Goal: Task Accomplishment & Management: Use online tool/utility

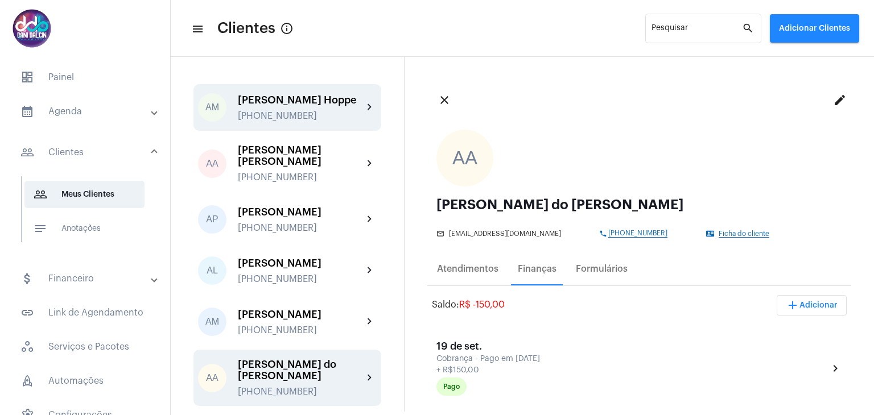
drag, startPoint x: 0, startPoint y: 0, endPoint x: 291, endPoint y: 117, distance: 313.4
click at [291, 117] on div "Alexandre Mangabeira Hoppe +5519981513553" at bounding box center [300, 107] width 125 height 27
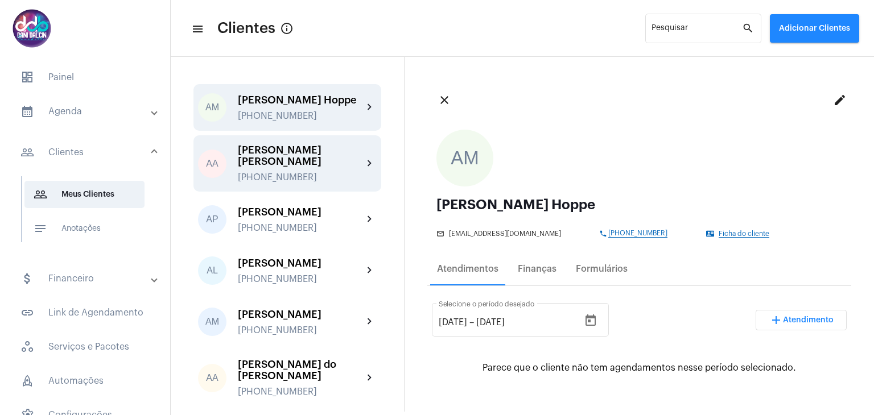
click at [280, 180] on div "+5511934992819" at bounding box center [300, 177] width 125 height 10
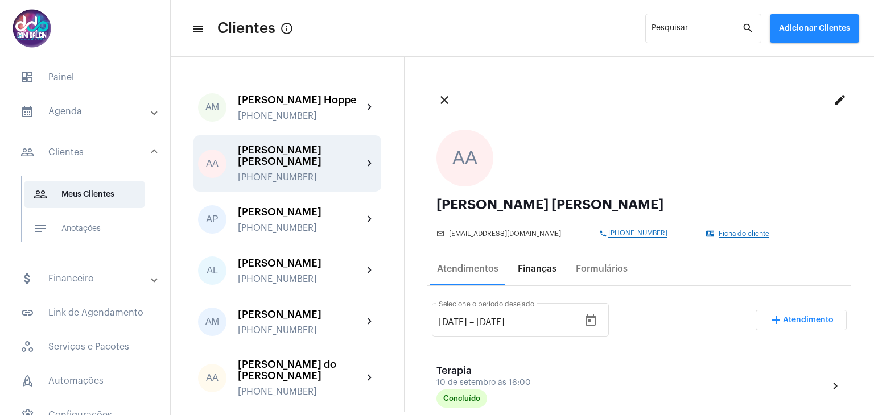
click at [523, 274] on div "Finanças" at bounding box center [537, 269] width 39 height 10
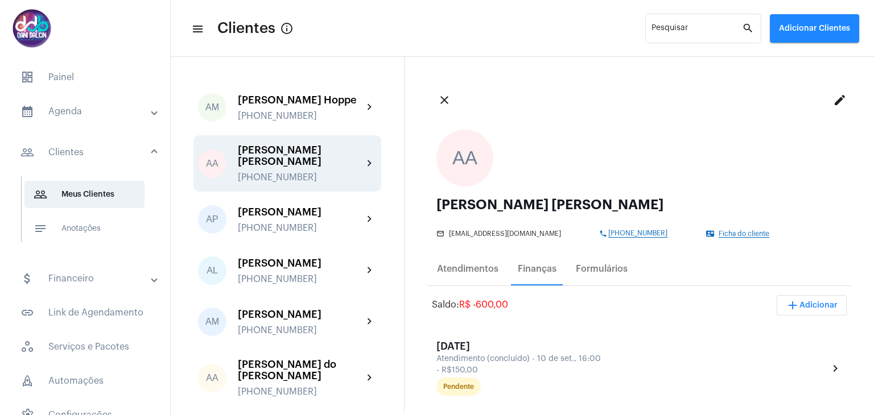
click at [82, 108] on mat-panel-title "calendar_month_outlined Agenda" at bounding box center [85, 112] width 131 height 14
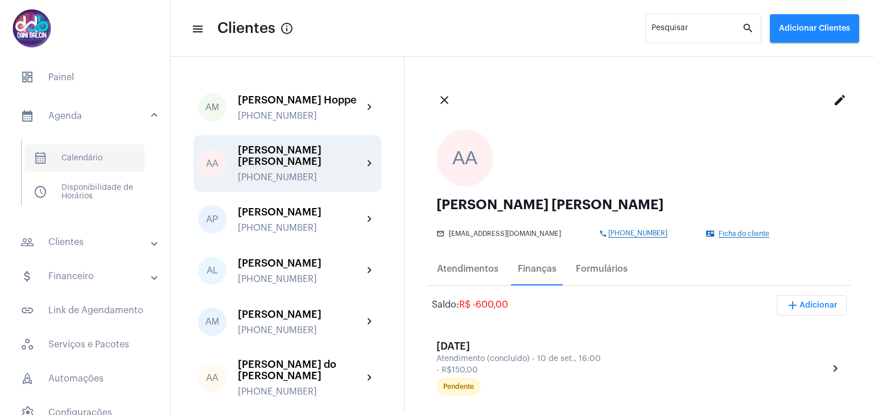
click at [90, 147] on span "calendar_month_outlined Calendário" at bounding box center [84, 157] width 120 height 27
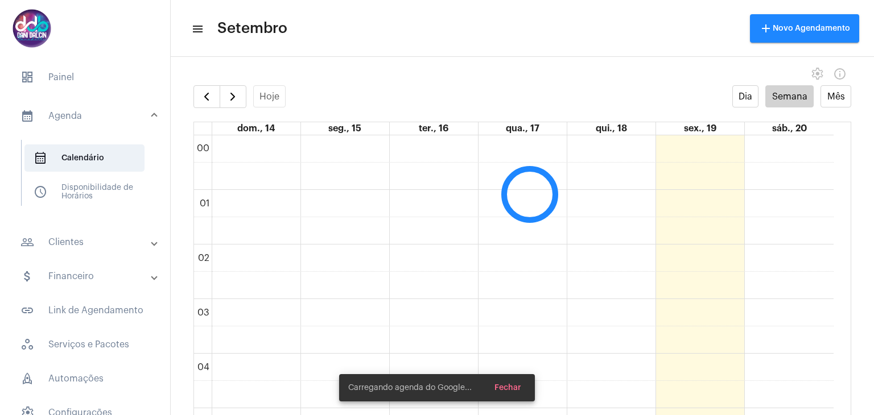
scroll to position [329, 0]
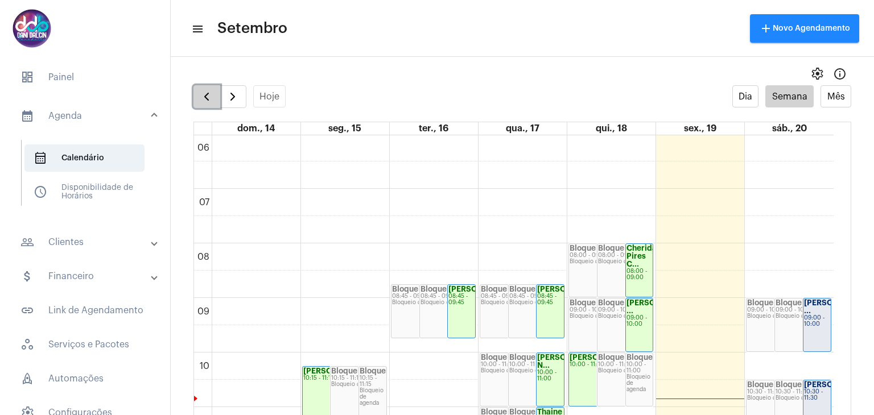
click at [202, 100] on span "button" at bounding box center [207, 97] width 14 height 14
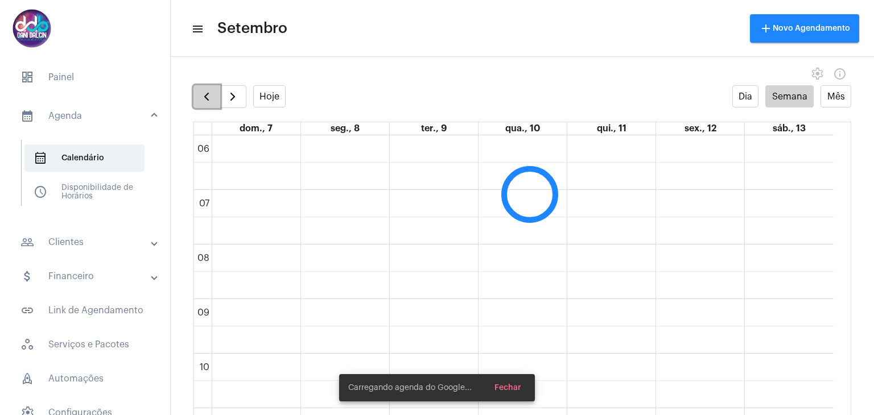
click at [202, 100] on span "button" at bounding box center [207, 97] width 14 height 14
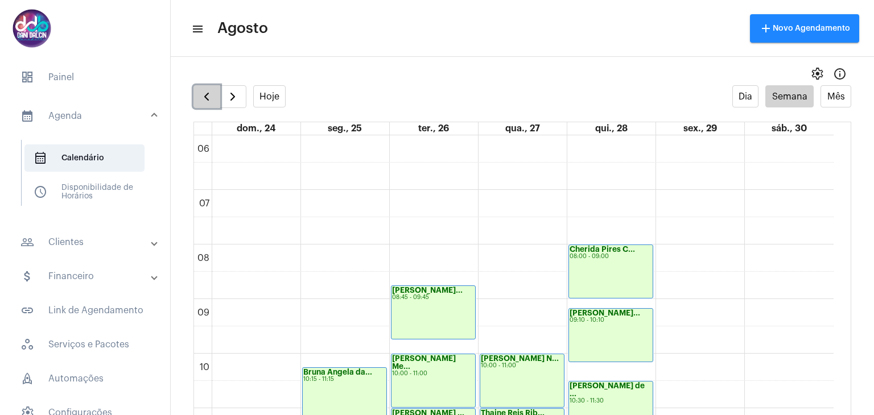
click at [202, 100] on span "button" at bounding box center [207, 97] width 14 height 14
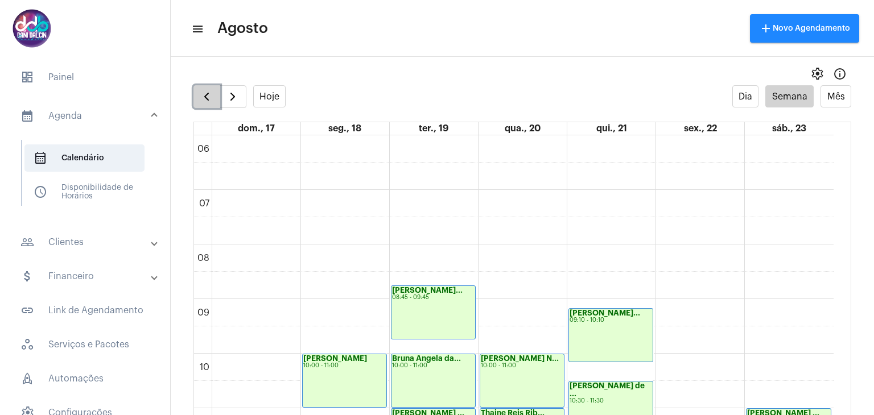
click at [202, 100] on span "button" at bounding box center [207, 97] width 14 height 14
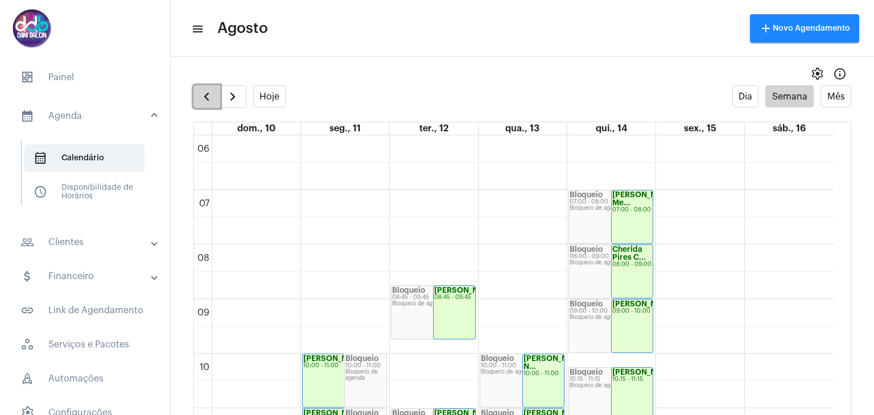
click at [200, 100] on span "button" at bounding box center [207, 97] width 14 height 14
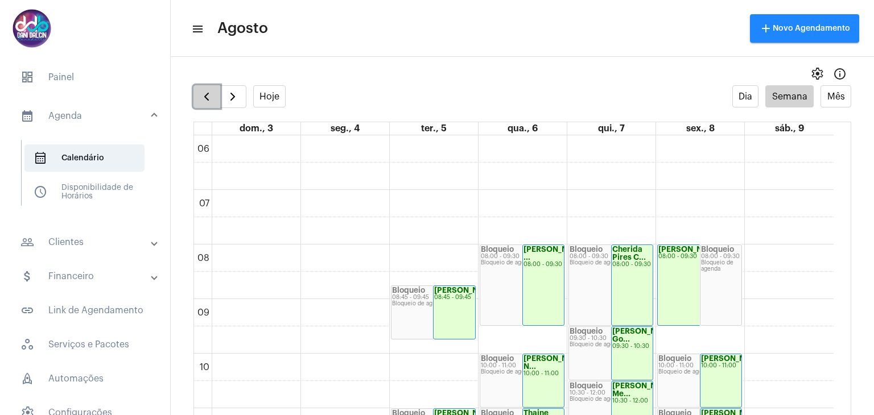
click at [200, 100] on span "button" at bounding box center [207, 97] width 14 height 14
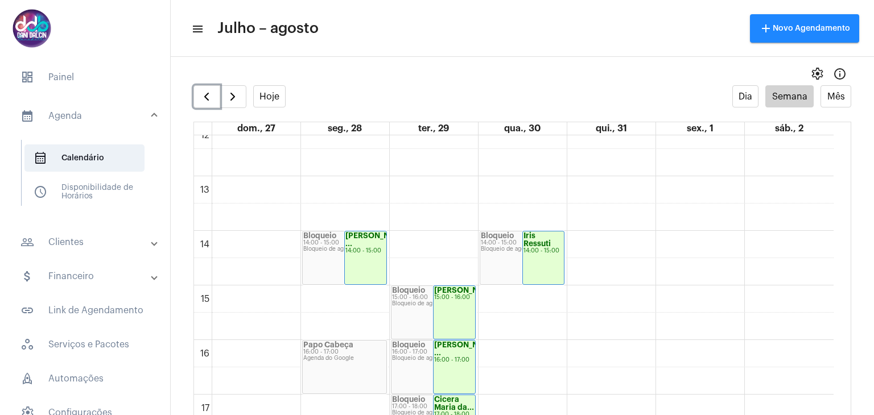
scroll to position [840, 0]
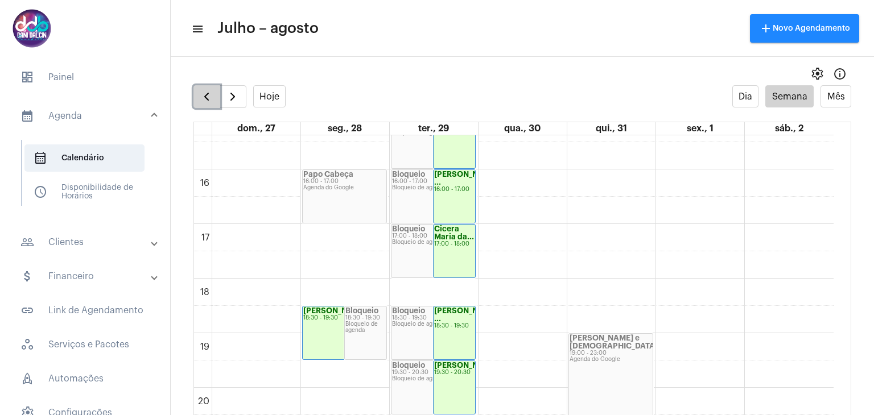
click at [201, 90] on span "button" at bounding box center [207, 97] width 14 height 14
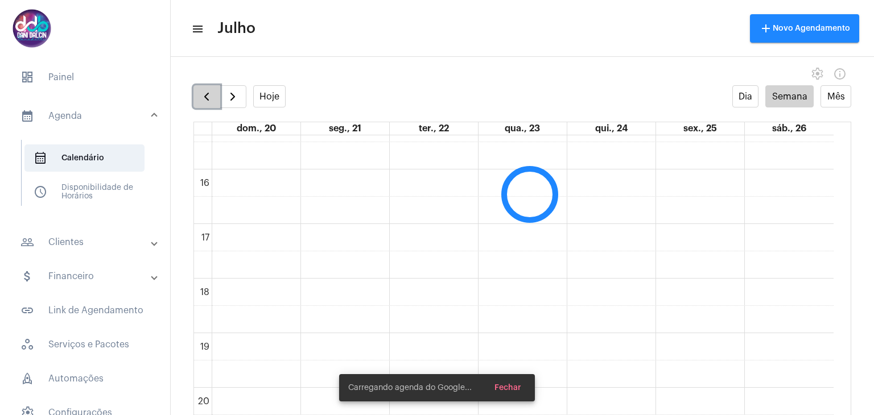
scroll to position [328, 0]
click at [201, 90] on span "button" at bounding box center [207, 97] width 14 height 14
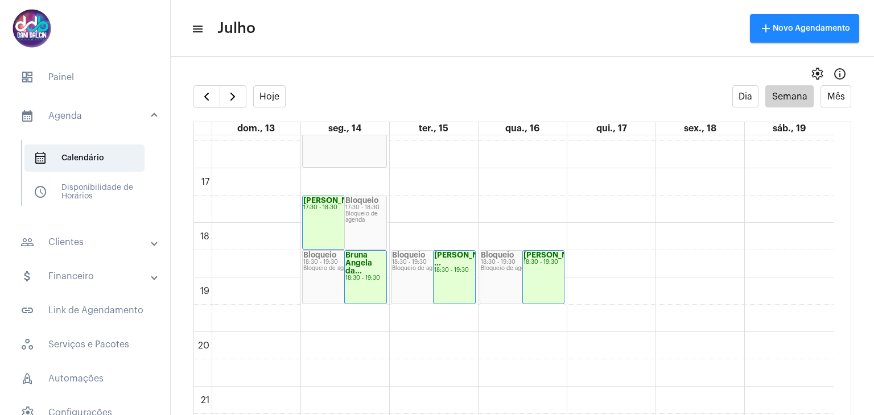
scroll to position [896, 0]
click at [200, 97] on span "button" at bounding box center [207, 97] width 14 height 14
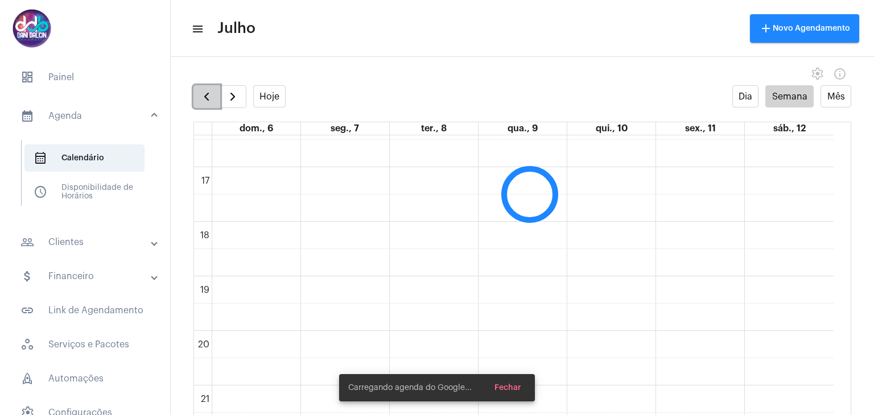
scroll to position [328, 0]
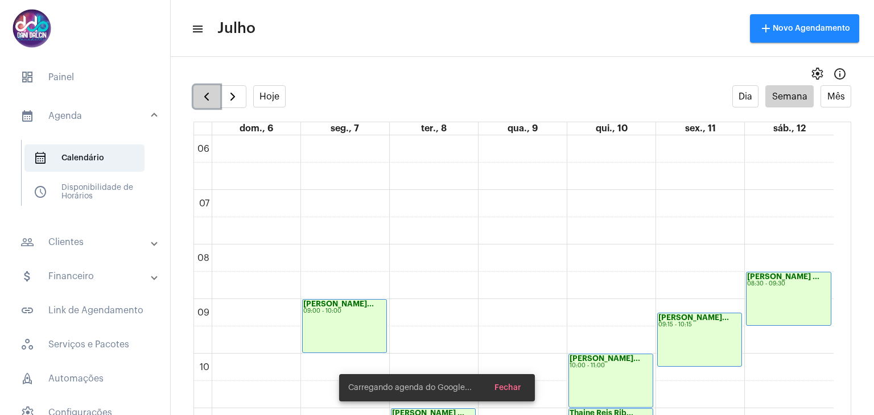
click at [200, 97] on span "button" at bounding box center [207, 97] width 14 height 14
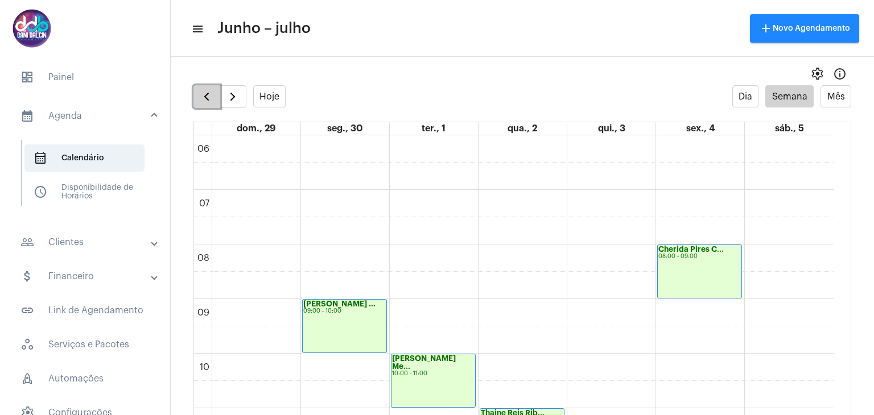
click at [200, 97] on span "button" at bounding box center [207, 97] width 14 height 14
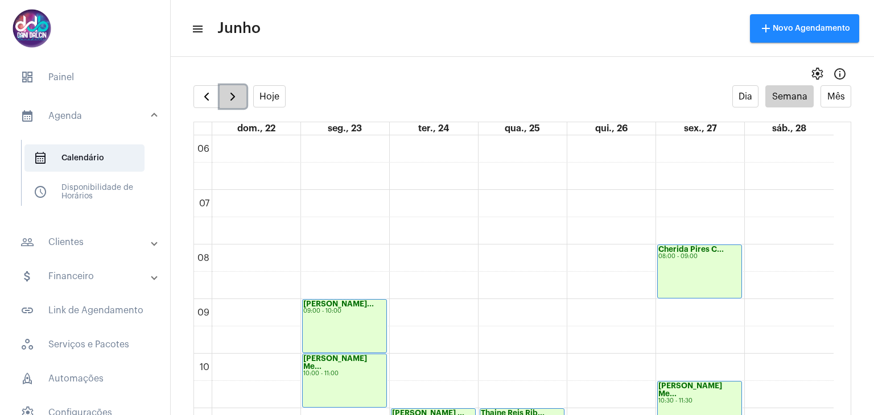
click at [237, 100] on span "button" at bounding box center [233, 97] width 14 height 14
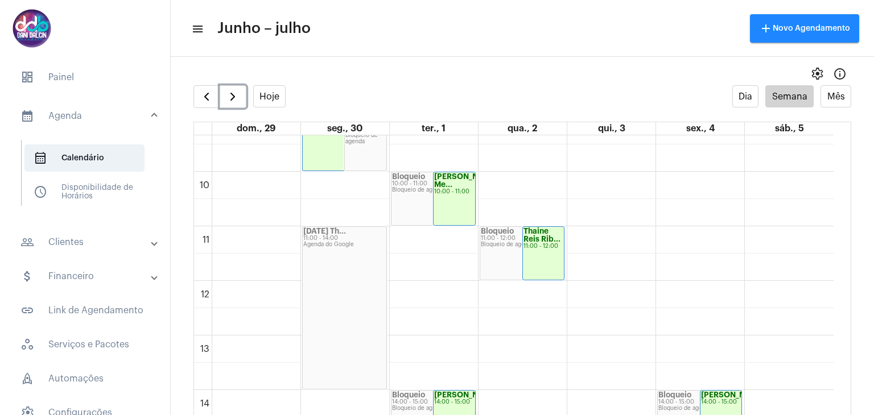
scroll to position [555, 0]
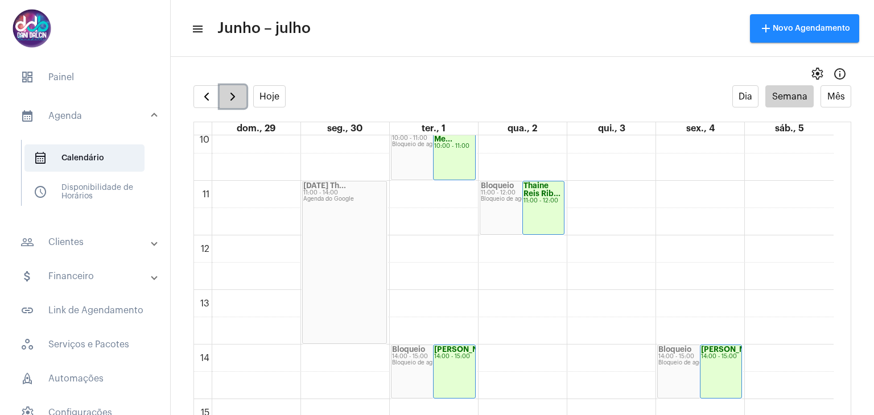
click at [237, 96] on span "button" at bounding box center [233, 97] width 14 height 14
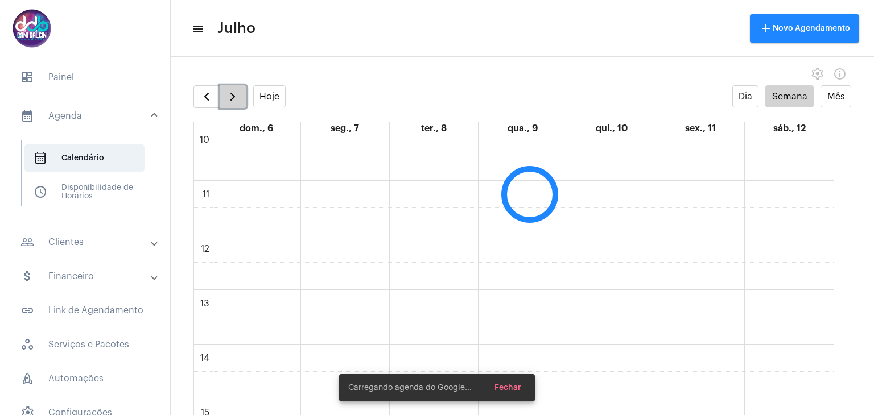
scroll to position [328, 0]
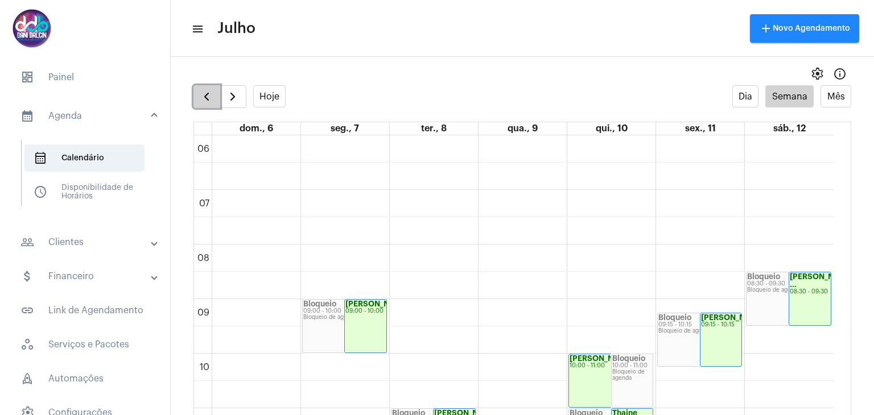
click at [204, 104] on button "button" at bounding box center [206, 96] width 27 height 23
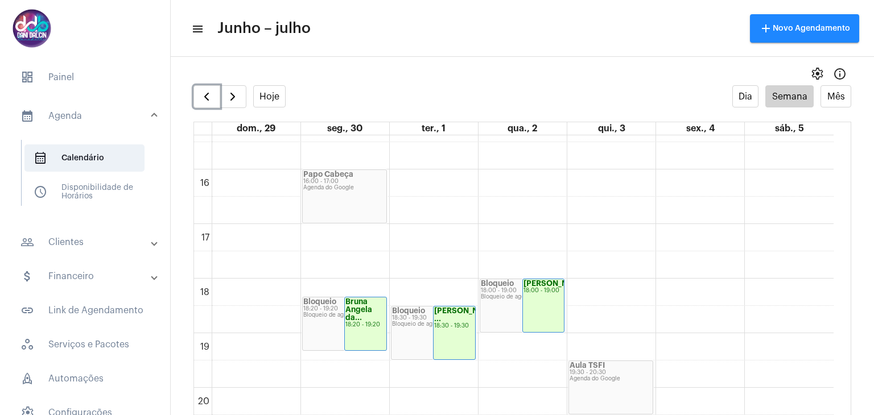
scroll to position [1007, 0]
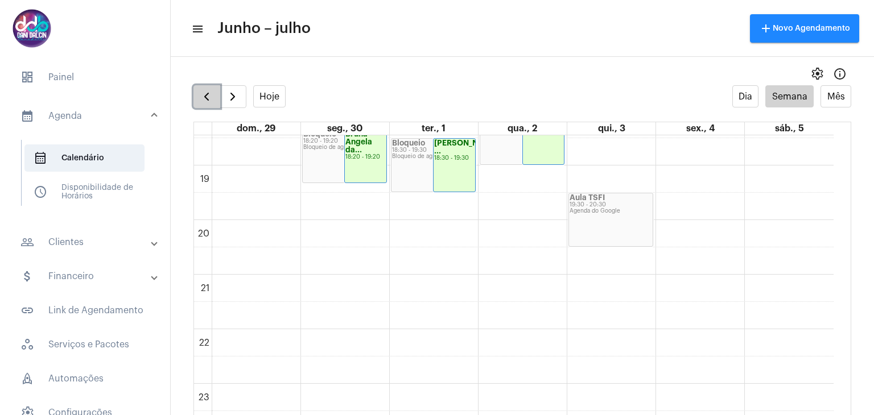
click at [208, 101] on span "button" at bounding box center [207, 97] width 14 height 14
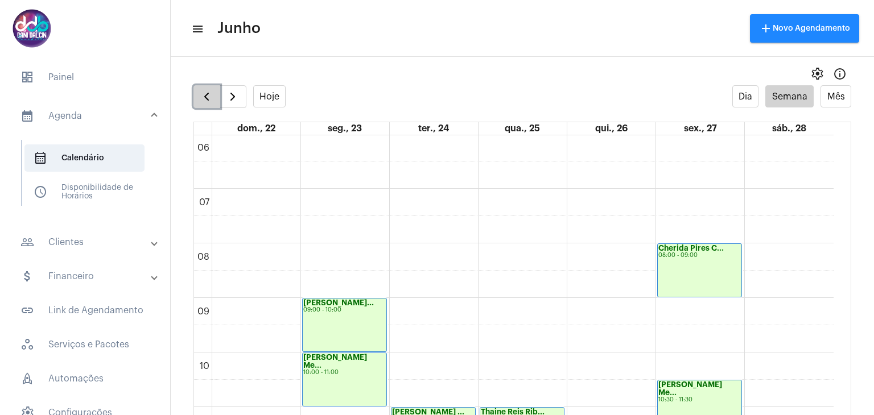
click at [208, 101] on span "button" at bounding box center [207, 97] width 14 height 14
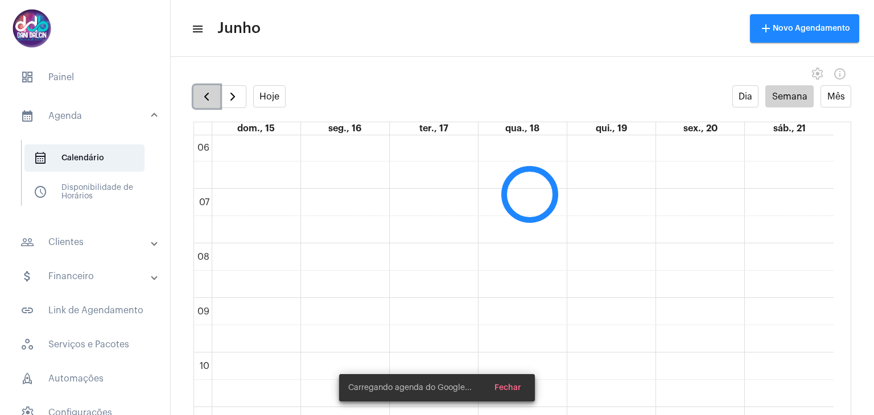
scroll to position [328, 0]
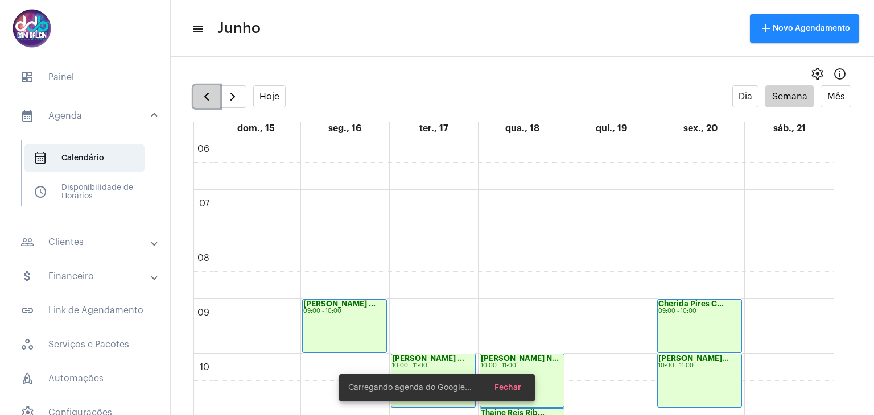
click at [208, 101] on span "button" at bounding box center [207, 97] width 14 height 14
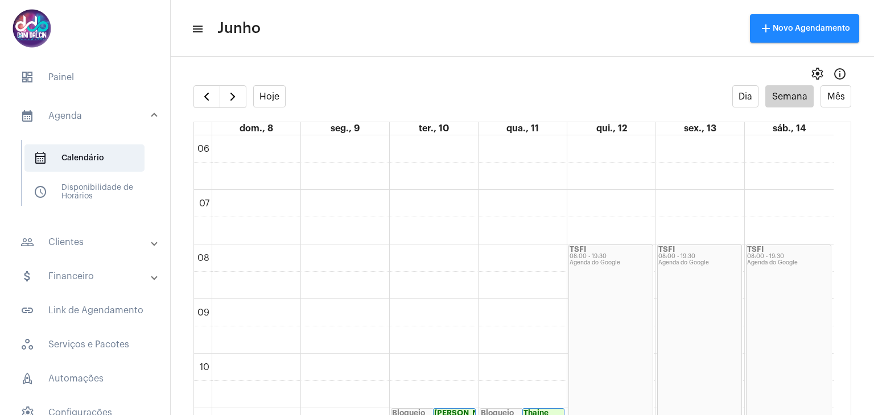
click at [66, 249] on mat-panel-title "people_outline Clientes" at bounding box center [85, 242] width 131 height 14
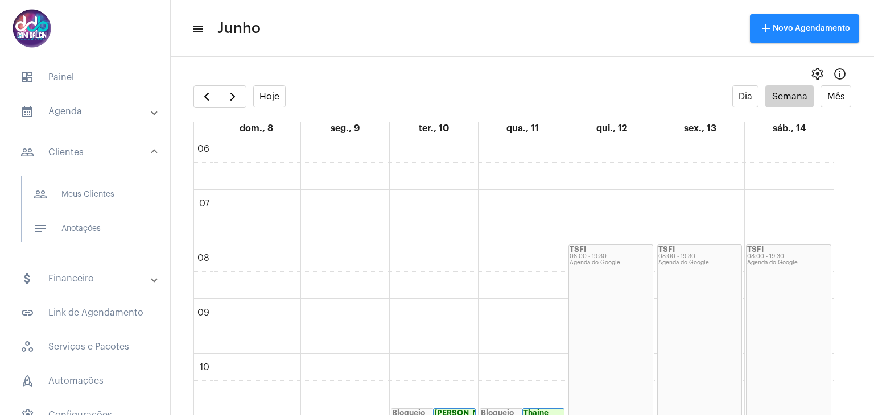
click at [68, 284] on mat-panel-title "attach_money Financeiro" at bounding box center [85, 279] width 131 height 14
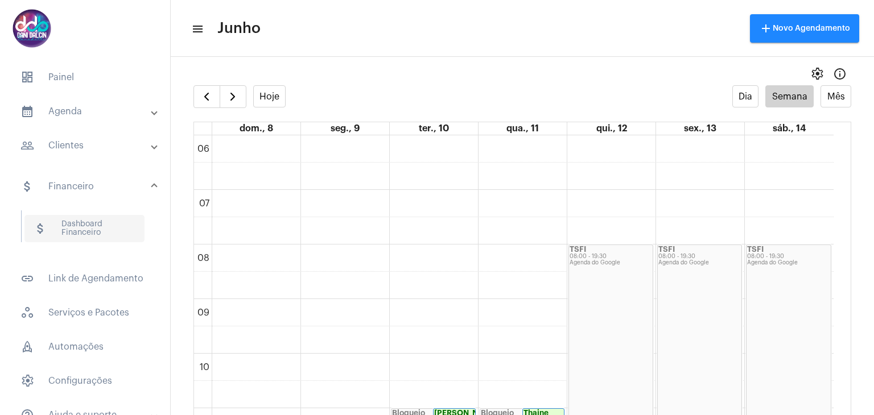
click at [92, 225] on span "attach_money Dashboard Financeiro" at bounding box center [84, 228] width 120 height 27
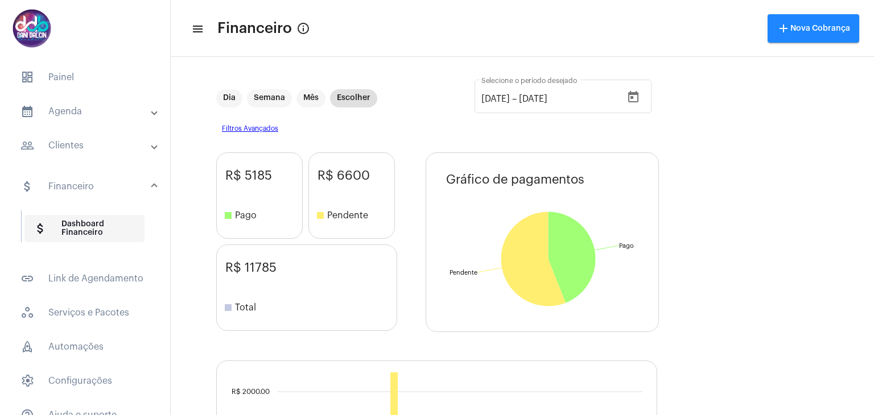
click at [75, 239] on span "attach_money Dashboard Financeiro" at bounding box center [84, 228] width 120 height 27
click at [93, 236] on span "attach_money Dashboard Financeiro" at bounding box center [84, 228] width 120 height 27
click at [69, 110] on mat-panel-title "calendar_month_outlined Agenda" at bounding box center [85, 112] width 131 height 14
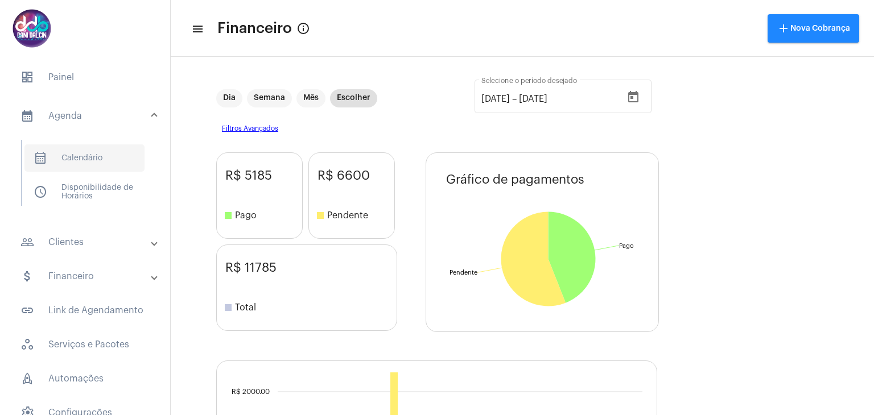
click at [75, 162] on span "calendar_month_outlined Calendário" at bounding box center [84, 157] width 120 height 27
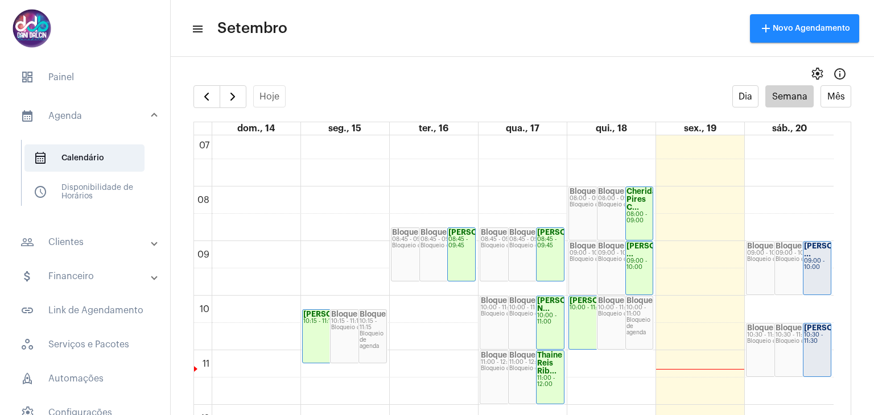
scroll to position [385, 0]
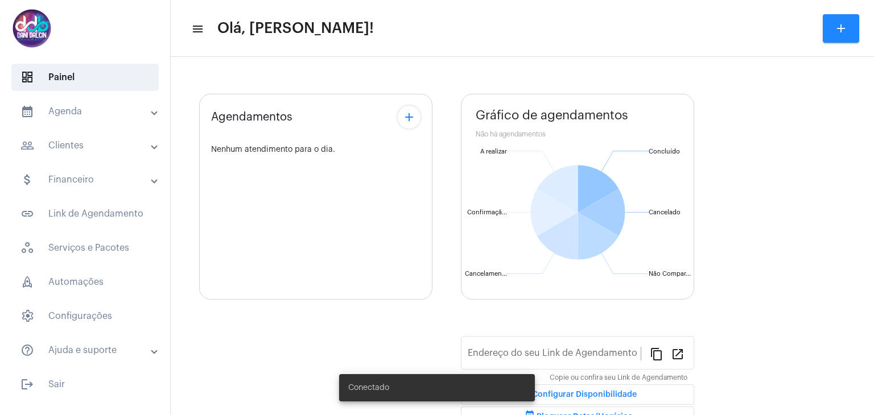
type input "[URL][DOMAIN_NAME]"
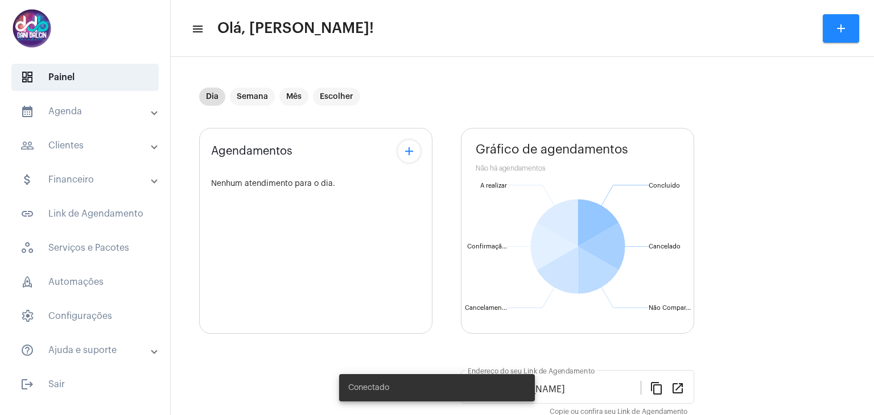
click at [80, 116] on mat-panel-title "calendar_month_outlined Agenda" at bounding box center [85, 112] width 131 height 14
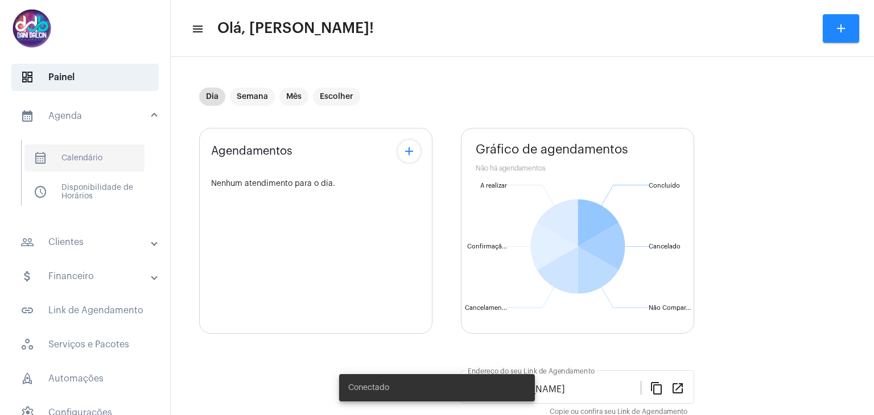
click at [82, 155] on span "calendar_month_outlined Calendário" at bounding box center [84, 157] width 120 height 27
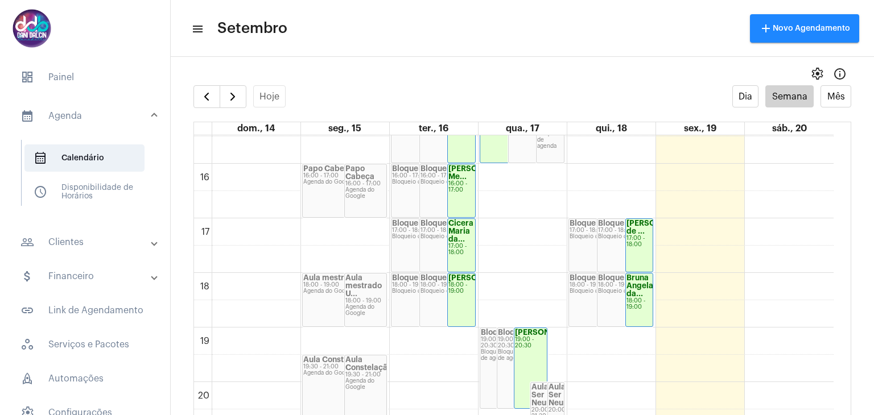
scroll to position [953, 0]
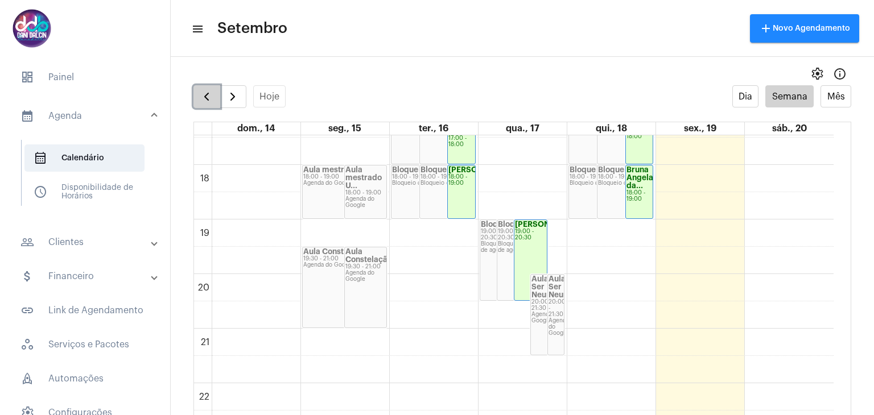
click at [200, 98] on span "button" at bounding box center [207, 97] width 14 height 14
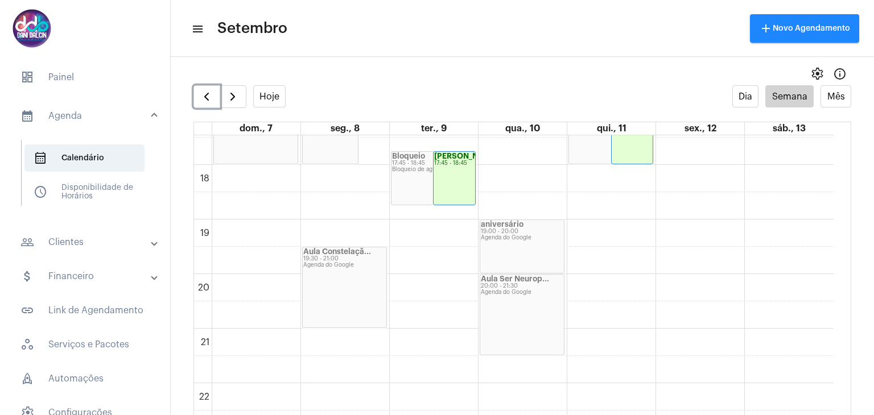
scroll to position [1007, 0]
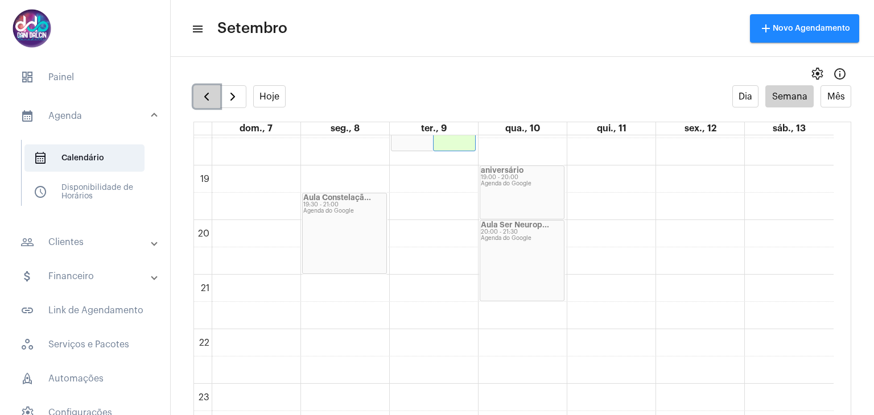
click at [207, 98] on span "button" at bounding box center [207, 97] width 14 height 14
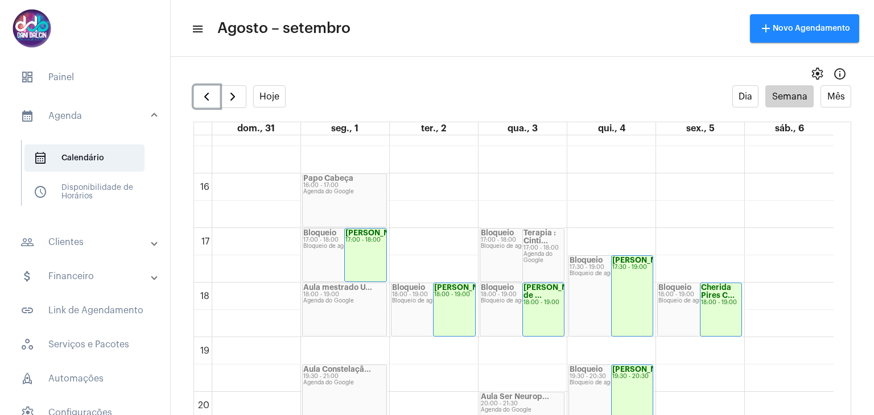
scroll to position [896, 0]
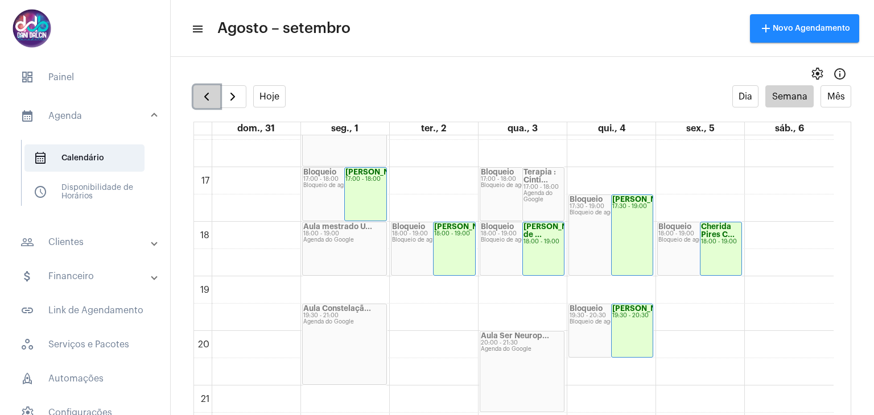
click at [205, 98] on span "button" at bounding box center [207, 97] width 14 height 14
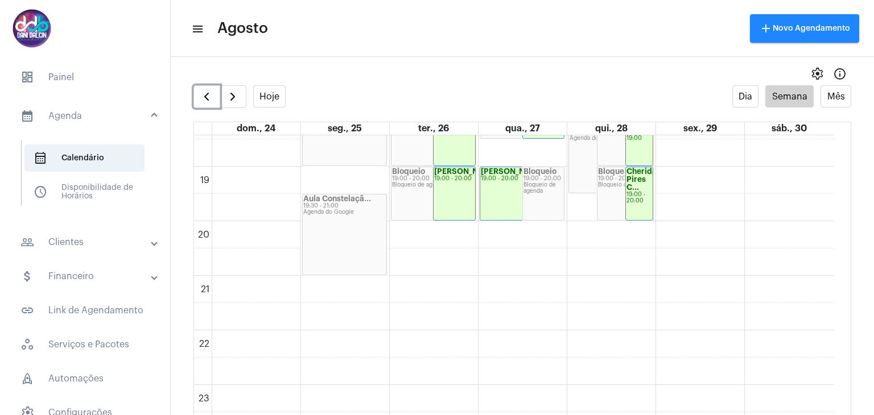
scroll to position [1007, 0]
click at [209, 96] on span "button" at bounding box center [207, 97] width 14 height 14
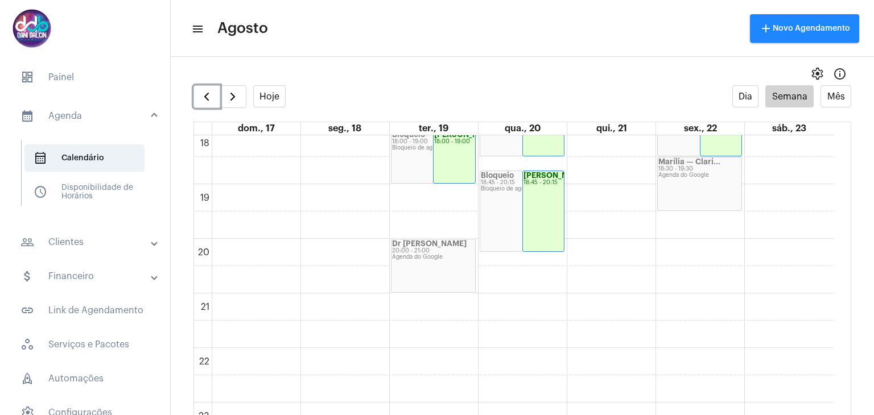
scroll to position [1007, 0]
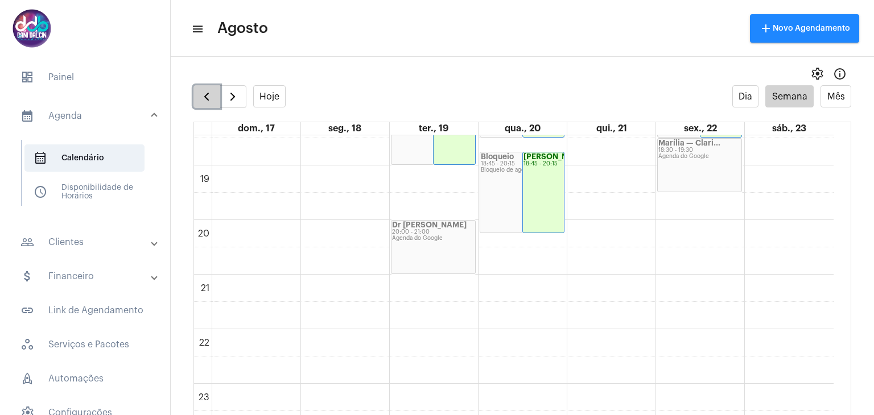
click at [200, 106] on button "button" at bounding box center [206, 96] width 27 height 23
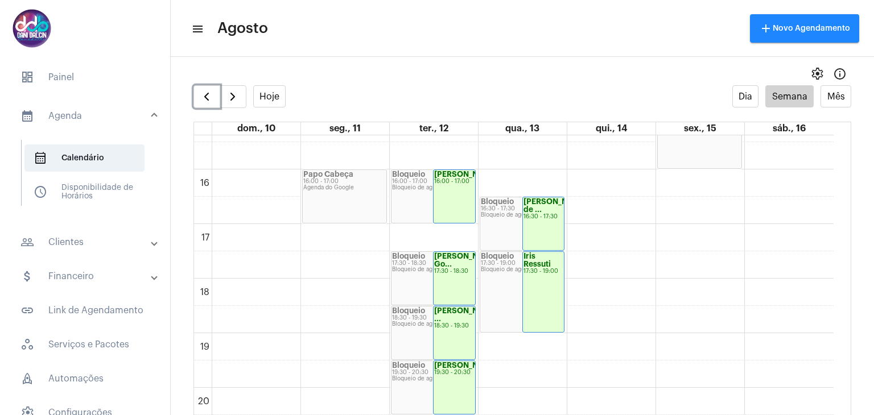
scroll to position [953, 0]
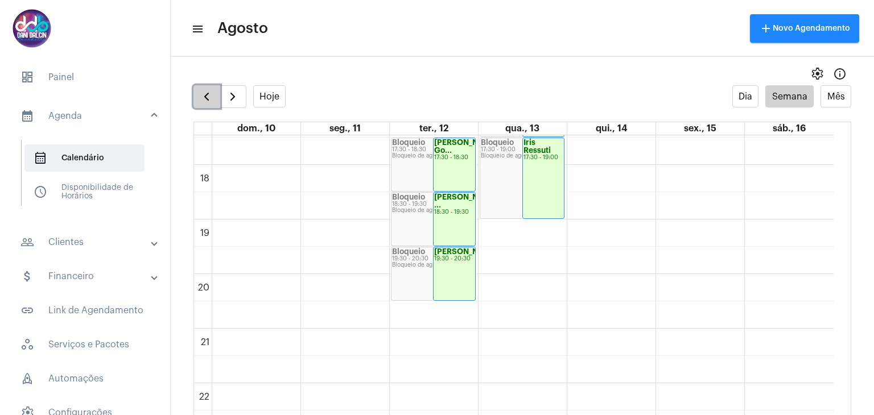
click at [214, 94] on button "button" at bounding box center [206, 96] width 27 height 23
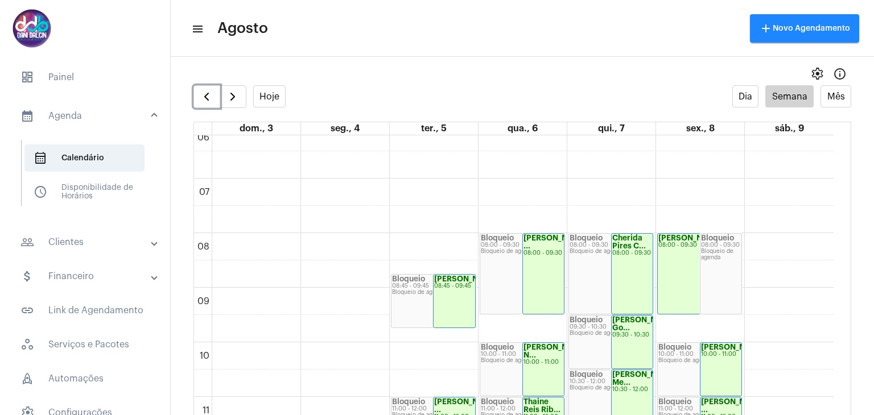
scroll to position [272, 0]
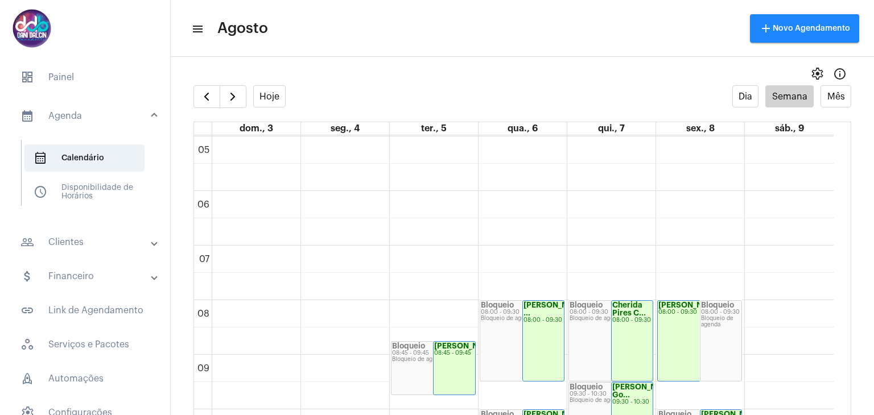
click at [70, 239] on mat-panel-title "people_outline Clientes" at bounding box center [85, 242] width 131 height 14
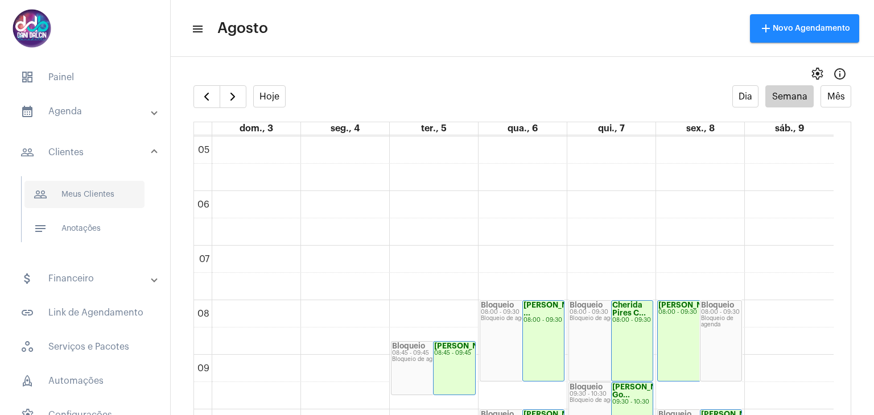
click at [86, 186] on span "people_outline Meus Clientes" at bounding box center [84, 194] width 120 height 27
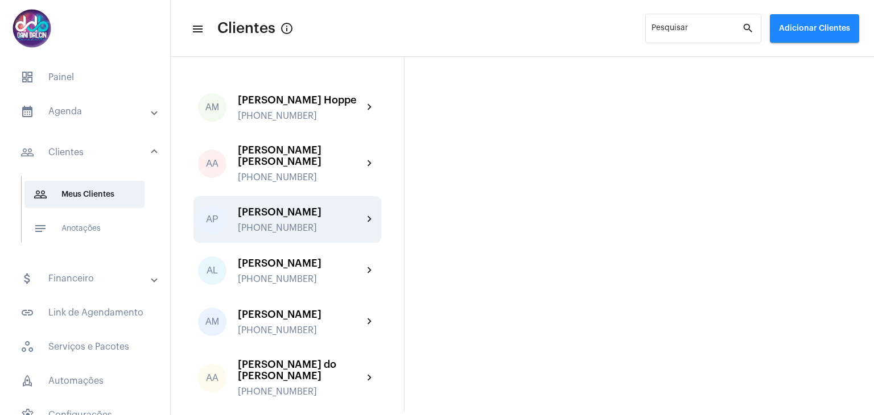
click at [293, 218] on div "[PERSON_NAME]" at bounding box center [300, 211] width 125 height 11
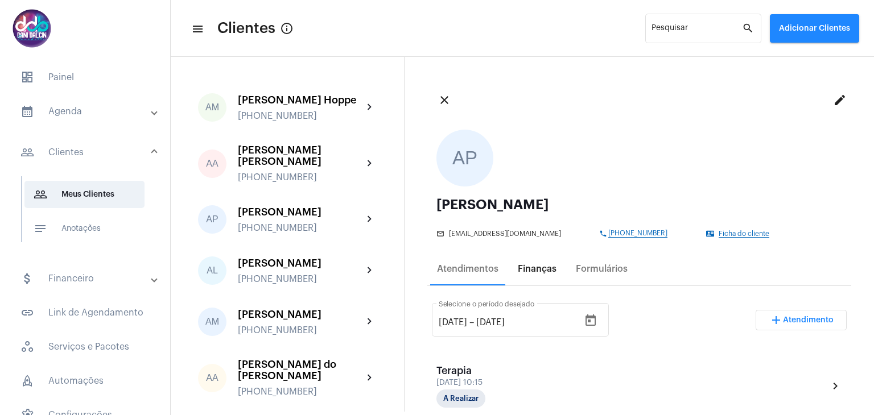
click at [540, 272] on div "Finanças" at bounding box center [537, 269] width 39 height 10
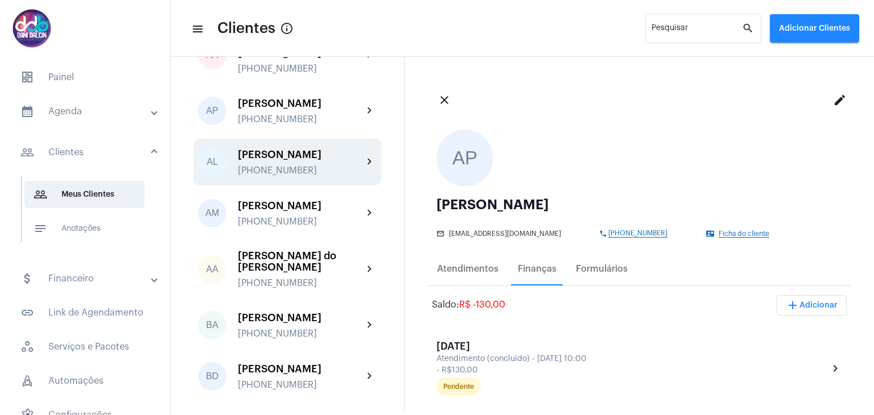
scroll to position [114, 0]
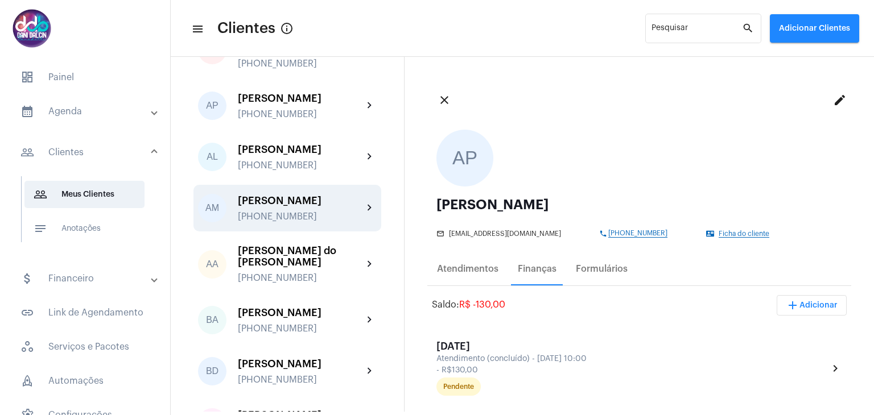
click at [320, 206] on div "[PERSON_NAME]" at bounding box center [300, 200] width 125 height 11
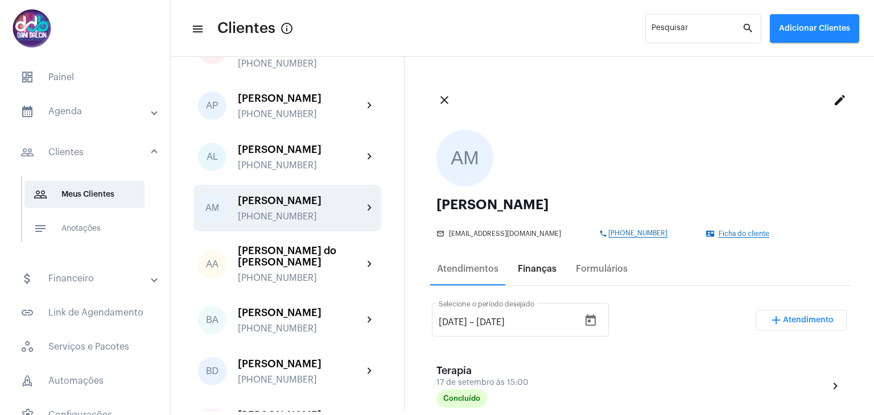
click at [544, 271] on div "Finanças" at bounding box center [537, 269] width 39 height 10
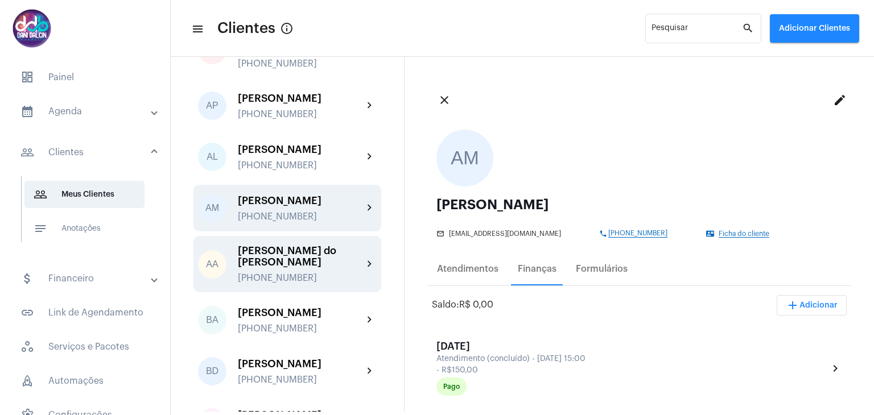
click at [304, 268] on div "[PERSON_NAME] do [PERSON_NAME]" at bounding box center [300, 256] width 125 height 23
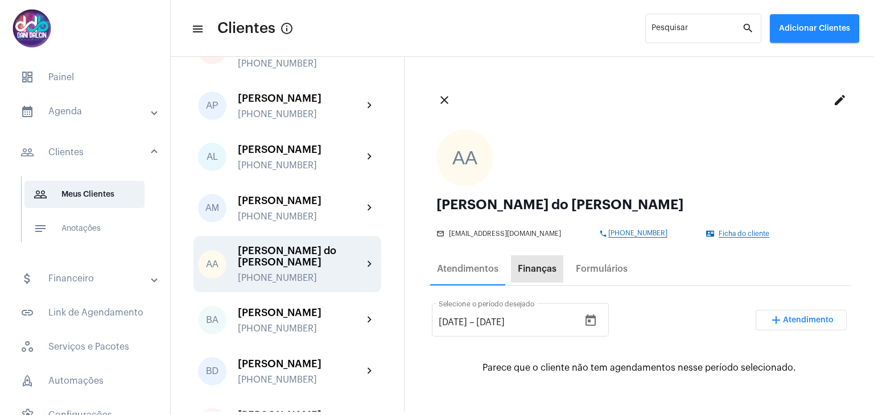
click at [534, 275] on div "Finanças" at bounding box center [537, 268] width 52 height 27
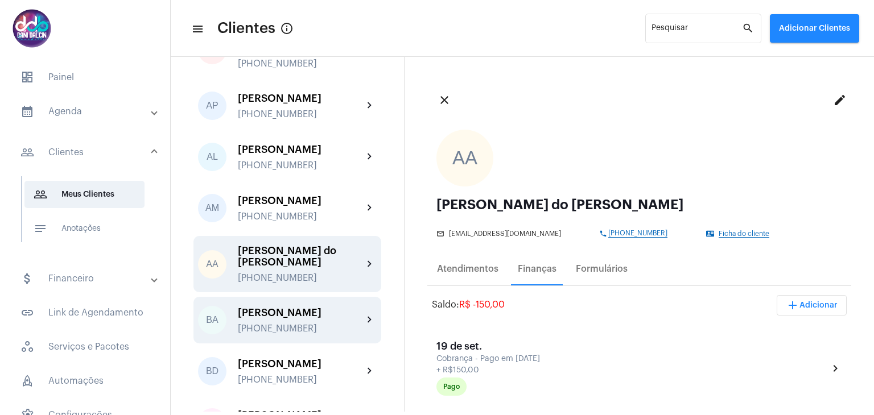
click at [310, 319] on div "[PERSON_NAME]" at bounding box center [300, 312] width 125 height 11
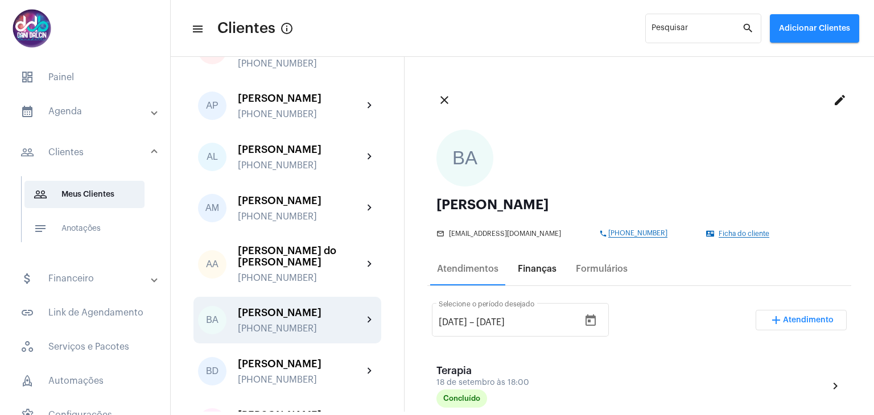
click at [528, 268] on div "Finanças" at bounding box center [537, 269] width 39 height 10
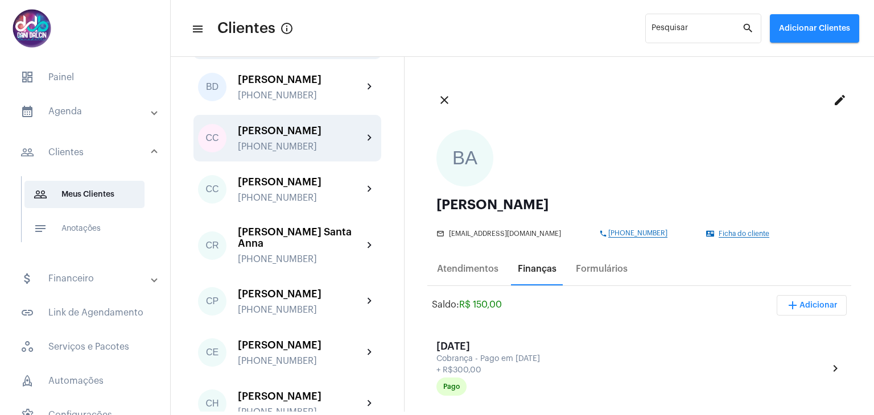
scroll to position [455, 0]
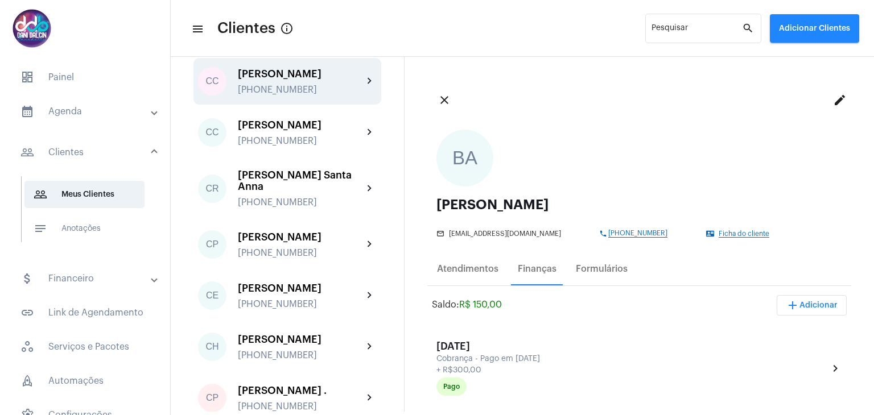
click at [296, 243] on div "[PERSON_NAME]" at bounding box center [300, 237] width 125 height 11
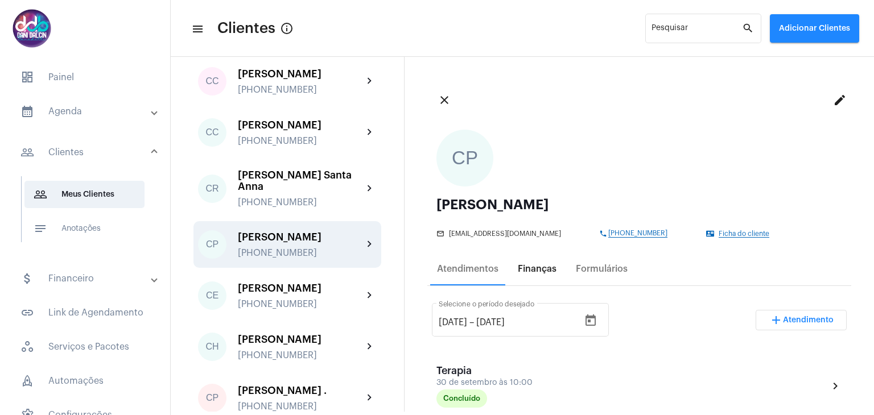
click at [527, 267] on div "Finanças" at bounding box center [537, 269] width 39 height 10
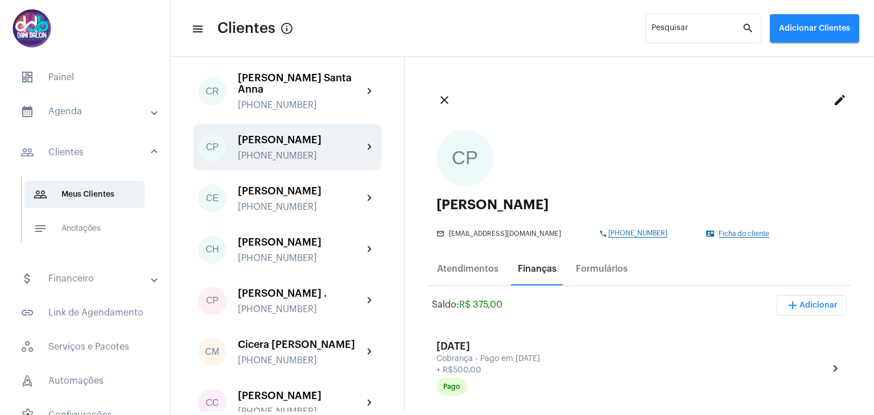
scroll to position [569, 0]
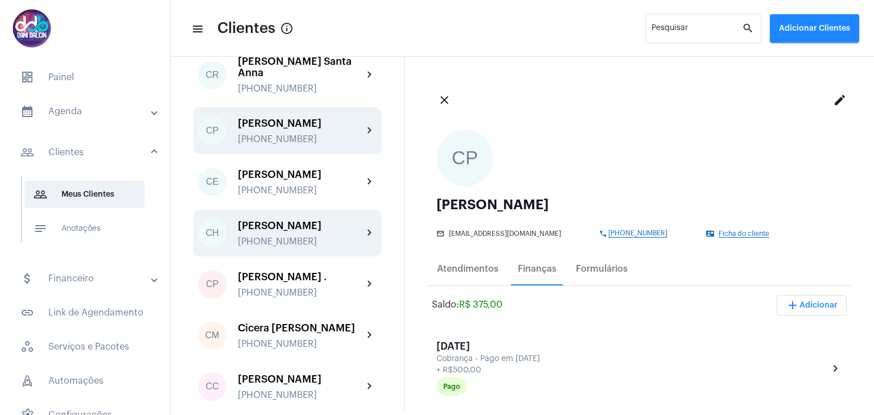
click at [316, 247] on div "[PERSON_NAME] [PHONE_NUMBER]" at bounding box center [300, 233] width 125 height 27
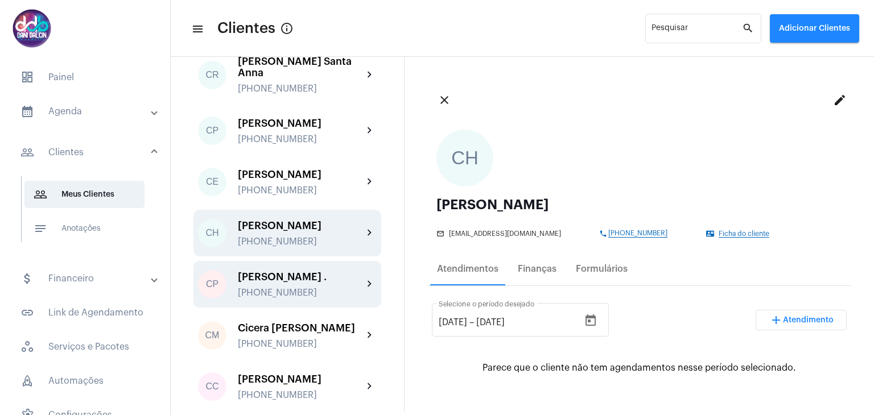
click at [311, 283] on div "[PERSON_NAME] ." at bounding box center [300, 276] width 125 height 11
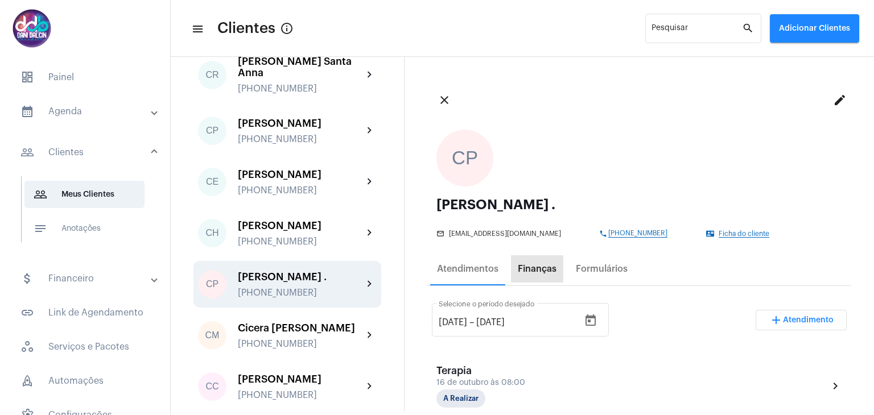
click at [542, 263] on div "Finanças" at bounding box center [537, 268] width 52 height 27
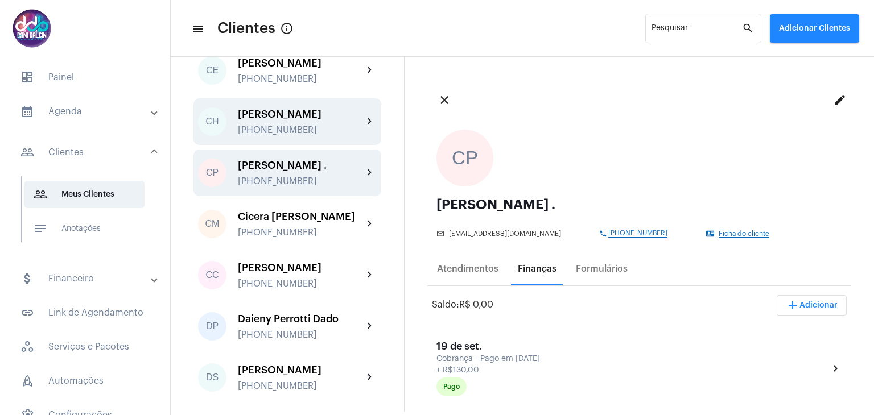
scroll to position [683, 0]
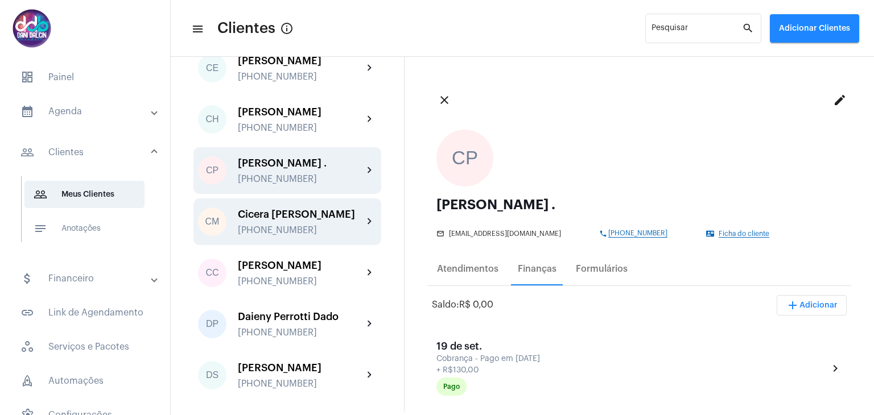
click at [323, 220] on div "Cicera [PERSON_NAME]" at bounding box center [300, 214] width 125 height 11
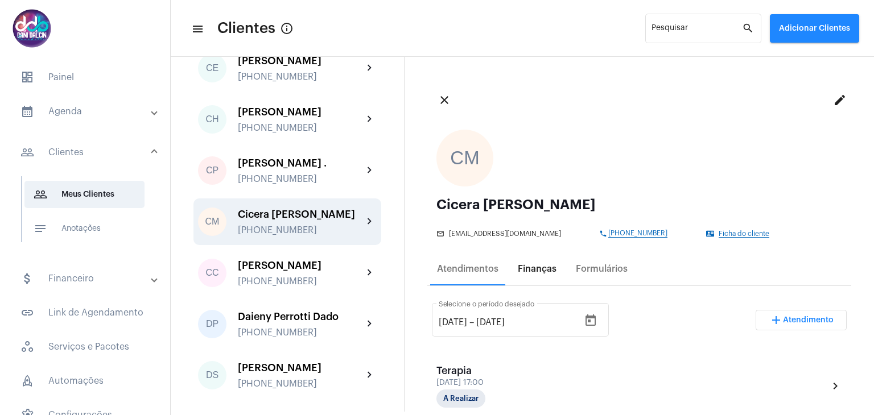
click at [523, 269] on div "Finanças" at bounding box center [537, 269] width 39 height 10
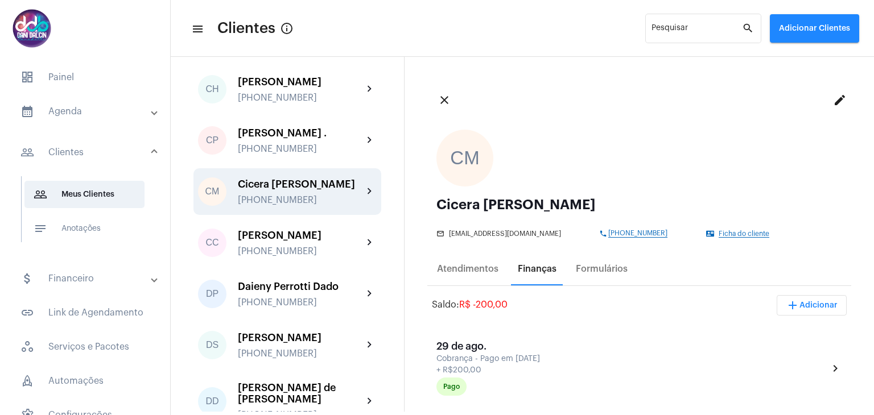
scroll to position [739, 0]
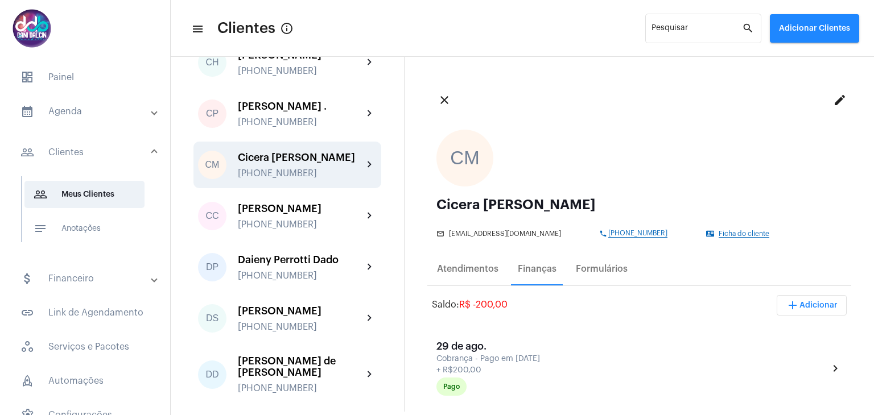
click at [315, 214] on div "[PERSON_NAME]" at bounding box center [300, 208] width 125 height 11
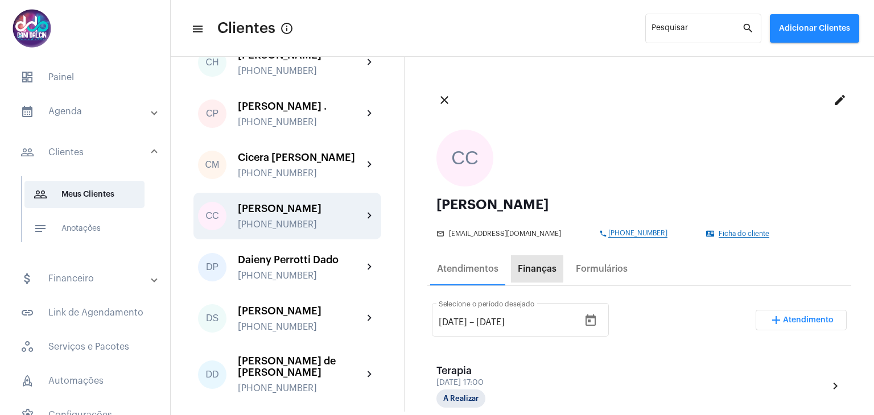
click at [535, 268] on div "Finanças" at bounding box center [537, 269] width 39 height 10
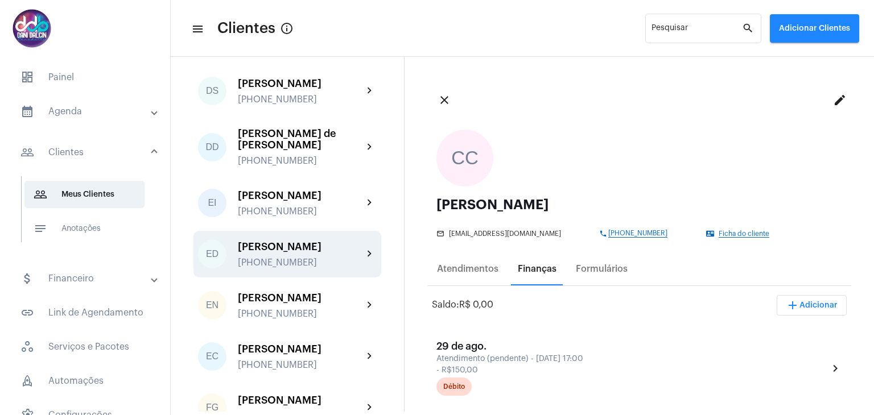
scroll to position [1024, 0]
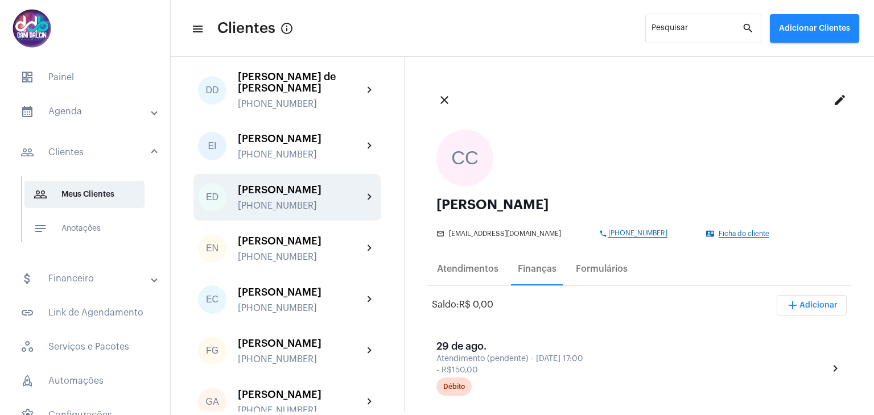
click at [307, 211] on div "[PHONE_NUMBER]" at bounding box center [300, 206] width 125 height 10
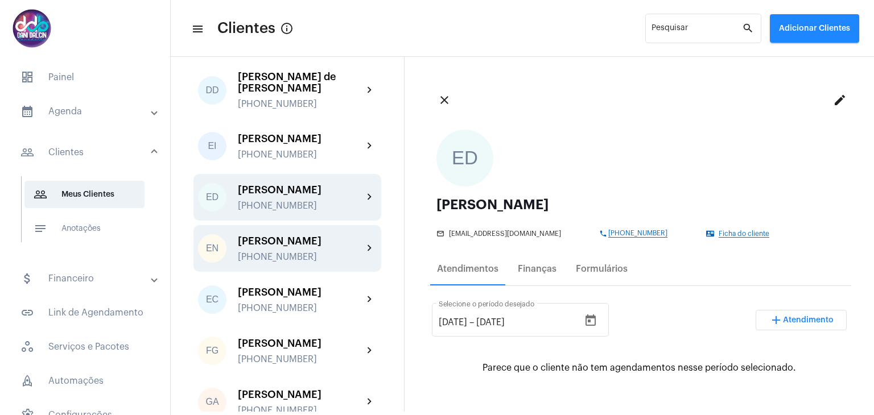
click at [305, 262] on div "[PERSON_NAME] [PHONE_NUMBER]" at bounding box center [300, 248] width 125 height 27
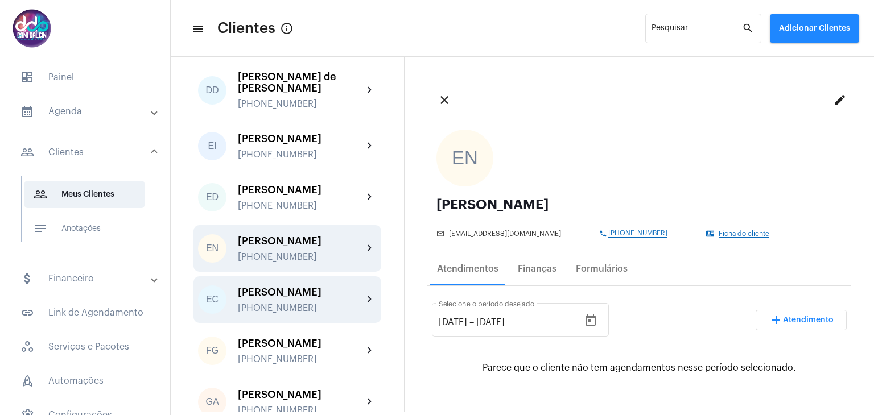
click at [295, 323] on div "EC [PERSON_NAME] [PHONE_NUMBER] chevron_right" at bounding box center [287, 299] width 188 height 47
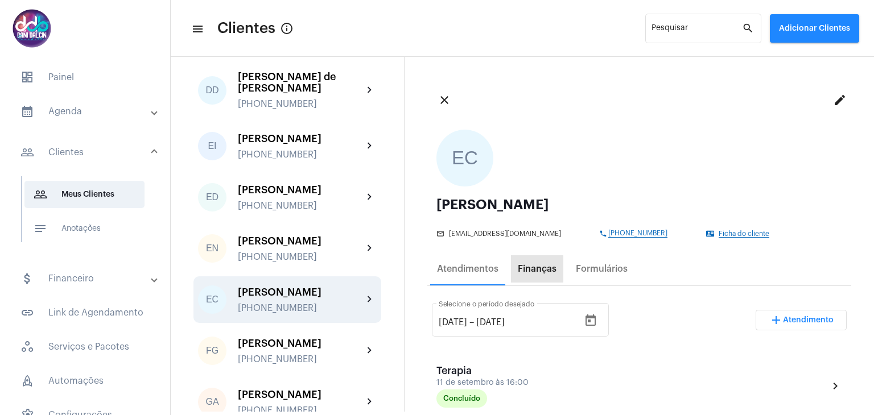
click at [542, 272] on div "Finanças" at bounding box center [537, 269] width 39 height 10
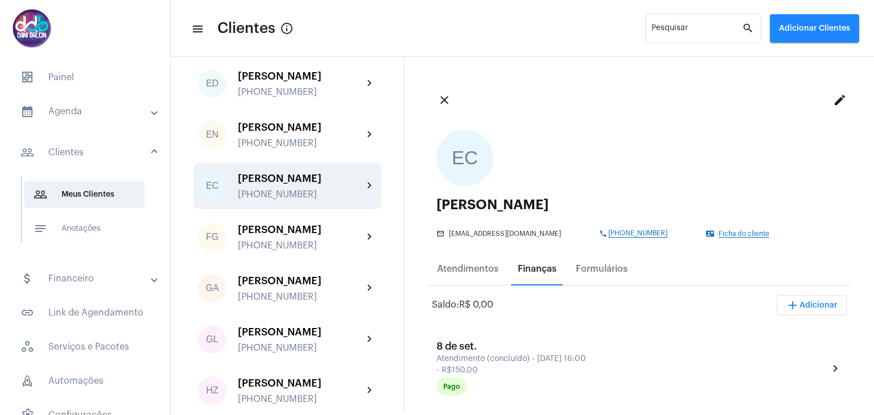
scroll to position [1194, 0]
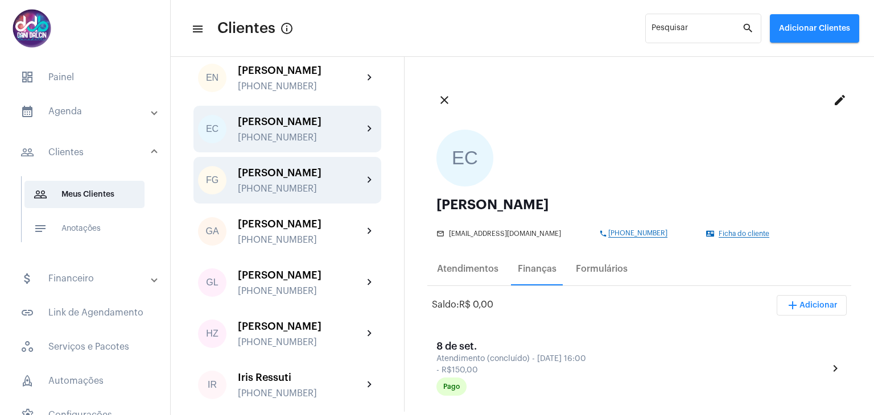
click at [292, 194] on div "[PHONE_NUMBER]" at bounding box center [300, 189] width 125 height 10
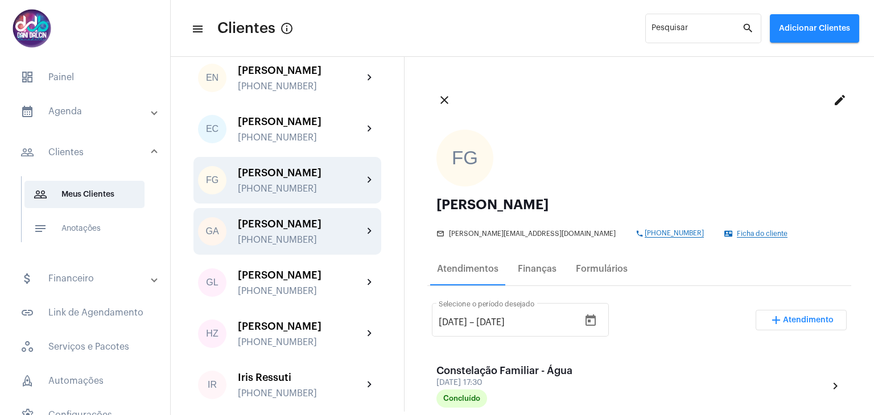
click at [301, 245] on div "[PHONE_NUMBER]" at bounding box center [300, 240] width 125 height 10
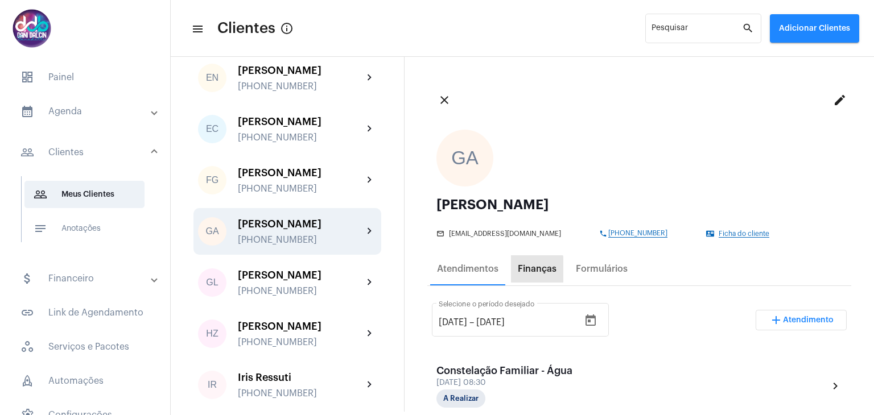
click at [518, 273] on div "Finanças" at bounding box center [537, 269] width 39 height 10
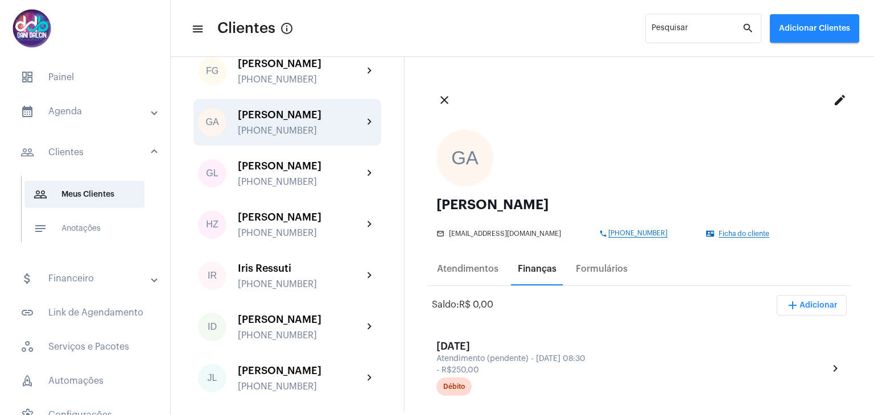
scroll to position [1308, 0]
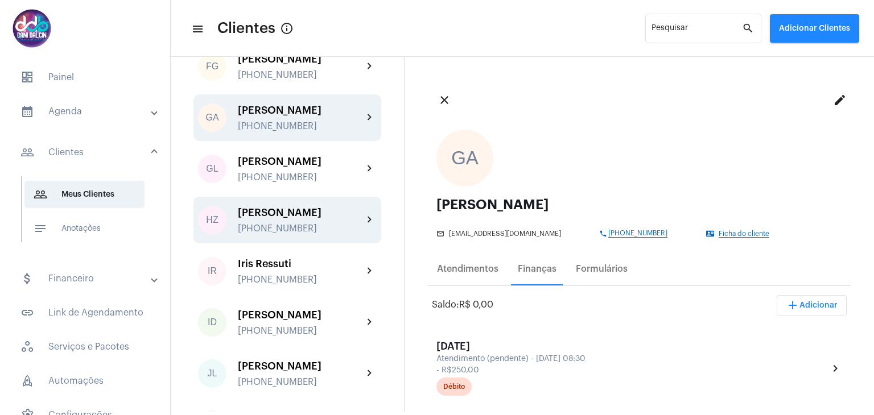
click at [297, 218] on div "[PERSON_NAME]" at bounding box center [300, 212] width 125 height 11
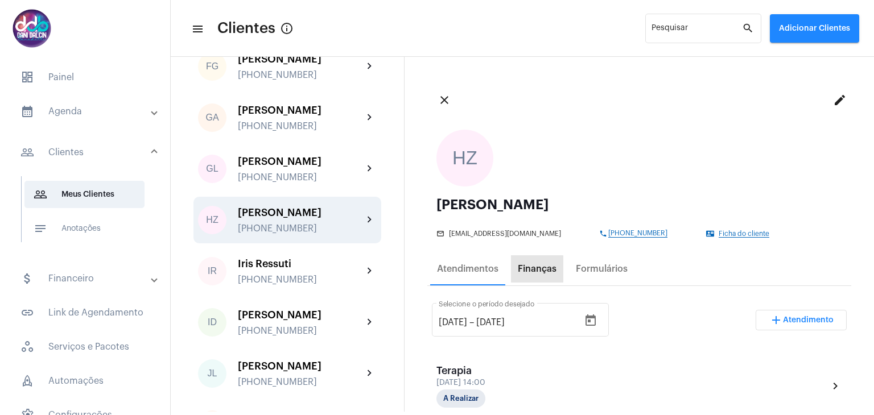
click at [535, 276] on div "Finanças" at bounding box center [537, 268] width 52 height 27
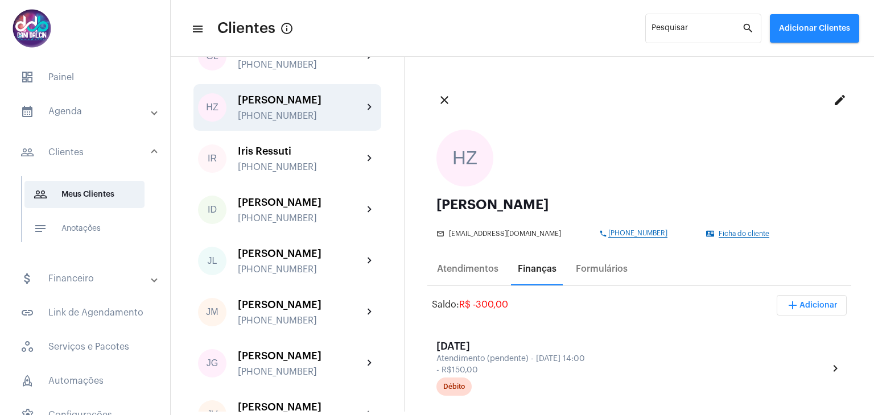
scroll to position [1422, 0]
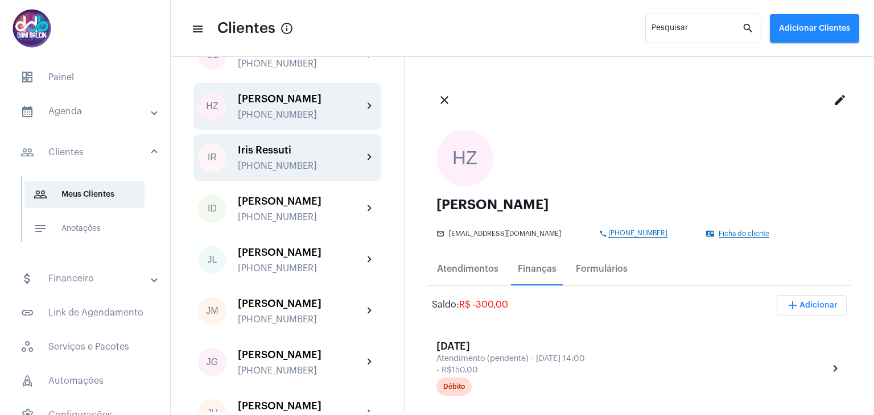
click at [319, 171] on div "[PHONE_NUMBER]" at bounding box center [300, 166] width 125 height 10
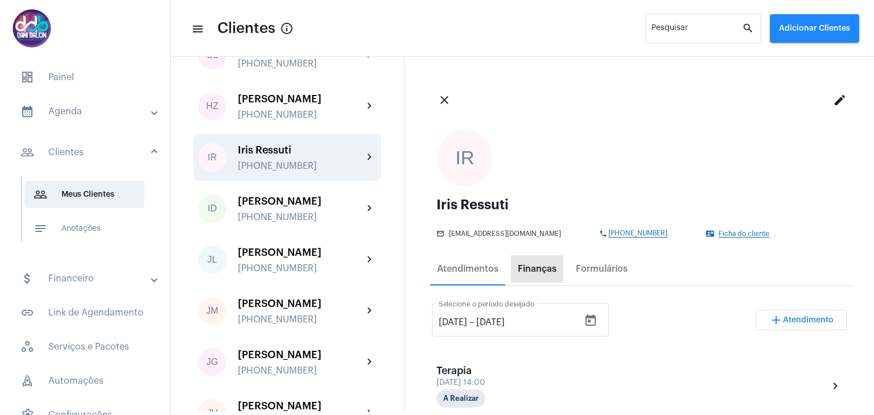
click at [527, 269] on div "Finanças" at bounding box center [537, 269] width 39 height 10
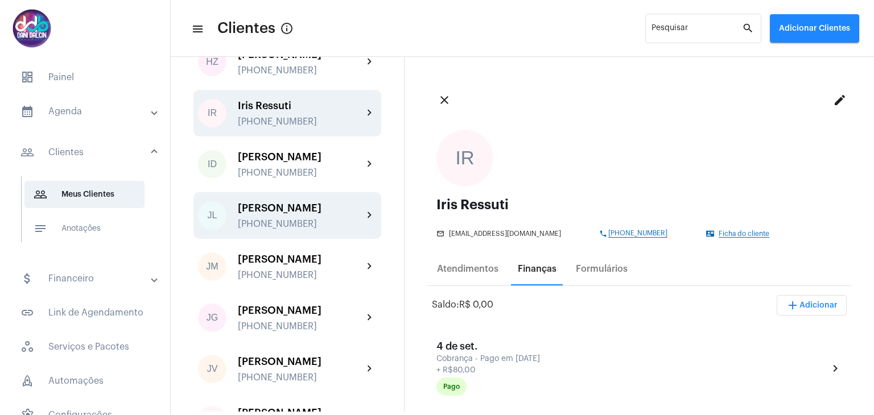
scroll to position [1479, 0]
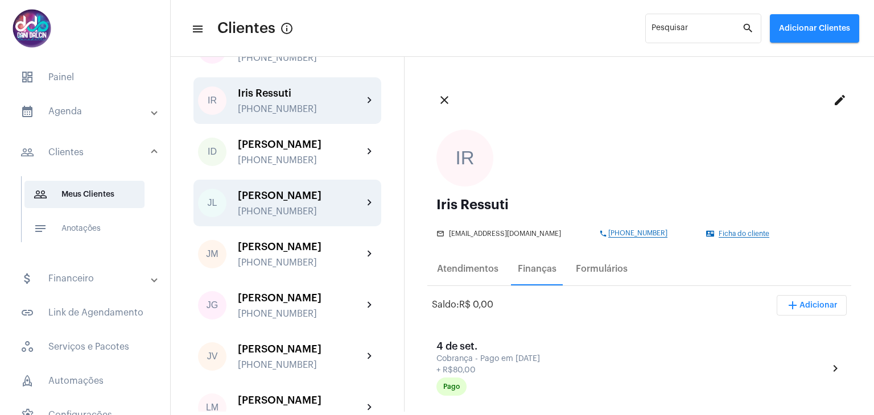
click at [313, 217] on div "[PERSON_NAME] [PHONE_NUMBER]" at bounding box center [300, 203] width 125 height 27
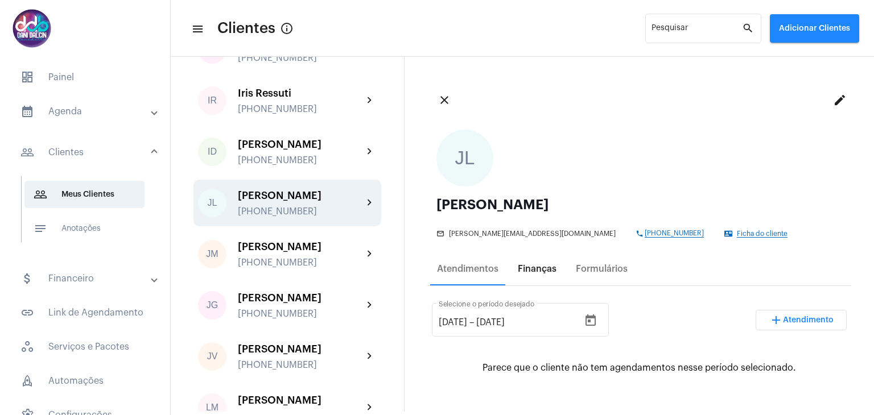
click at [532, 270] on div "Finanças" at bounding box center [537, 269] width 39 height 10
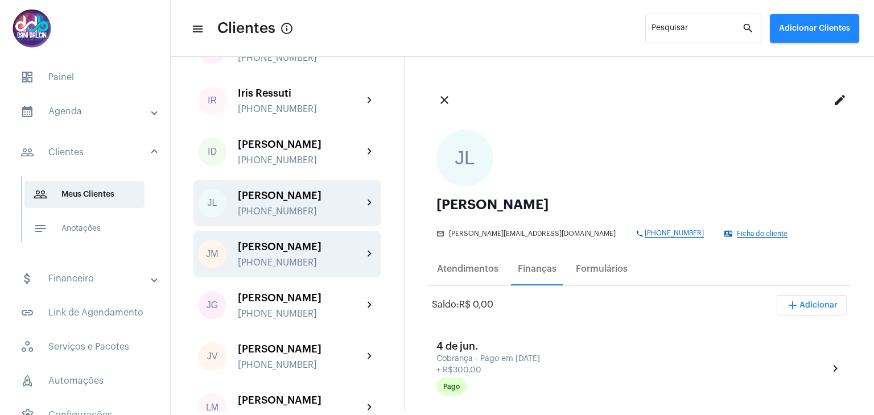
click at [323, 268] on div "[PERSON_NAME] [PHONE_NUMBER]" at bounding box center [300, 254] width 125 height 27
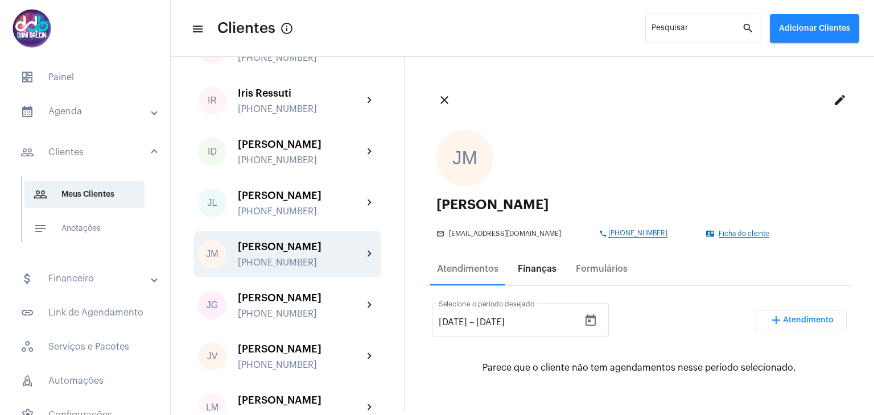
click at [534, 275] on div "Finanças" at bounding box center [537, 268] width 52 height 27
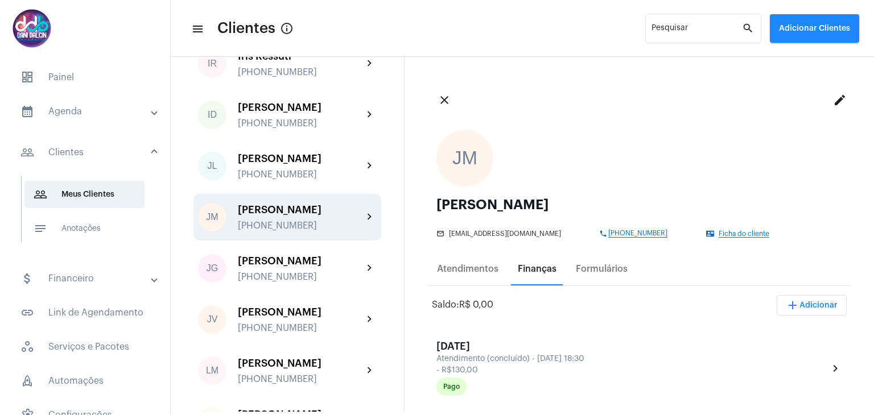
scroll to position [1536, 0]
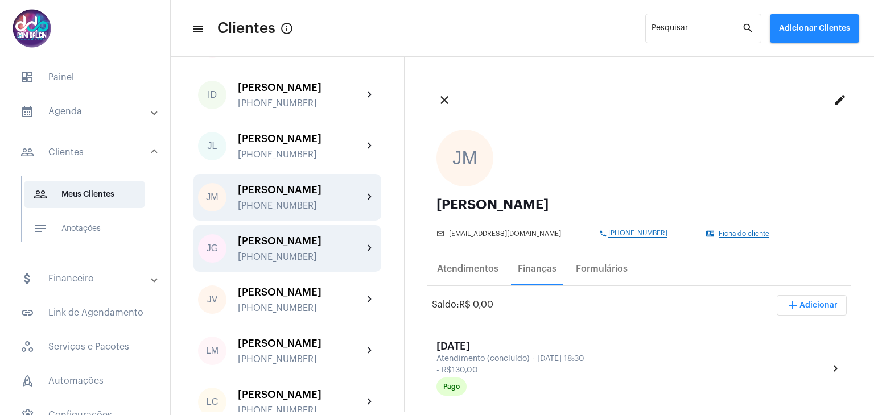
click at [291, 262] on div "[PERSON_NAME] [PHONE_NUMBER]" at bounding box center [300, 248] width 125 height 27
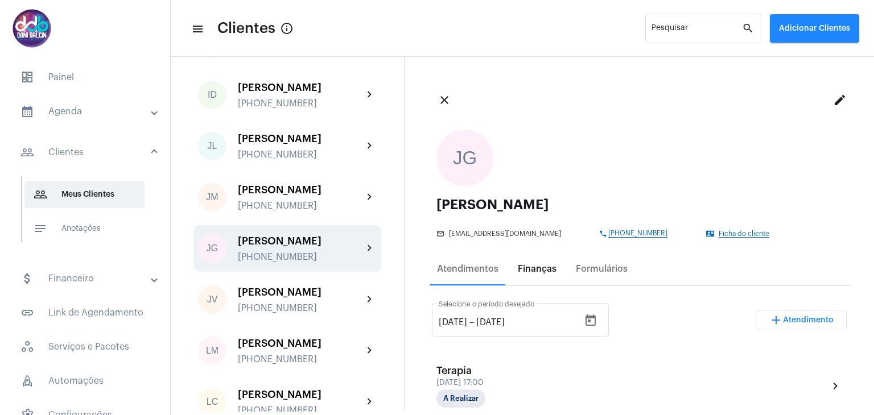
click at [526, 269] on div "Finanças" at bounding box center [537, 269] width 39 height 10
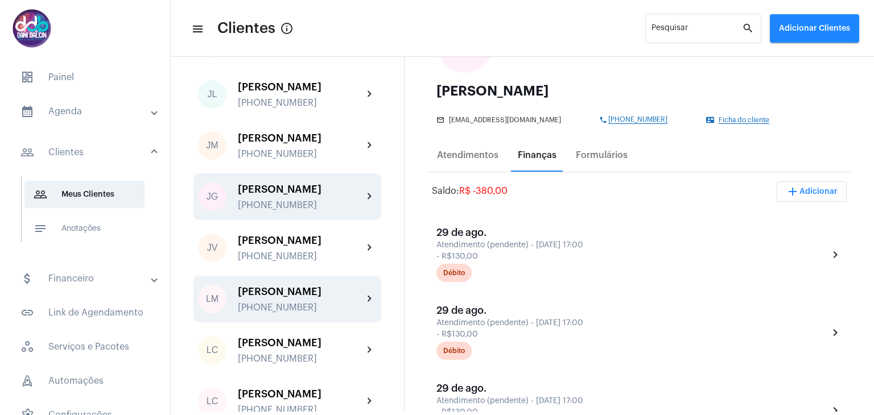
scroll to position [1650, 0]
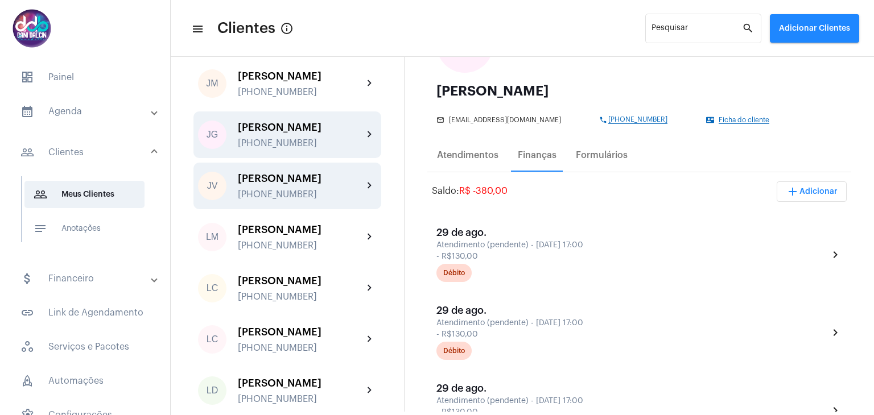
click at [304, 200] on div "[PHONE_NUMBER]" at bounding box center [300, 194] width 125 height 10
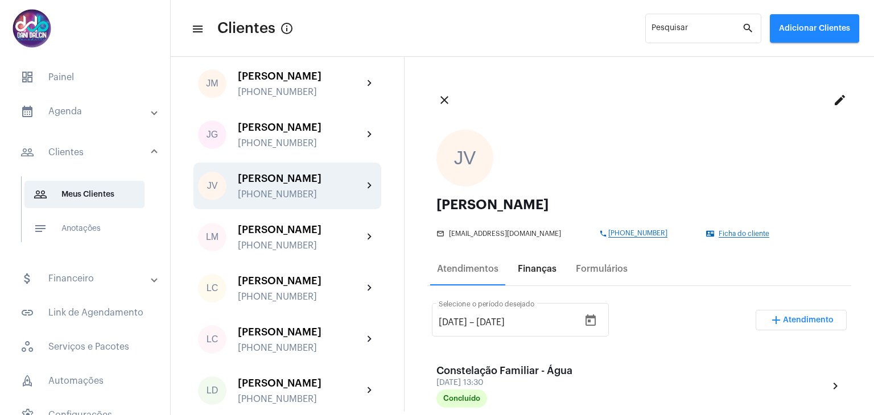
click at [526, 269] on div "Finanças" at bounding box center [537, 269] width 39 height 10
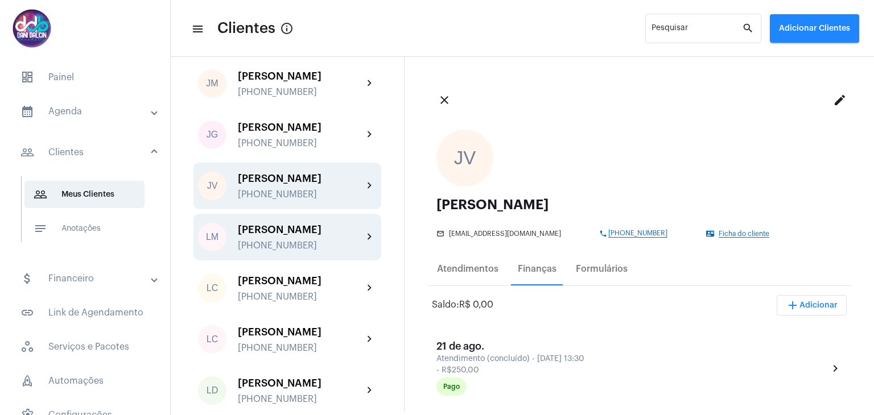
click at [261, 235] on div "[PERSON_NAME]" at bounding box center [300, 229] width 125 height 11
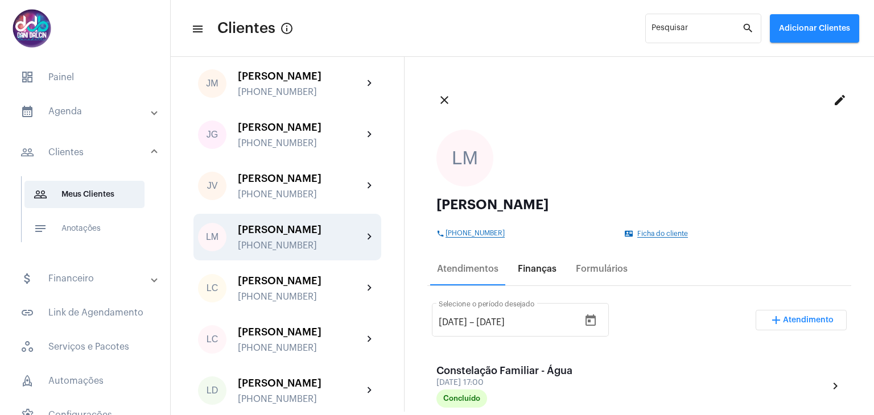
click at [535, 269] on div "Finanças" at bounding box center [537, 269] width 39 height 10
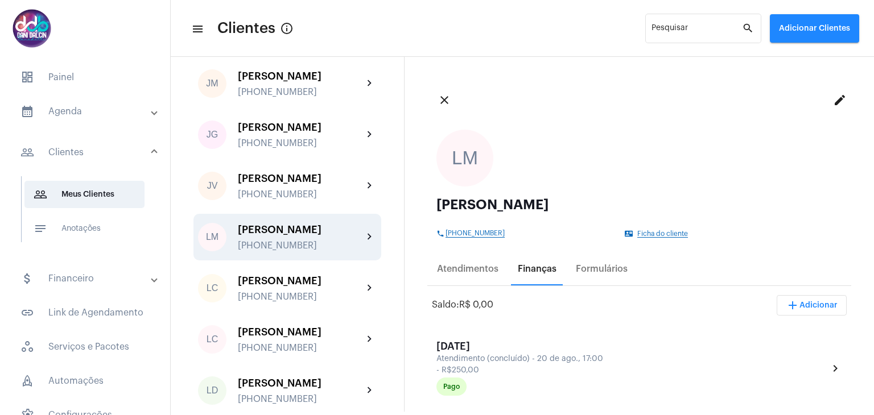
scroll to position [1706, 0]
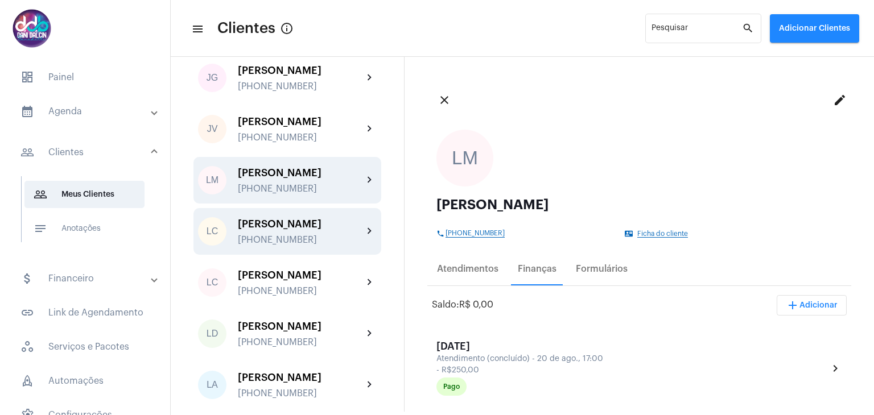
click at [287, 255] on div "LC [PERSON_NAME] [PHONE_NUMBER] chevron_right" at bounding box center [287, 231] width 188 height 47
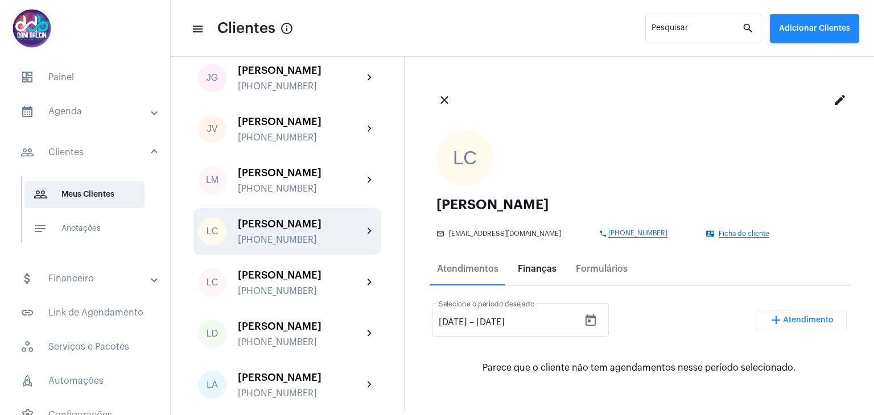
click at [531, 271] on div "Finanças" at bounding box center [537, 269] width 39 height 10
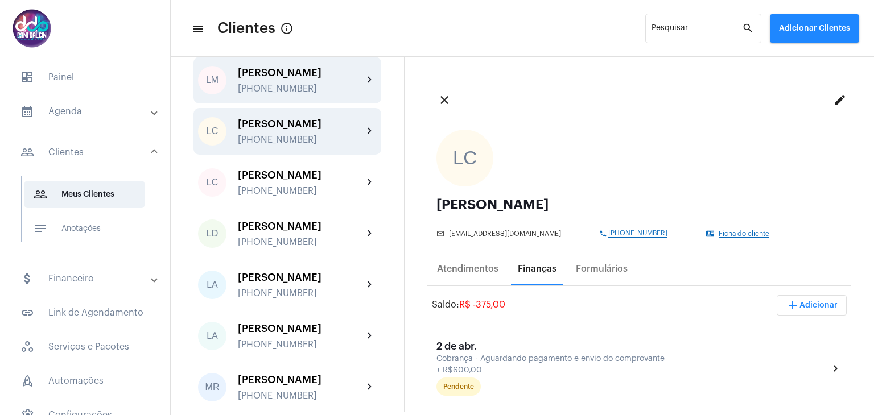
scroll to position [1820, 0]
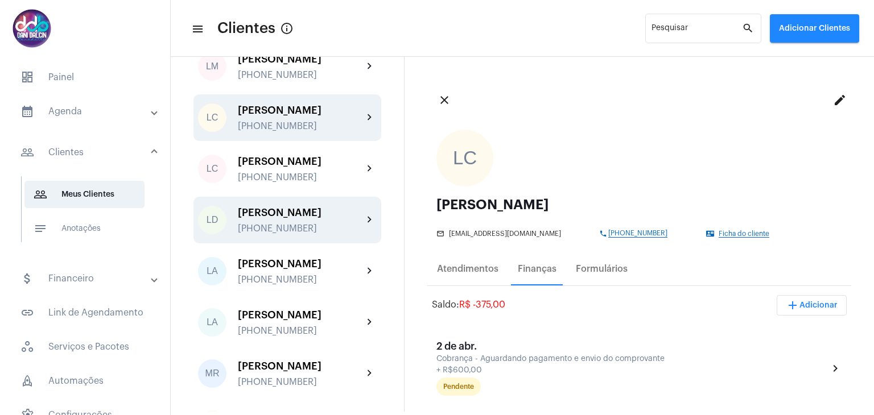
click at [291, 218] on div "[PERSON_NAME]" at bounding box center [300, 212] width 125 height 11
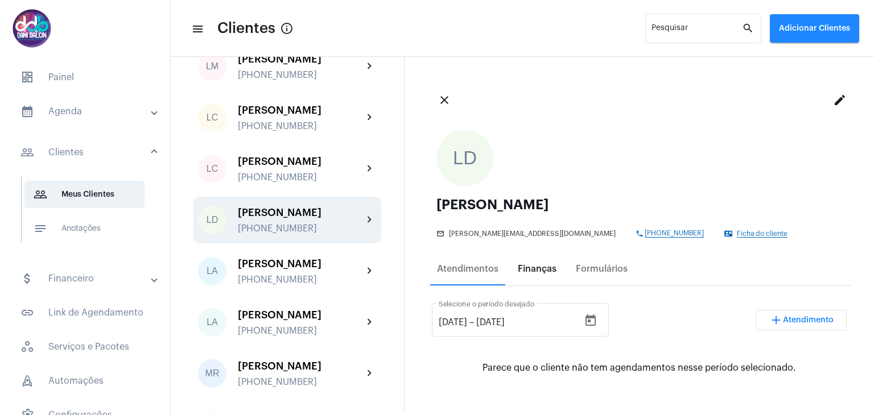
click at [538, 271] on div "Finanças" at bounding box center [537, 269] width 39 height 10
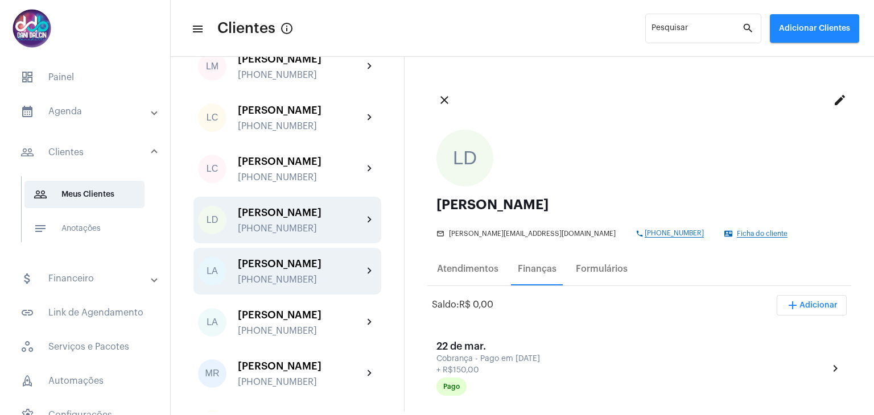
click at [309, 270] on div "[PERSON_NAME]" at bounding box center [300, 263] width 125 height 11
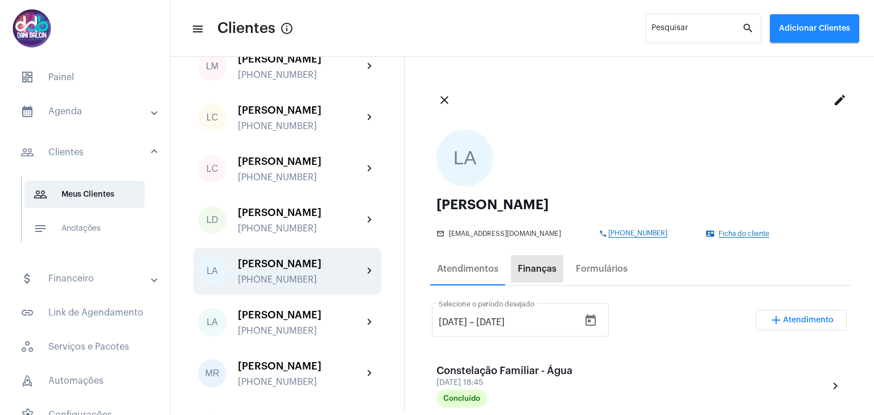
click at [539, 270] on div "Finanças" at bounding box center [537, 269] width 39 height 10
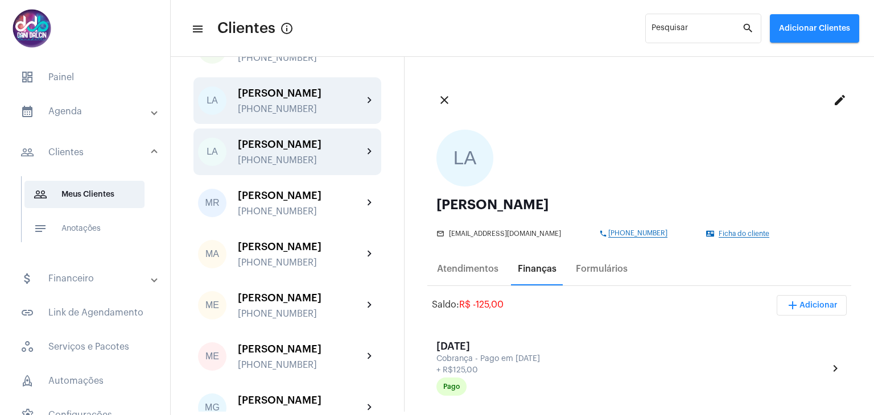
scroll to position [2048, 0]
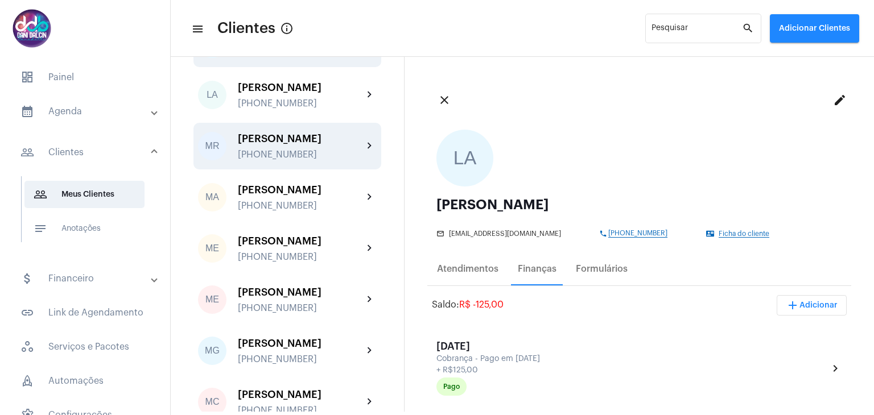
click at [288, 144] on div "[PERSON_NAME]" at bounding box center [300, 138] width 125 height 11
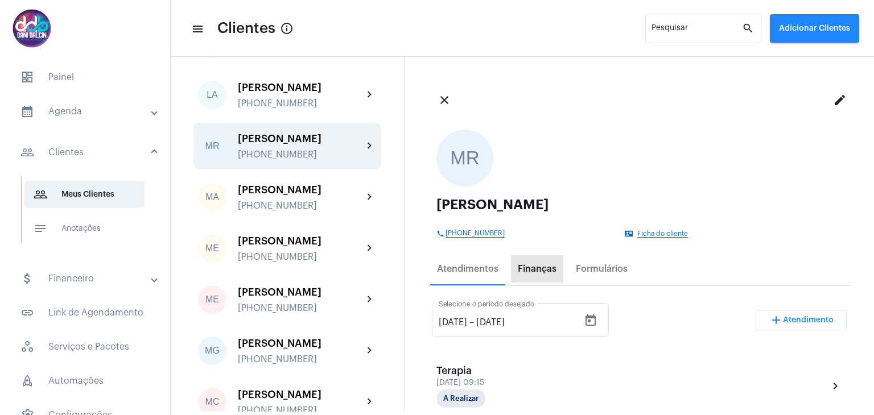
click at [536, 263] on div "Finanças" at bounding box center [537, 268] width 52 height 27
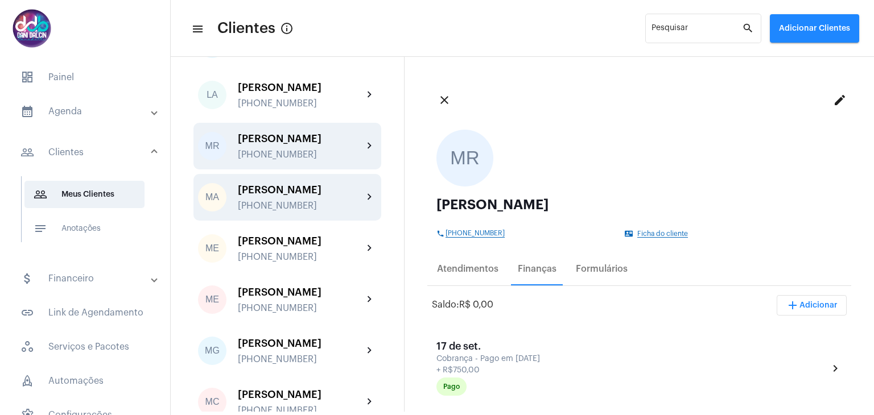
click at [287, 196] on div "[PERSON_NAME]" at bounding box center [300, 189] width 125 height 11
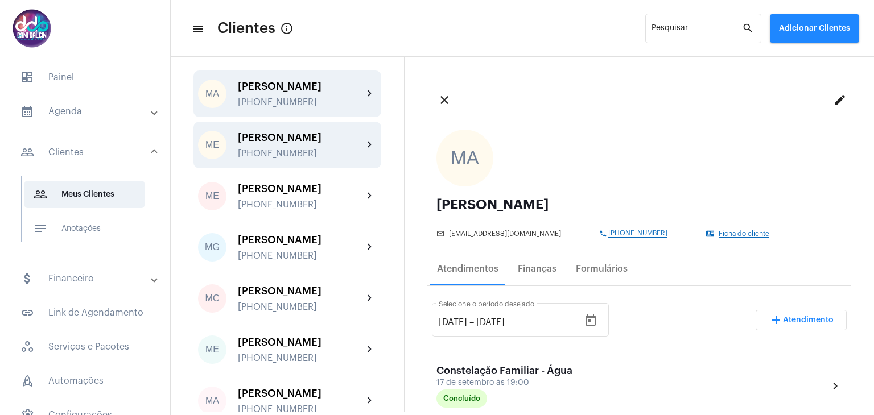
scroll to position [2161, 0]
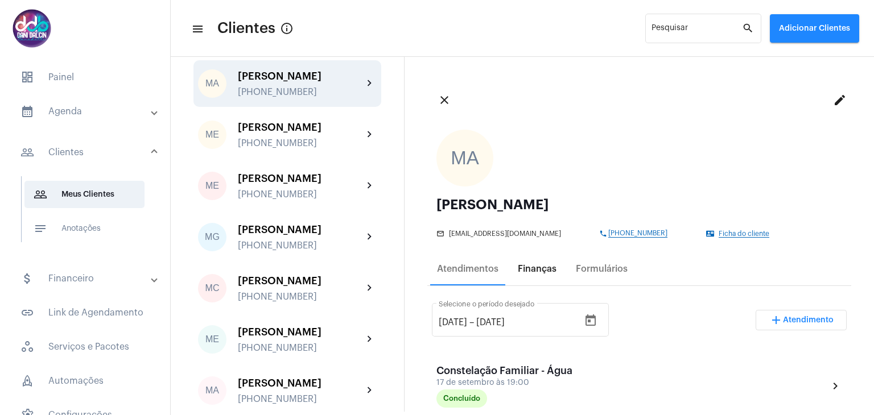
click at [536, 266] on div "Finanças" at bounding box center [537, 269] width 39 height 10
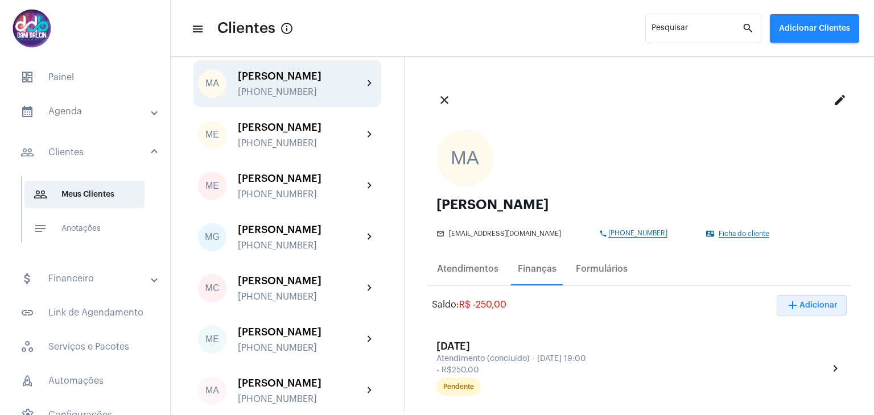
click at [816, 308] on span "add Adicionar" at bounding box center [812, 305] width 52 height 8
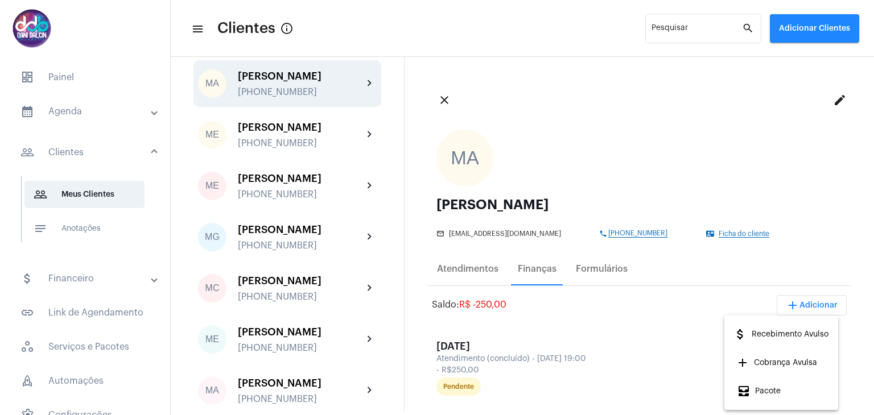
click at [783, 335] on span "attach_money Recebimento Avulso" at bounding box center [780, 334] width 95 height 20
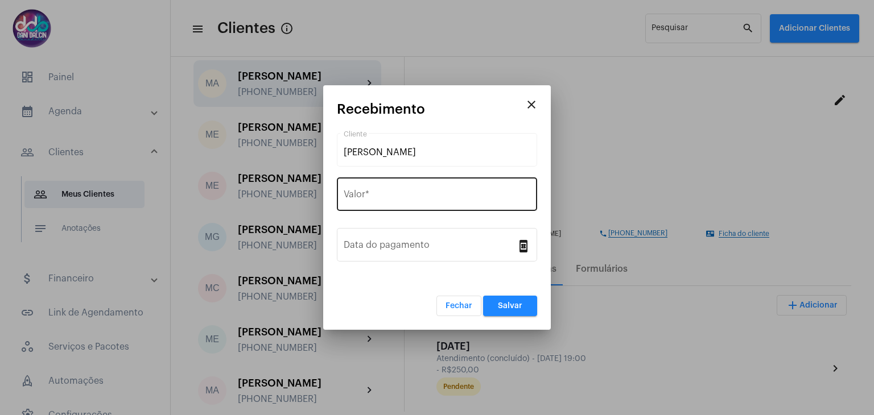
click at [406, 197] on input "Valor *" at bounding box center [437, 197] width 187 height 10
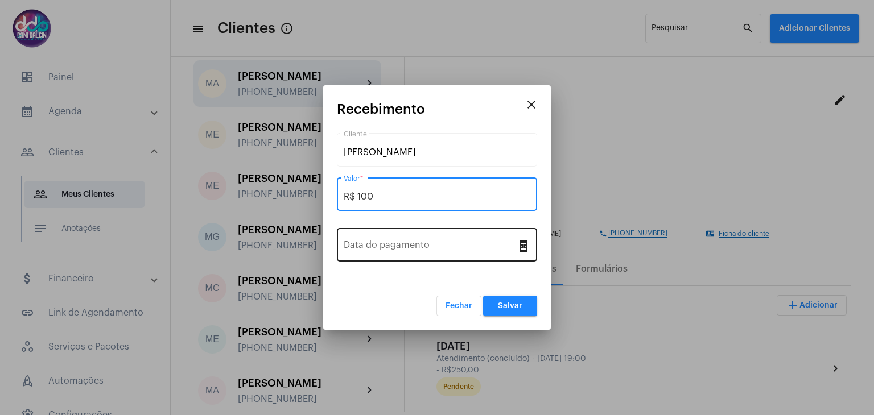
type input "R$ 100"
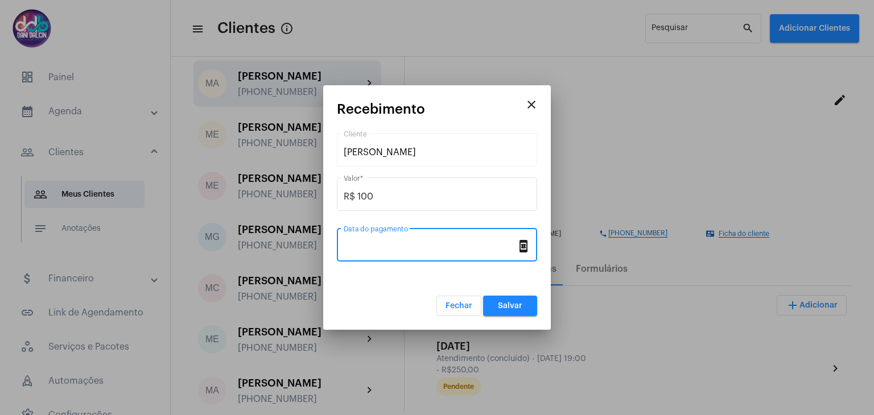
click at [412, 248] on input "Data do pagamento" at bounding box center [430, 247] width 173 height 10
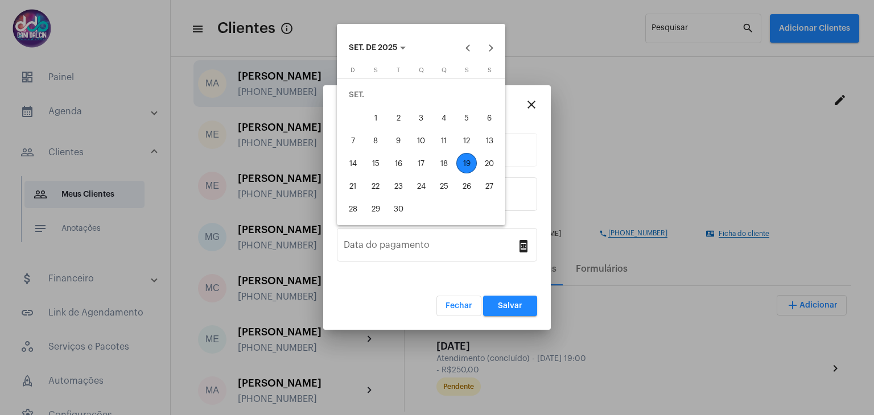
click at [463, 166] on div "19" at bounding box center [466, 163] width 20 height 20
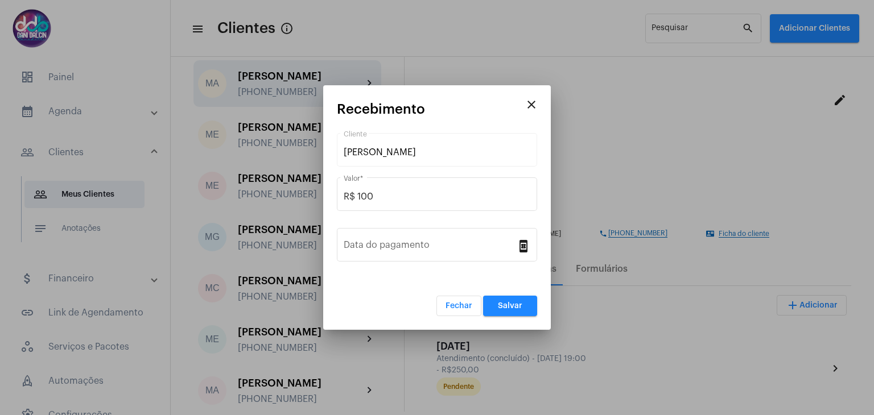
type input "[DATE]"
click at [496, 307] on button "Salvar" at bounding box center [510, 306] width 54 height 20
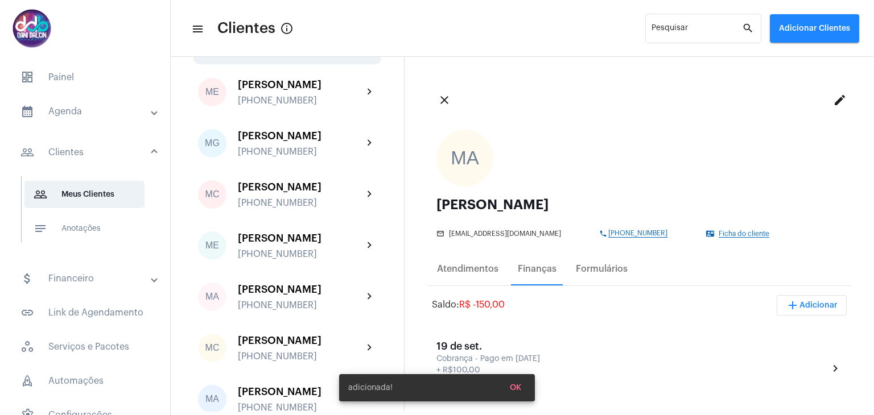
scroll to position [2275, 0]
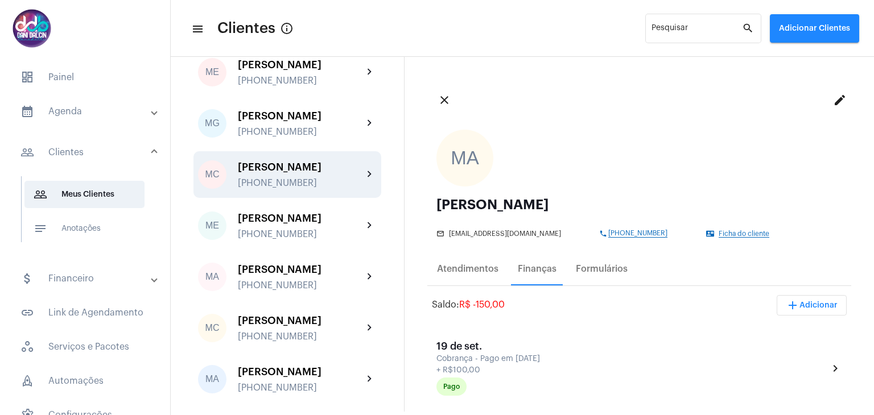
click at [304, 173] on div "[PERSON_NAME]" at bounding box center [300, 167] width 125 height 11
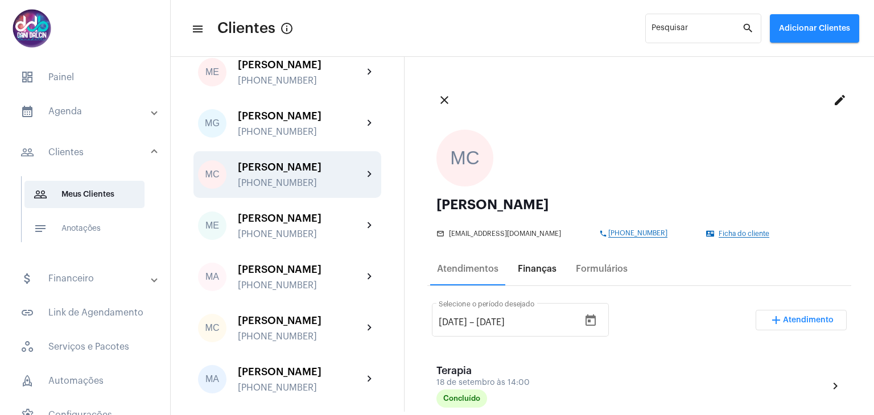
click at [535, 269] on div "Finanças" at bounding box center [537, 269] width 39 height 10
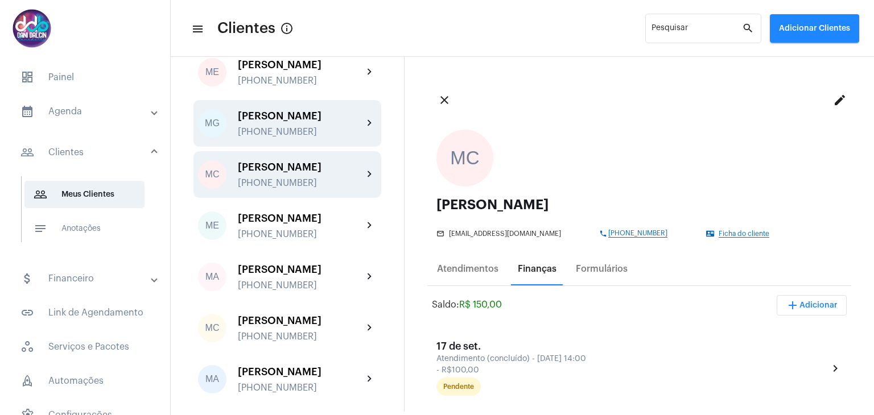
scroll to position [2332, 0]
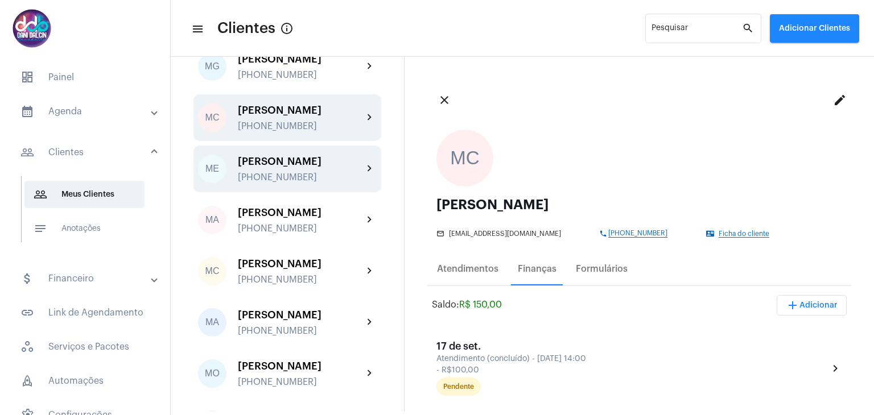
click at [313, 167] on div "[PERSON_NAME]" at bounding box center [300, 161] width 125 height 11
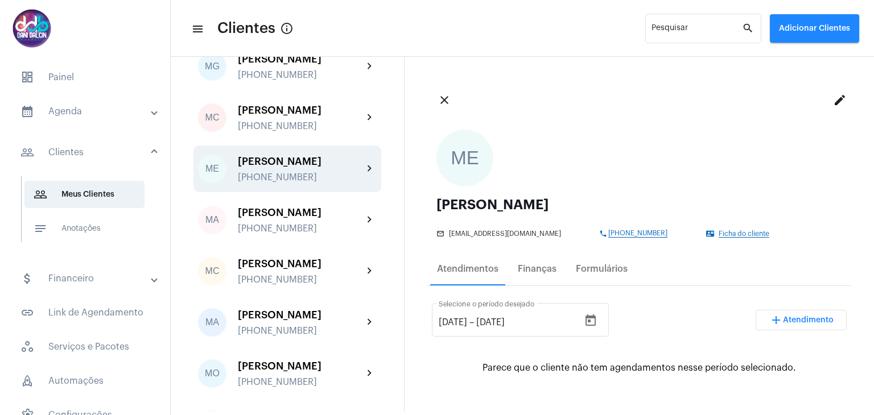
scroll to position [2389, 0]
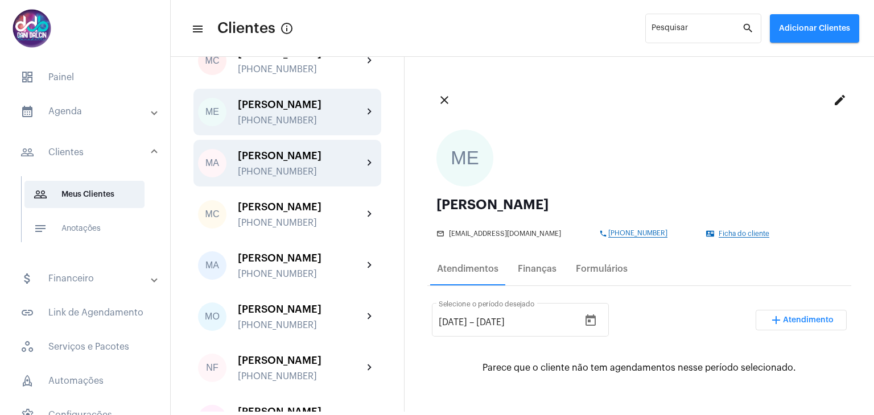
click at [278, 177] on div "[PERSON_NAME] [PHONE_NUMBER]" at bounding box center [300, 163] width 125 height 27
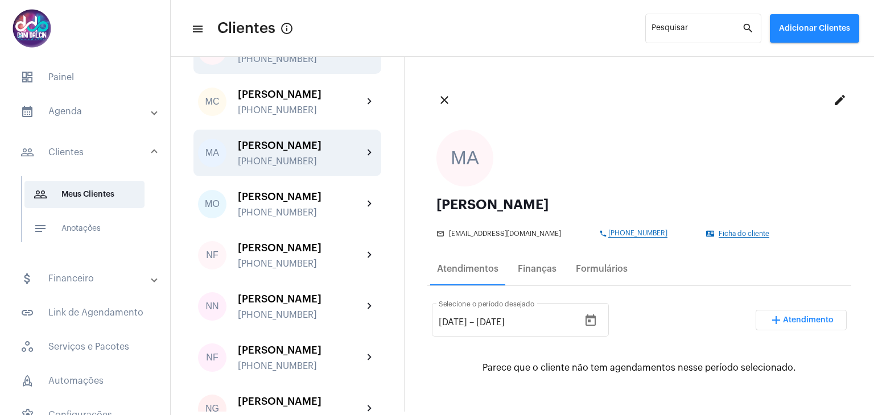
scroll to position [2560, 0]
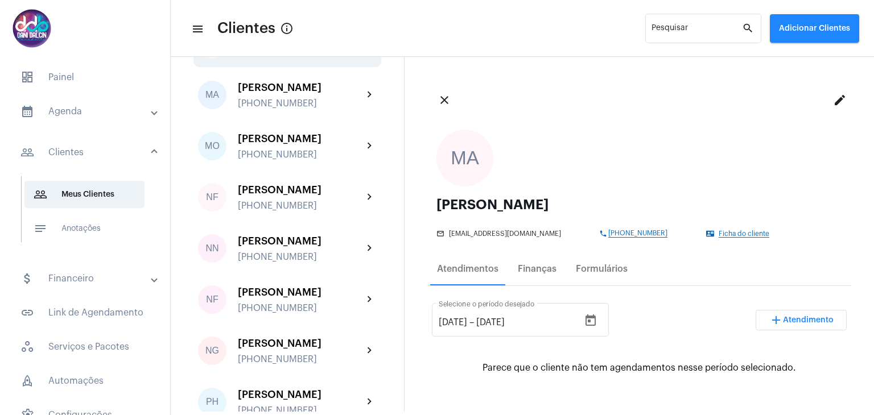
click at [282, 57] on div "[PERSON_NAME] [PHONE_NUMBER]" at bounding box center [300, 44] width 125 height 27
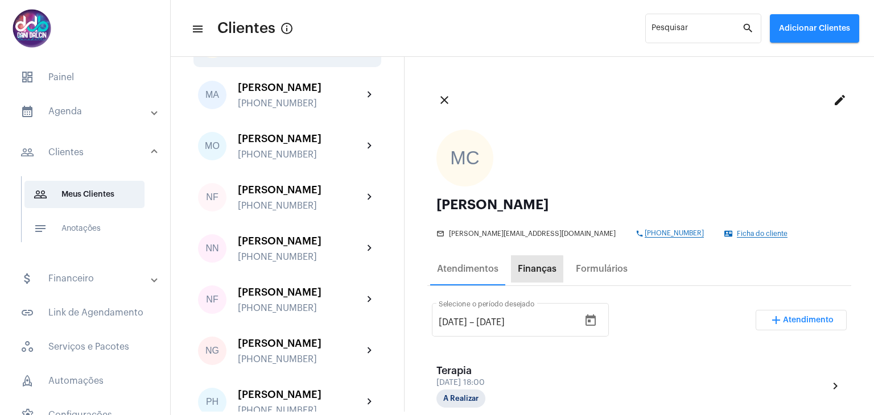
click at [526, 271] on div "Finanças" at bounding box center [537, 269] width 39 height 10
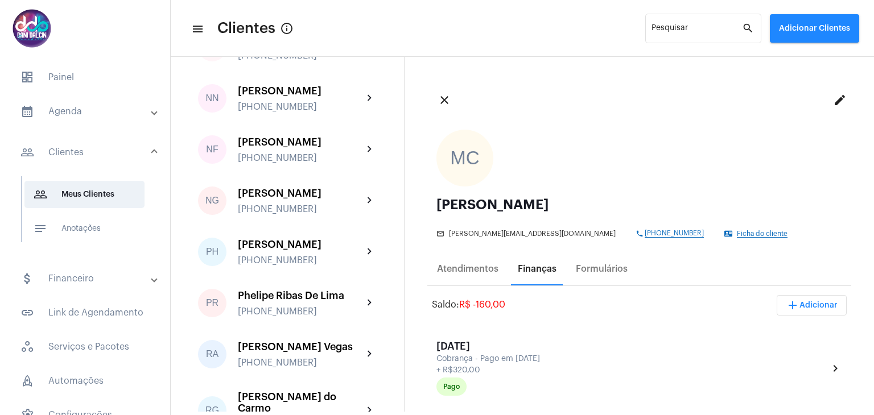
scroll to position [2730, 0]
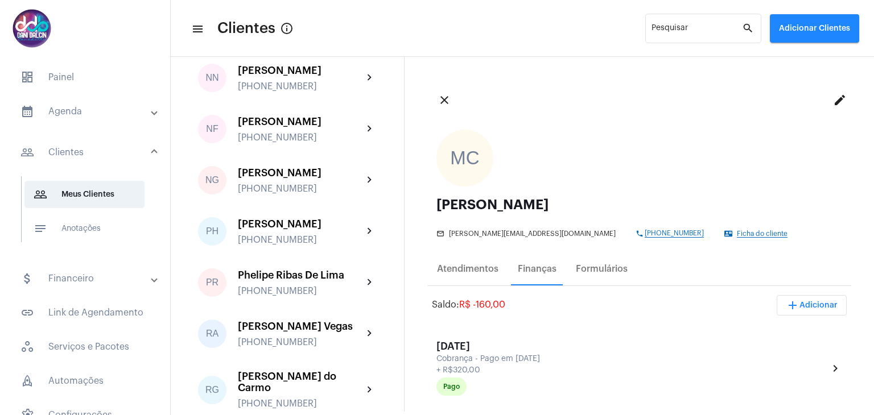
click at [294, 40] on div "[PHONE_NUMBER]" at bounding box center [300, 35] width 125 height 10
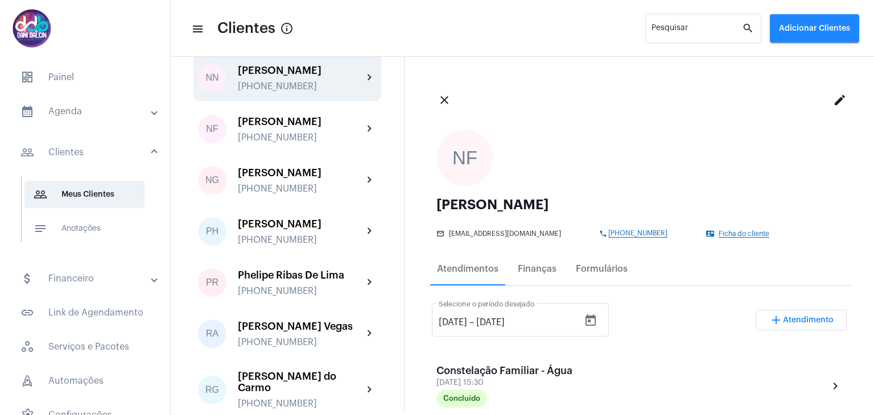
click at [292, 92] on div "[PHONE_NUMBER]" at bounding box center [300, 86] width 125 height 10
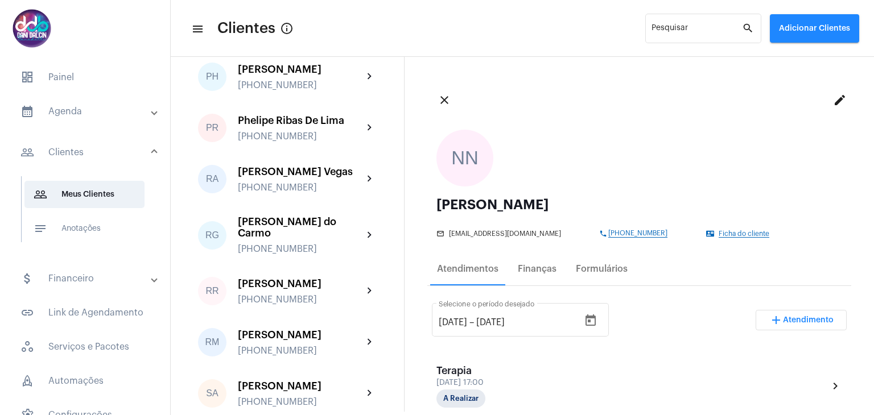
scroll to position [2901, 0]
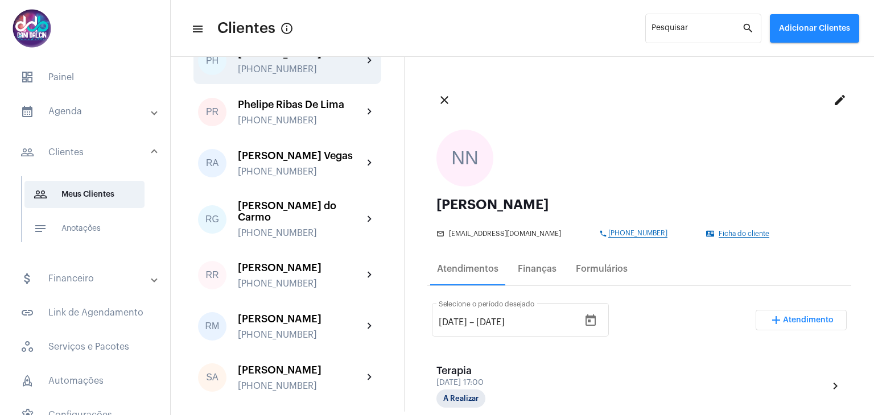
click at [306, 59] on div "[PERSON_NAME]" at bounding box center [300, 53] width 125 height 11
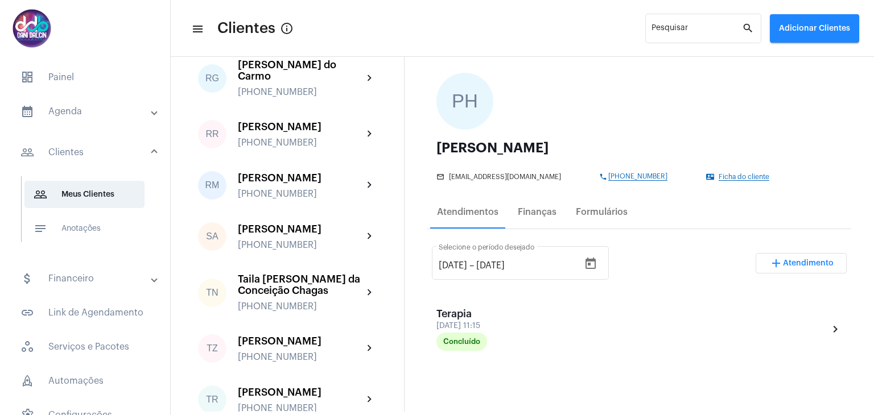
scroll to position [3072, 0]
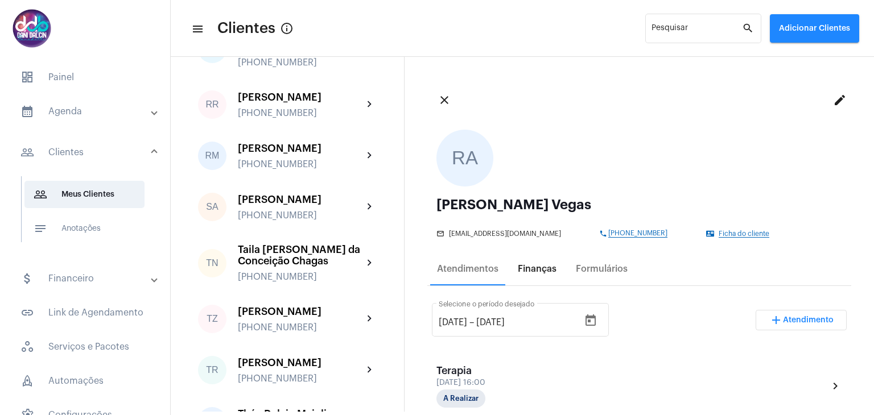
click at [539, 268] on div "Finanças" at bounding box center [537, 269] width 39 height 10
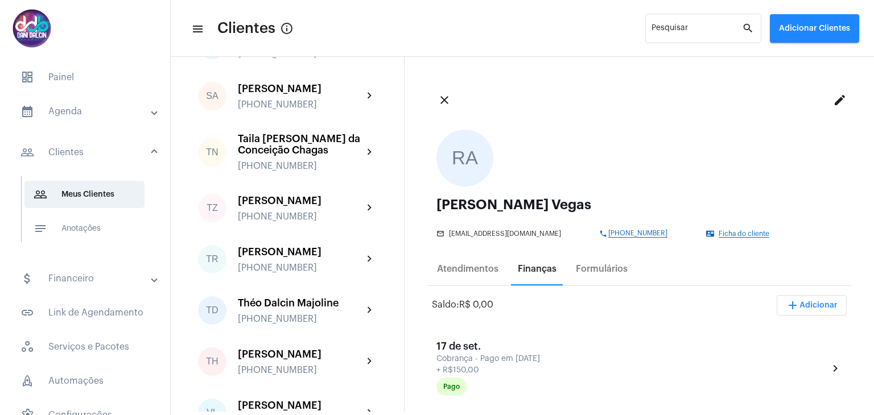
scroll to position [3185, 0]
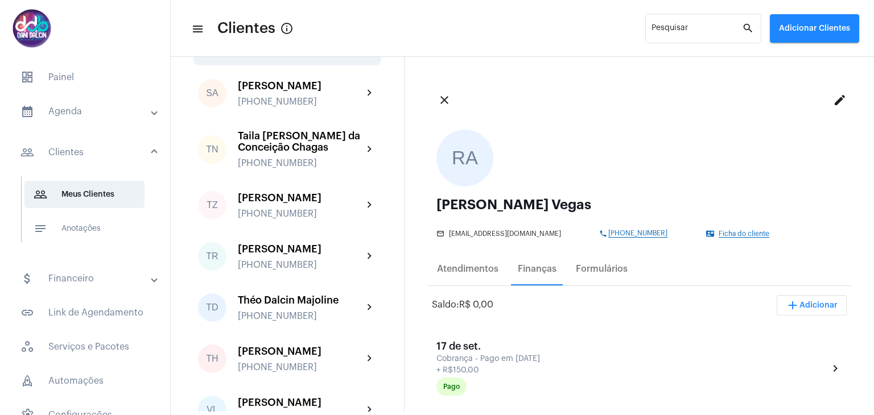
click at [297, 56] on div "[PERSON_NAME] [PHONE_NUMBER]" at bounding box center [300, 42] width 125 height 27
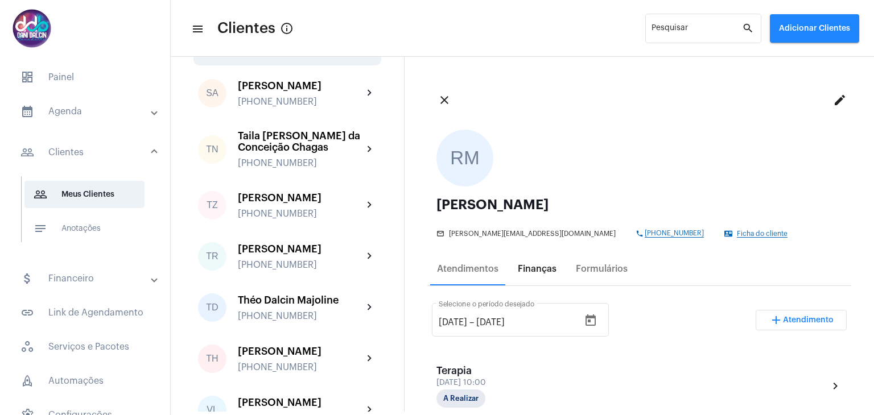
click at [521, 275] on div "Finanças" at bounding box center [537, 268] width 52 height 27
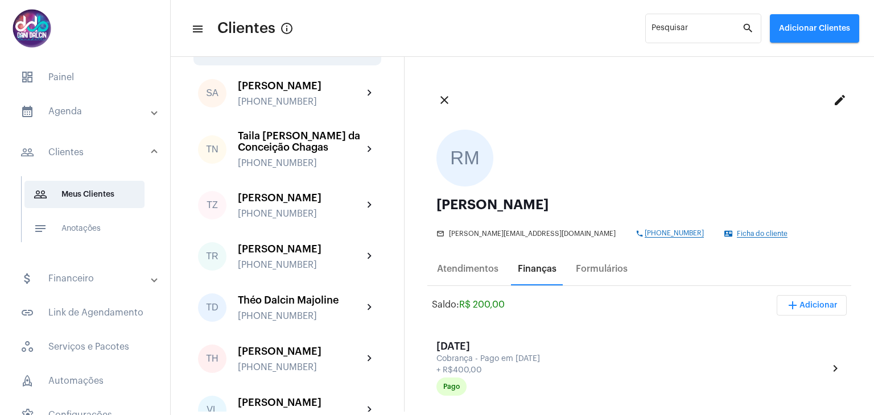
scroll to position [3242, 0]
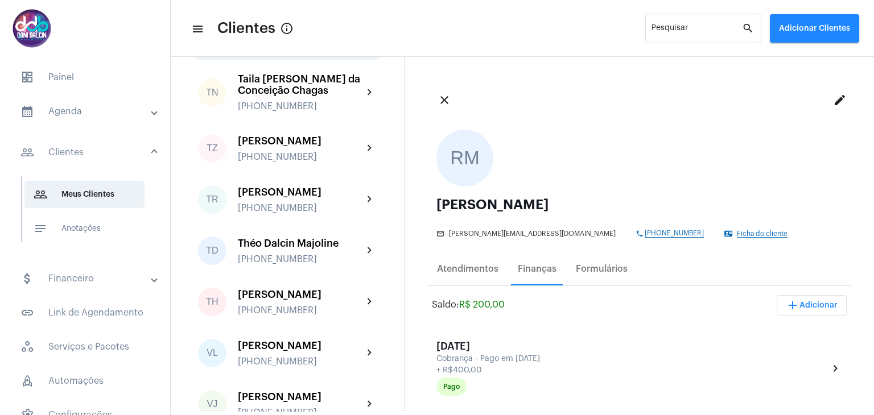
click at [307, 35] on div "[PERSON_NAME]" at bounding box center [300, 28] width 125 height 11
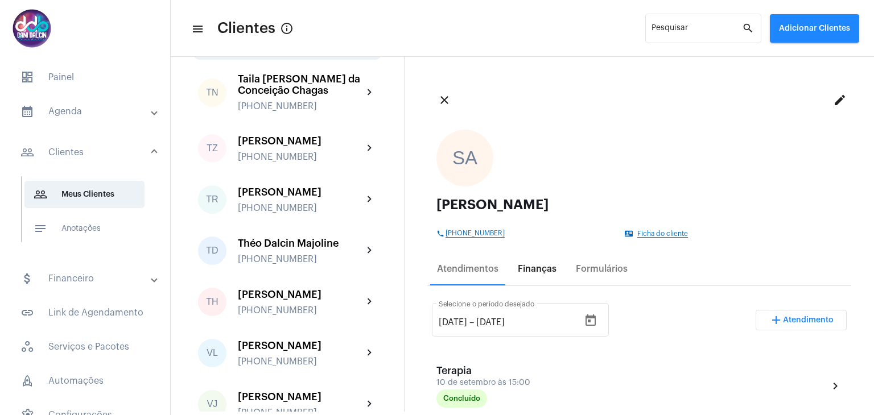
click at [524, 274] on div "Finanças" at bounding box center [537, 268] width 52 height 27
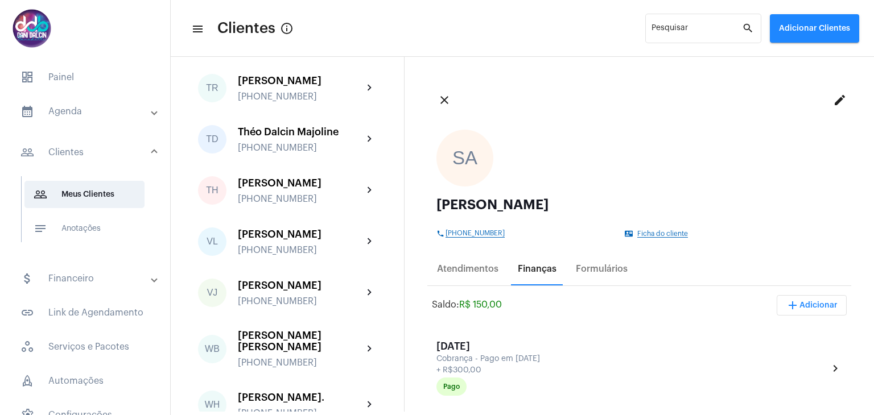
scroll to position [3356, 0]
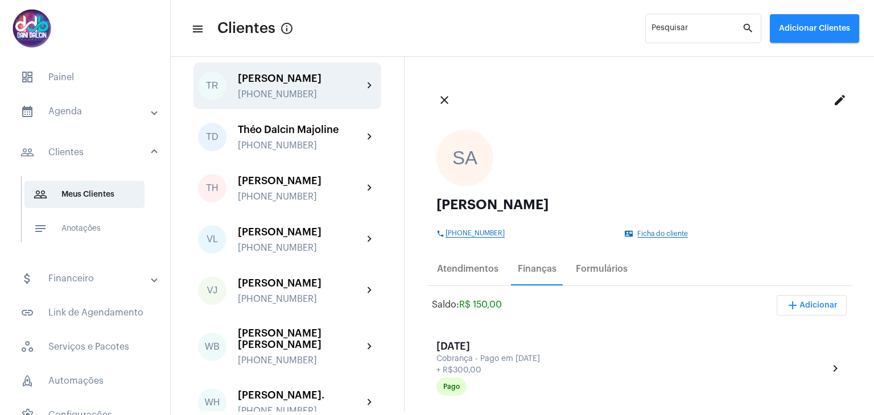
click at [285, 84] on div "[PERSON_NAME]" at bounding box center [300, 78] width 125 height 11
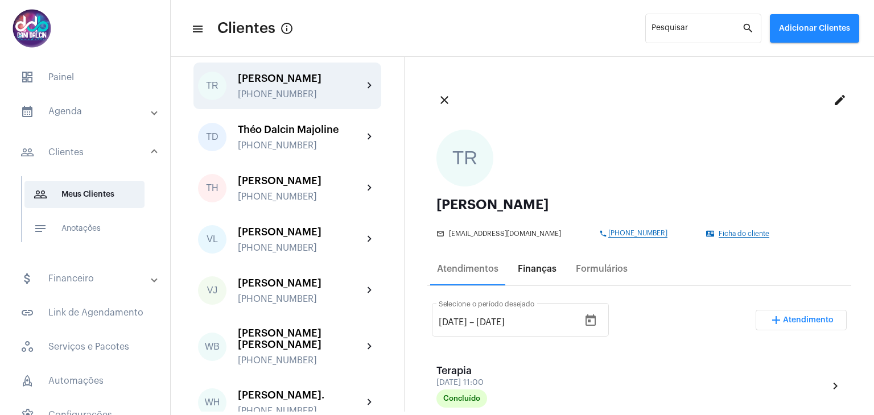
click at [519, 274] on div "Finanças" at bounding box center [537, 269] width 39 height 10
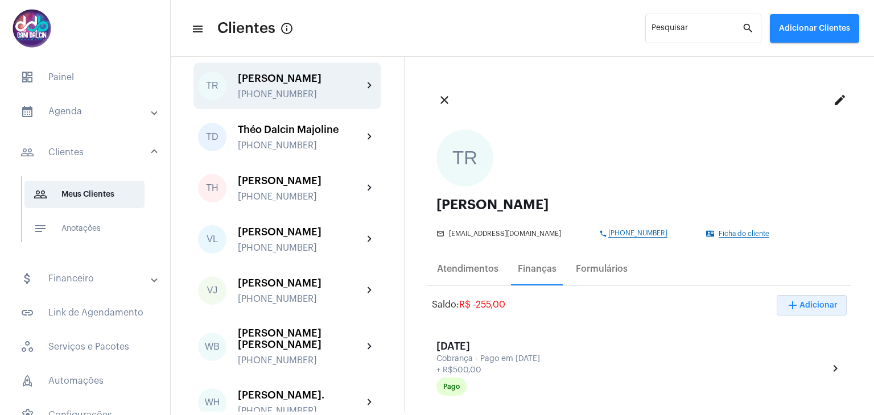
click at [819, 301] on span "add Adicionar" at bounding box center [812, 305] width 52 height 8
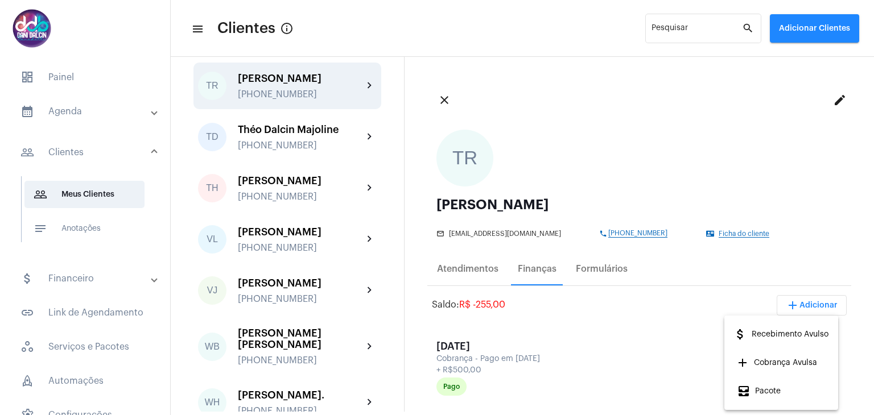
click at [798, 330] on span "attach_money Recebimento Avulso" at bounding box center [780, 334] width 95 height 20
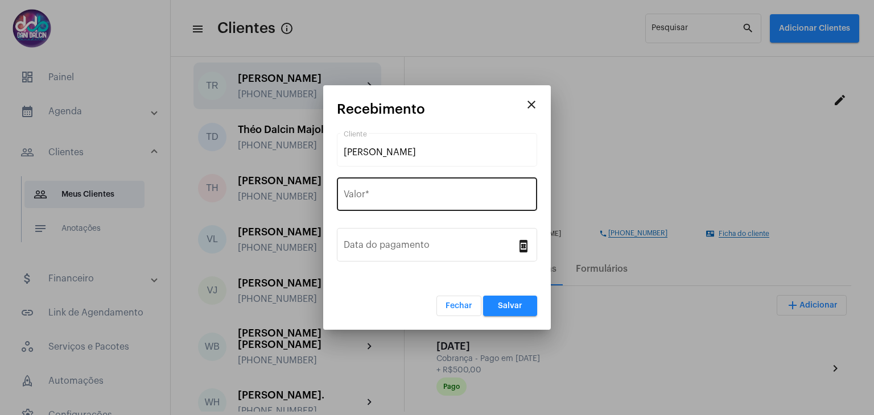
click at [388, 200] on input "Valor *" at bounding box center [437, 197] width 187 height 10
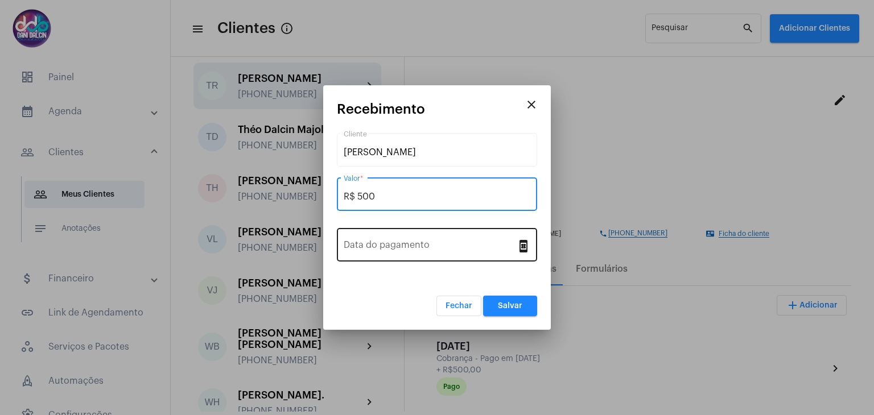
type input "R$ 500"
click at [416, 243] on input "Data do pagamento" at bounding box center [430, 247] width 173 height 10
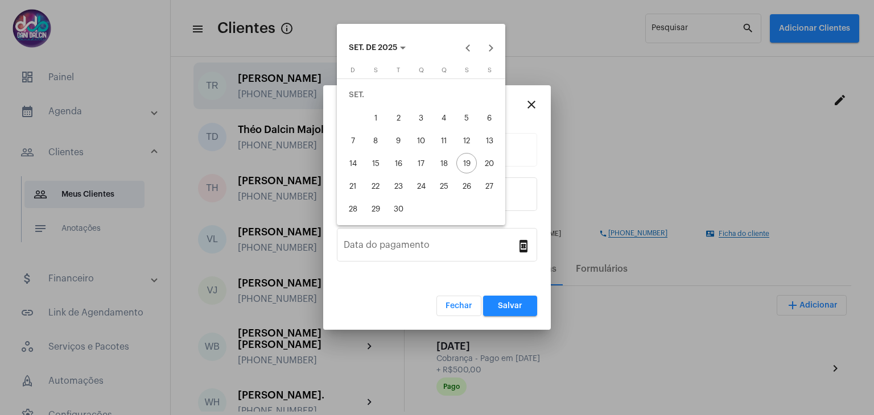
click at [442, 167] on div "18" at bounding box center [443, 163] width 20 height 20
type input "[DATE]"
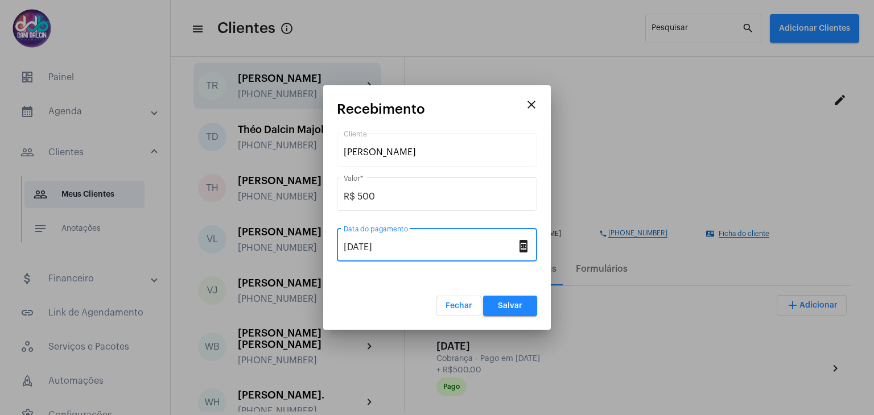
click at [509, 303] on span "Salvar" at bounding box center [510, 306] width 24 height 8
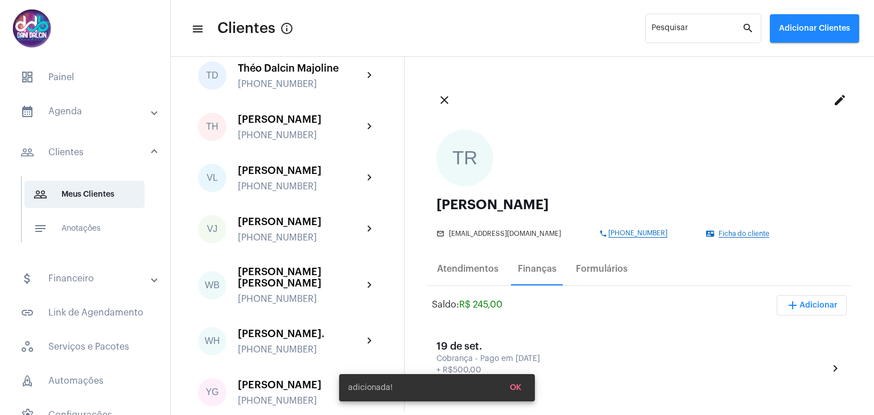
scroll to position [3527, 0]
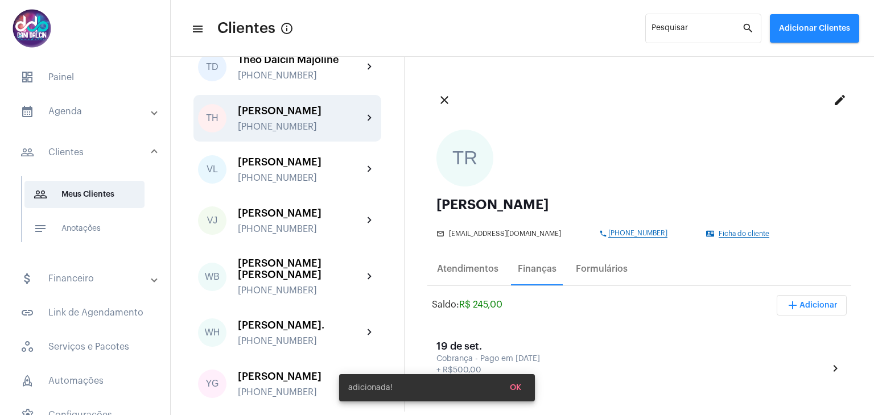
click at [316, 117] on div "[PERSON_NAME]" at bounding box center [300, 110] width 125 height 11
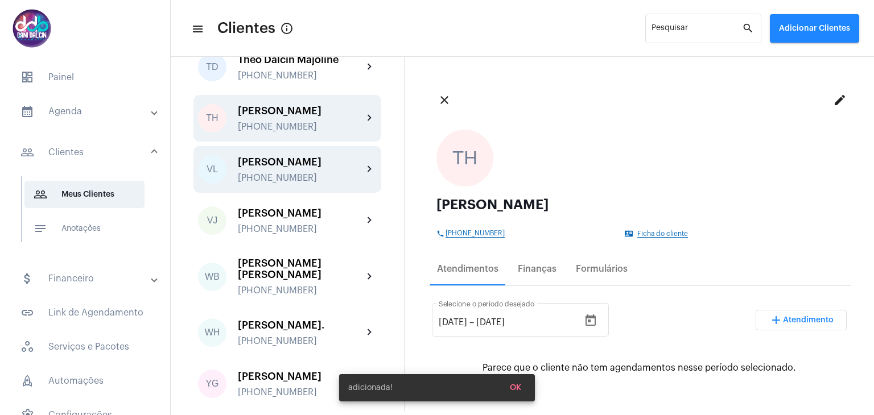
click at [307, 183] on div "[PERSON_NAME] [PHONE_NUMBER]" at bounding box center [300, 169] width 125 height 27
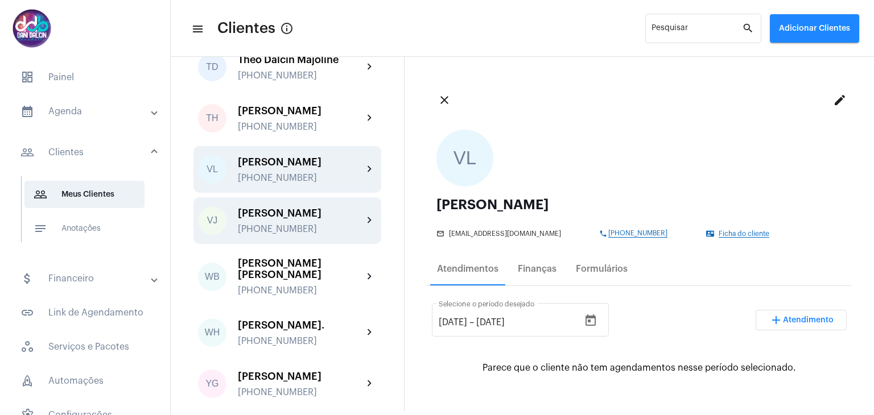
scroll to position [3583, 0]
click at [299, 219] on div "[PERSON_NAME]" at bounding box center [300, 213] width 125 height 11
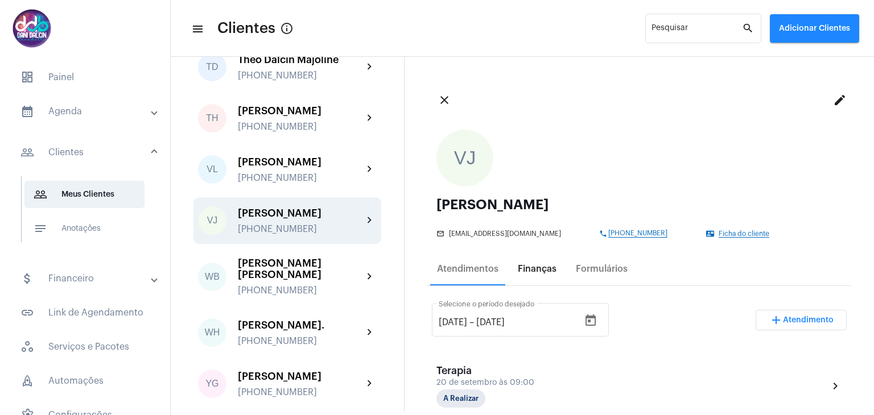
click at [537, 276] on div "Finanças" at bounding box center [537, 268] width 52 height 27
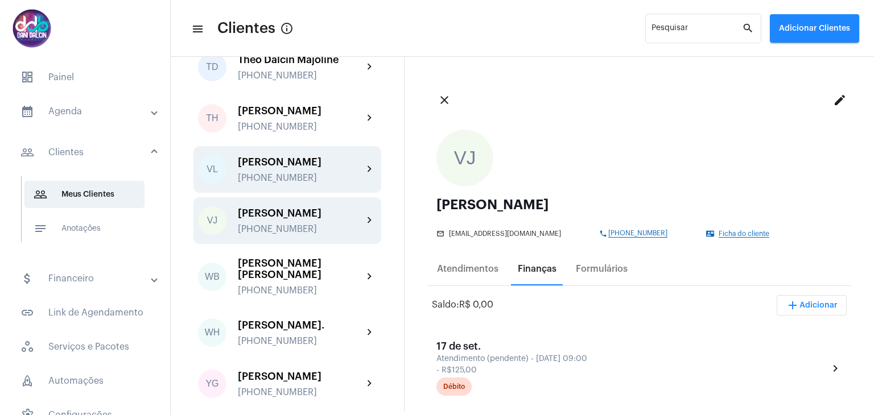
scroll to position [3697, 0]
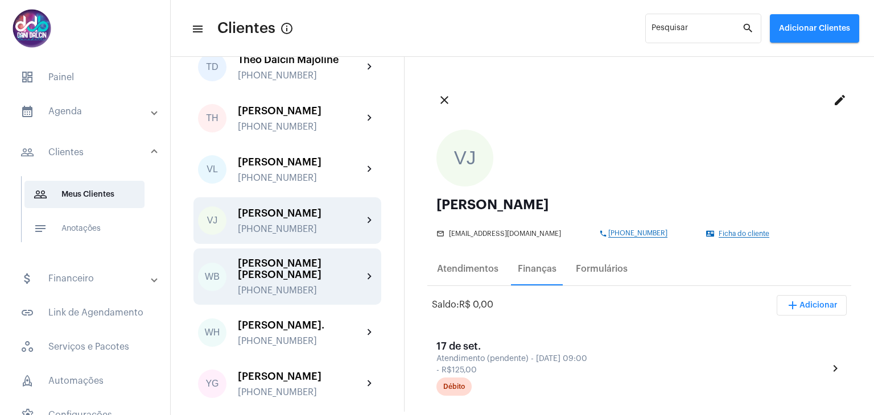
click at [286, 275] on div "[PERSON_NAME] [PHONE_NUMBER]" at bounding box center [300, 277] width 125 height 38
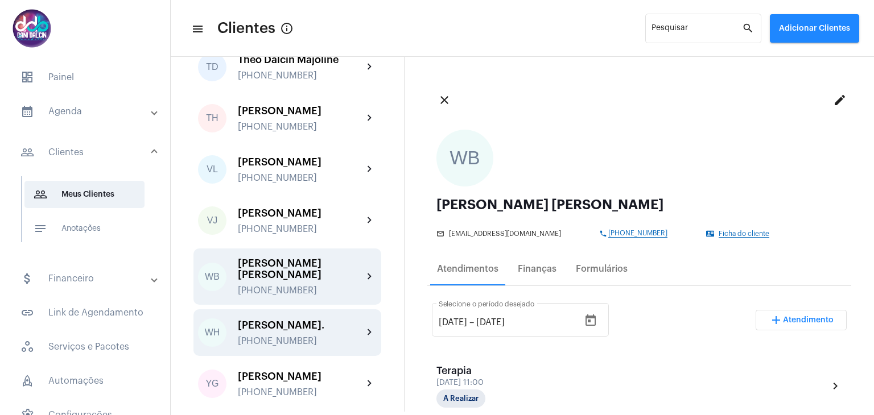
click at [296, 320] on div "[PERSON_NAME]." at bounding box center [300, 325] width 125 height 11
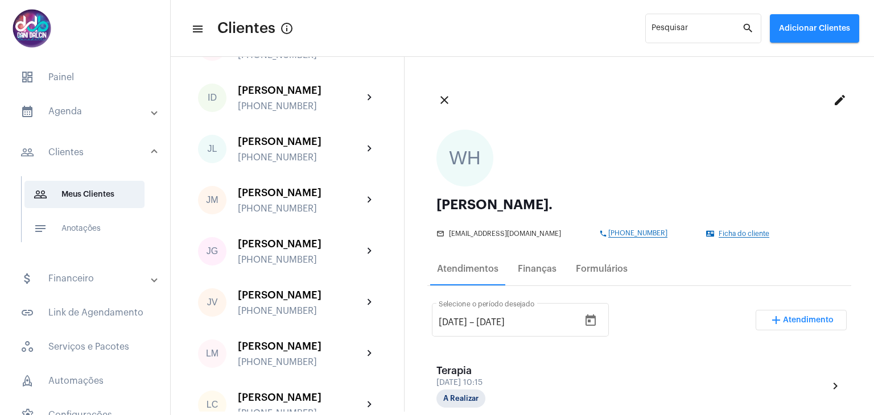
scroll to position [1536, 0]
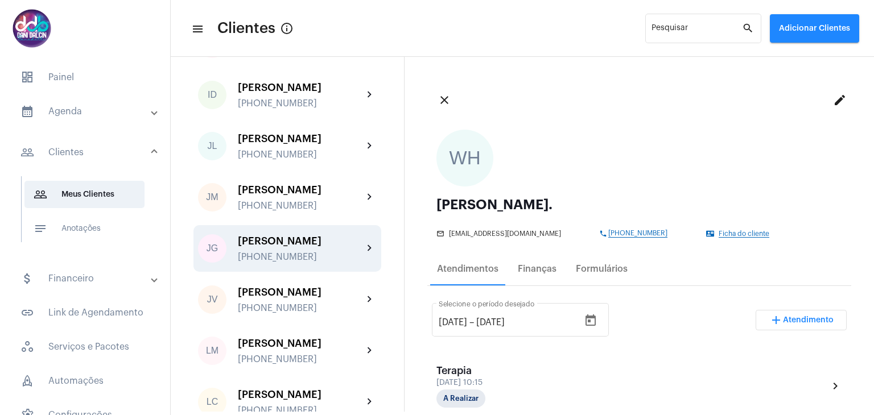
click at [320, 262] on div "[PERSON_NAME] [PHONE_NUMBER]" at bounding box center [300, 248] width 125 height 27
click at [542, 274] on div "Finanças" at bounding box center [537, 269] width 39 height 10
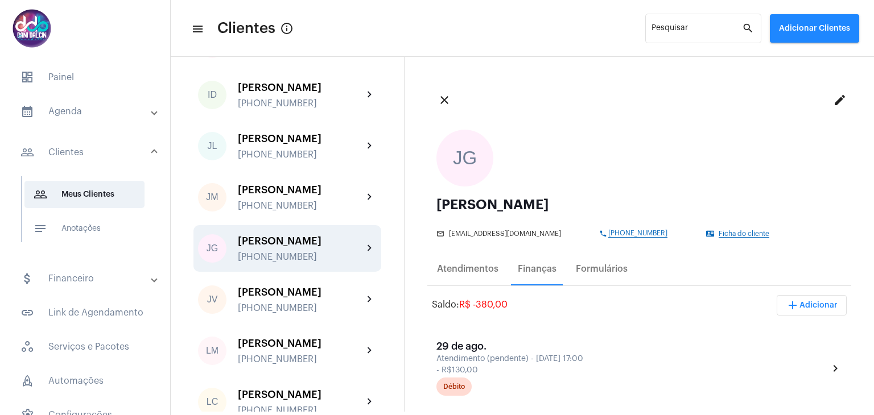
click at [55, 121] on mat-expansion-panel-header "calendar_month_outlined Agenda" at bounding box center [88, 111] width 163 height 27
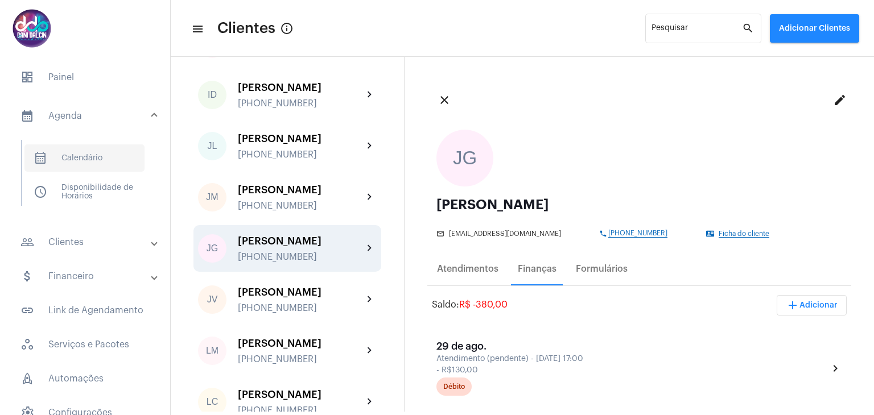
click at [64, 152] on span "calendar_month_outlined Calendário" at bounding box center [84, 157] width 120 height 27
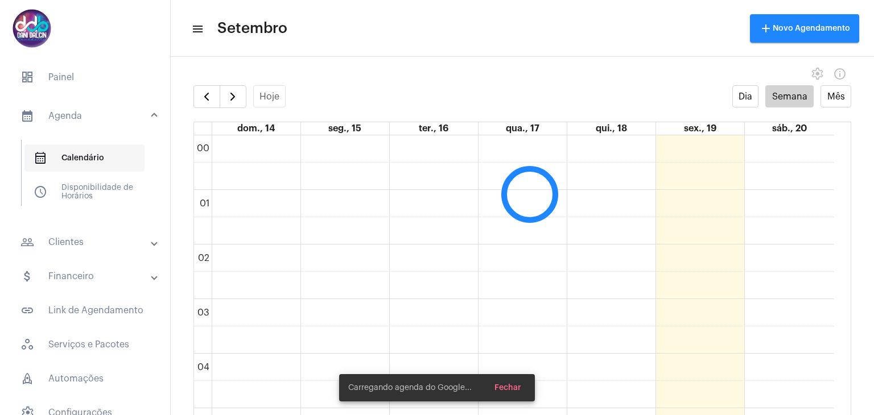
scroll to position [329, 0]
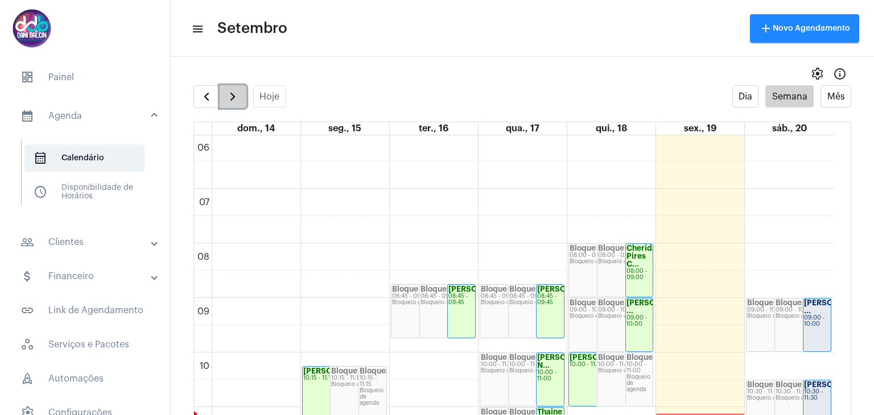
click at [227, 101] on span "button" at bounding box center [233, 97] width 14 height 14
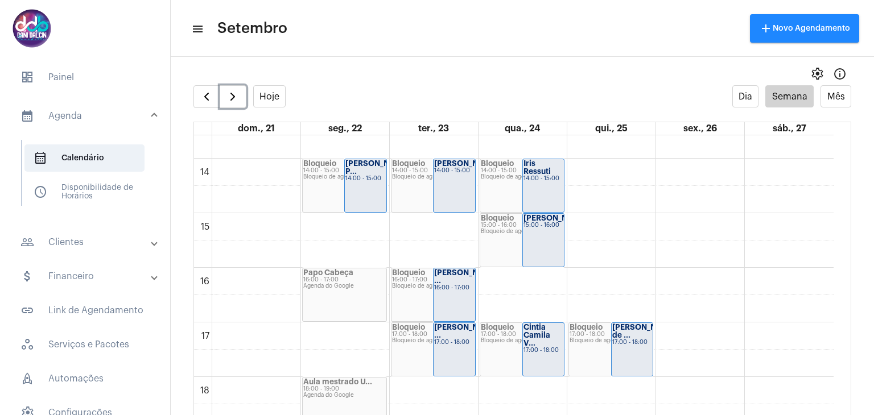
scroll to position [669, 0]
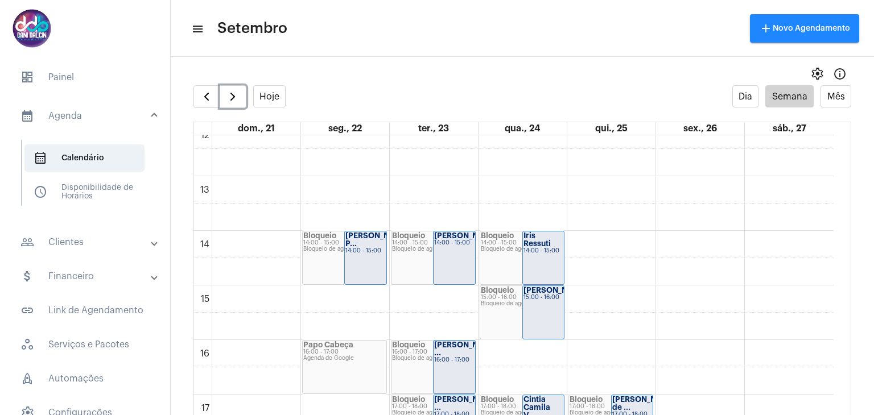
click at [551, 294] on strong "[PERSON_NAME]" at bounding box center [555, 290] width 64 height 7
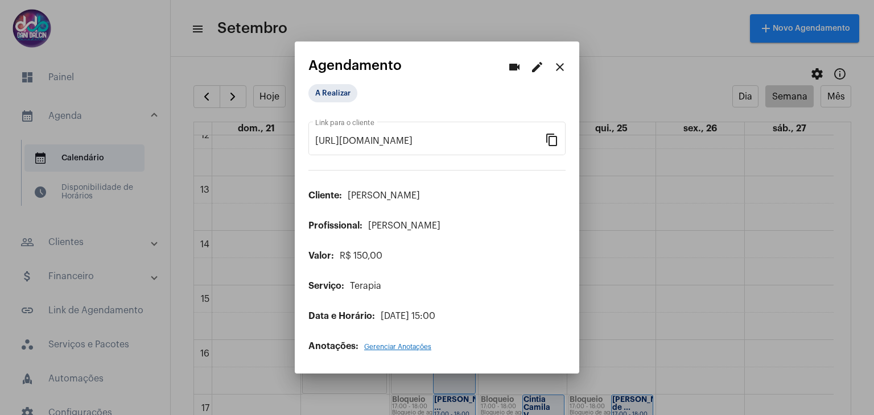
click at [535, 69] on mat-icon "edit" at bounding box center [537, 67] width 14 height 14
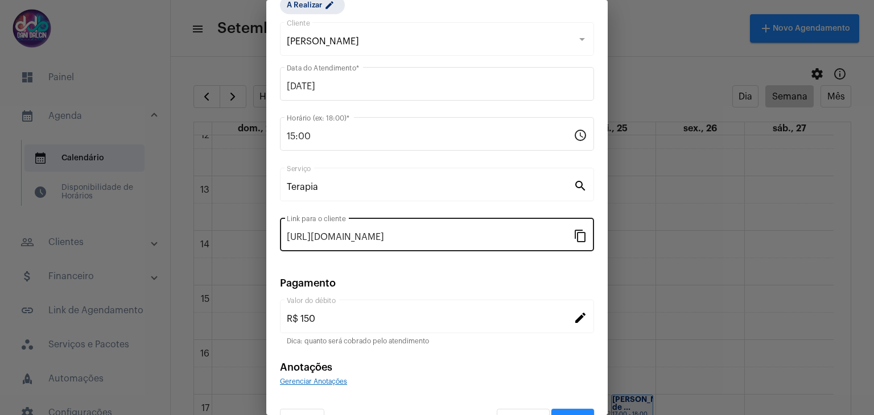
scroll to position [73, 0]
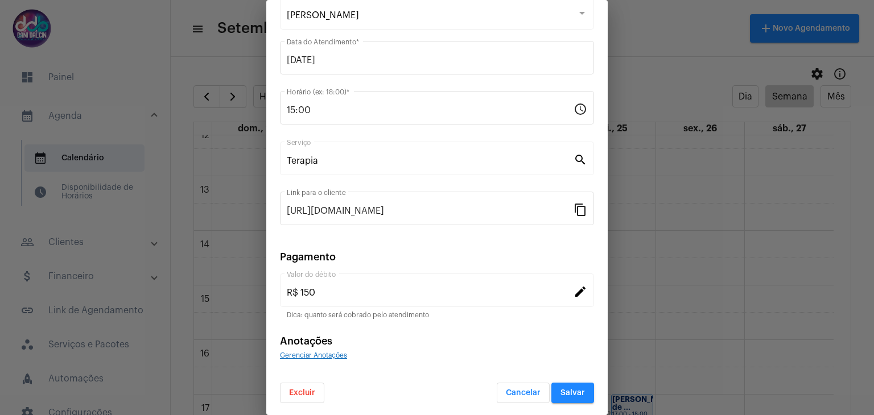
click at [300, 390] on span "Excluir" at bounding box center [302, 393] width 26 height 8
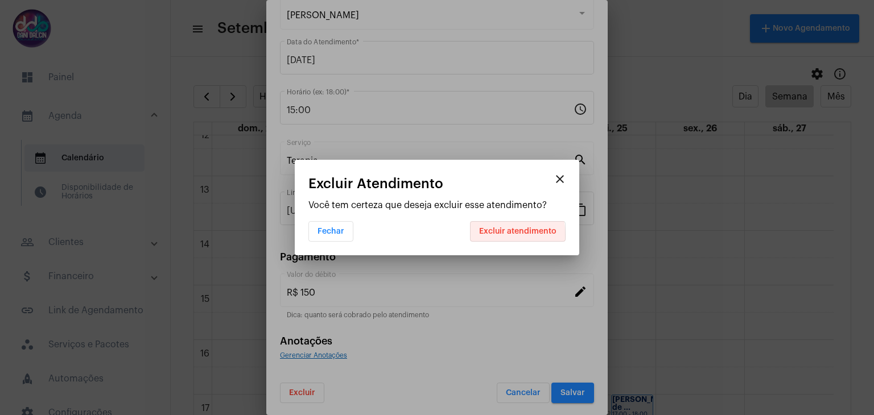
click at [489, 235] on button "Excluir atendimento" at bounding box center [518, 231] width 96 height 20
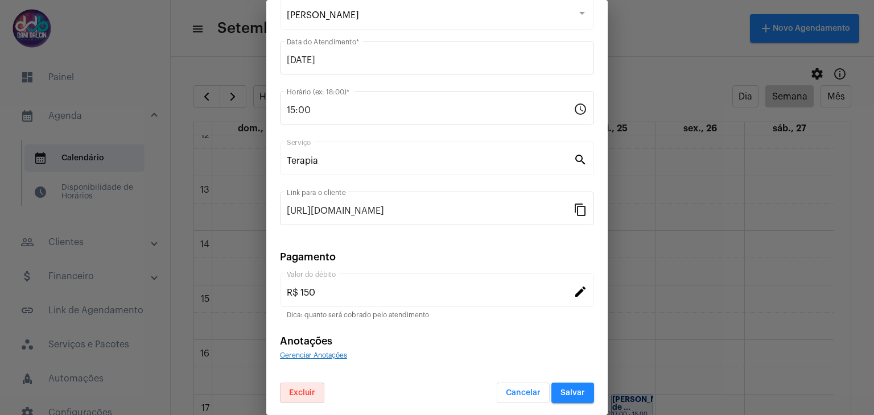
click at [560, 391] on span "Salvar" at bounding box center [572, 393] width 24 height 8
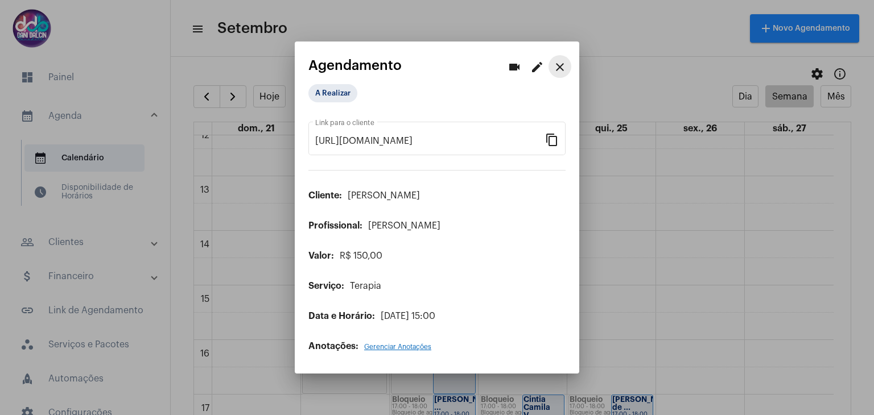
click at [557, 64] on mat-icon "close" at bounding box center [560, 67] width 14 height 14
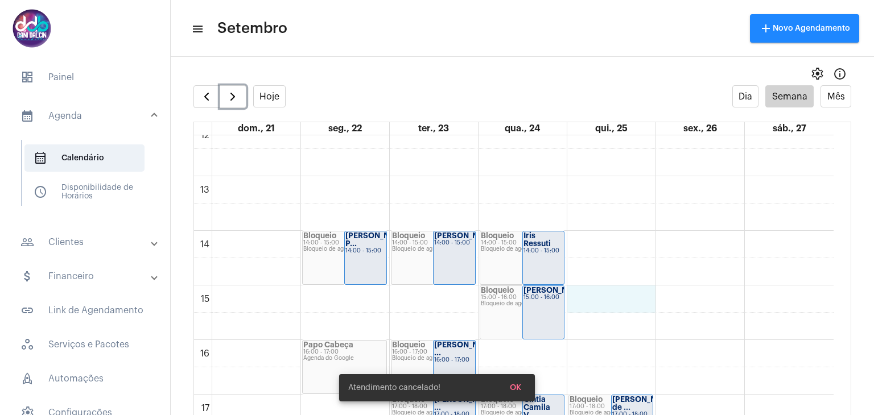
click at [596, 288] on div "00 01 02 03 04 05 06 07 08 09 10 11 12 13 14 15 16 17 18 19 20 21 22 23 Bloquei…" at bounding box center [513, 121] width 639 height 1311
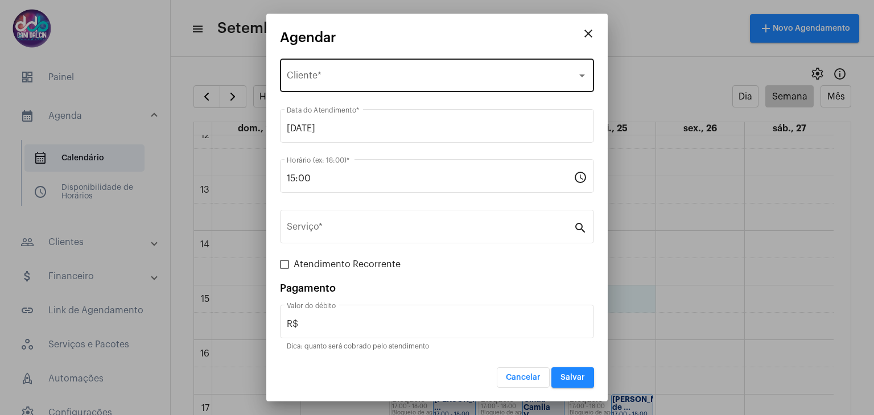
click at [338, 77] on span "Selecione o Cliente" at bounding box center [432, 78] width 290 height 10
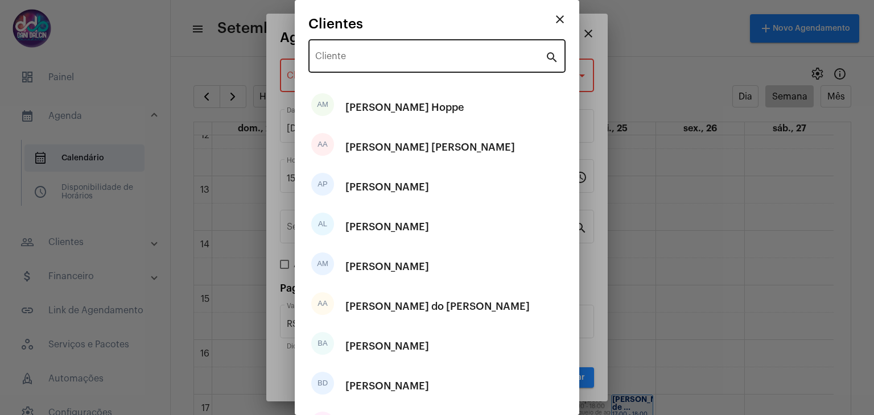
click at [341, 52] on div "Cliente" at bounding box center [430, 55] width 230 height 36
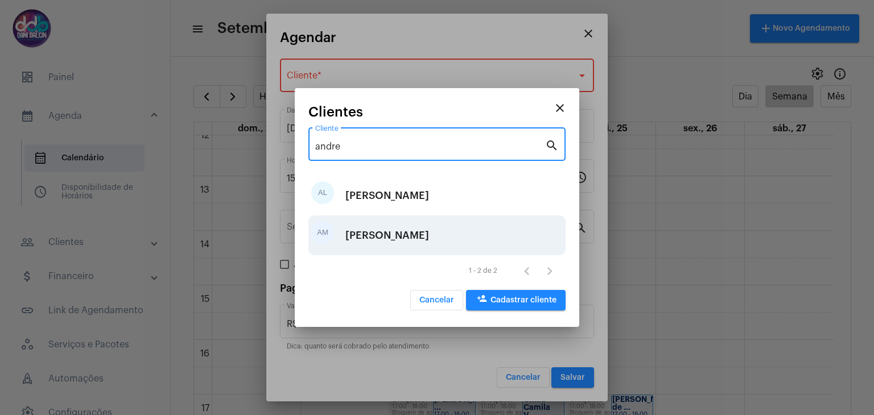
type input "andre"
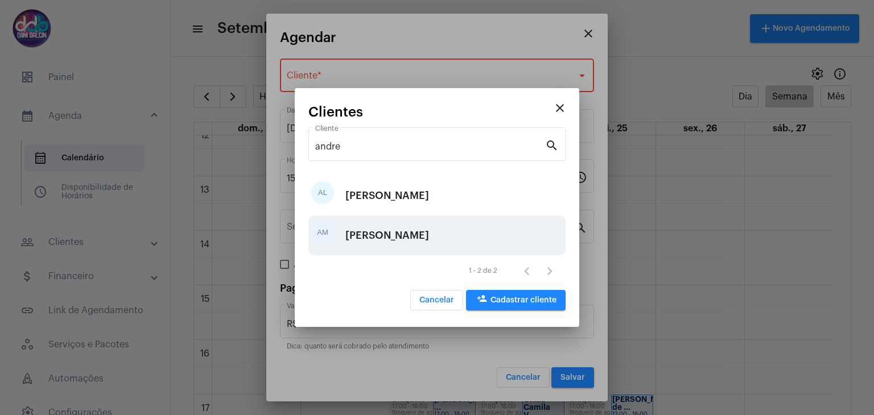
click at [423, 233] on div "[PERSON_NAME]" at bounding box center [387, 235] width 84 height 34
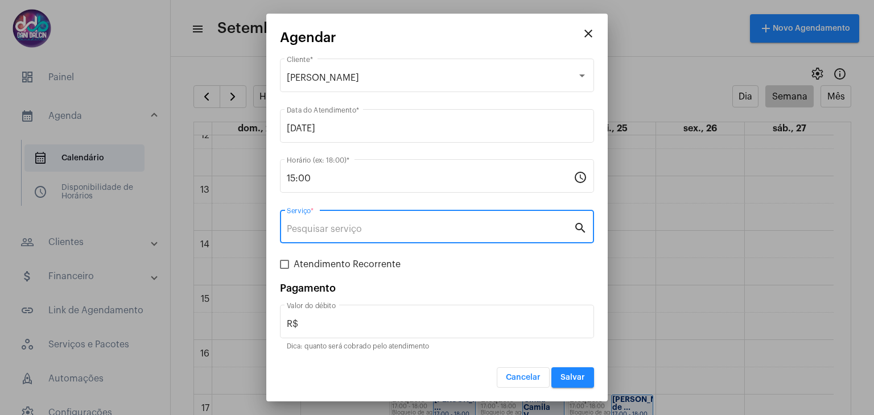
click at [420, 226] on input "Serviço *" at bounding box center [430, 229] width 287 height 10
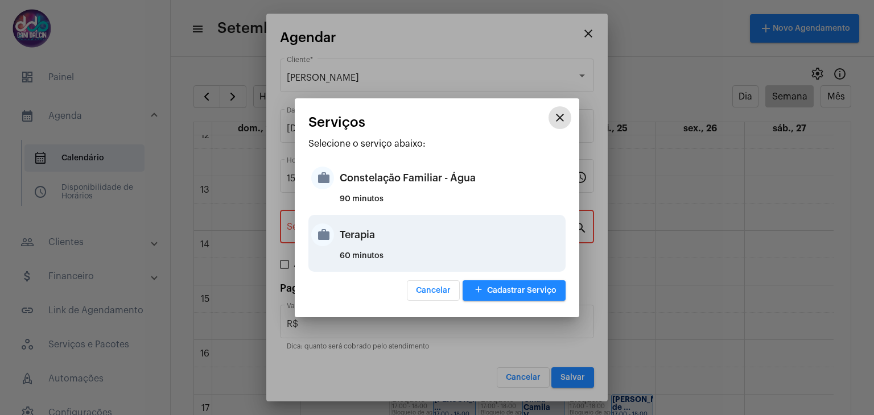
click at [405, 238] on div "Terapia" at bounding box center [451, 235] width 223 height 34
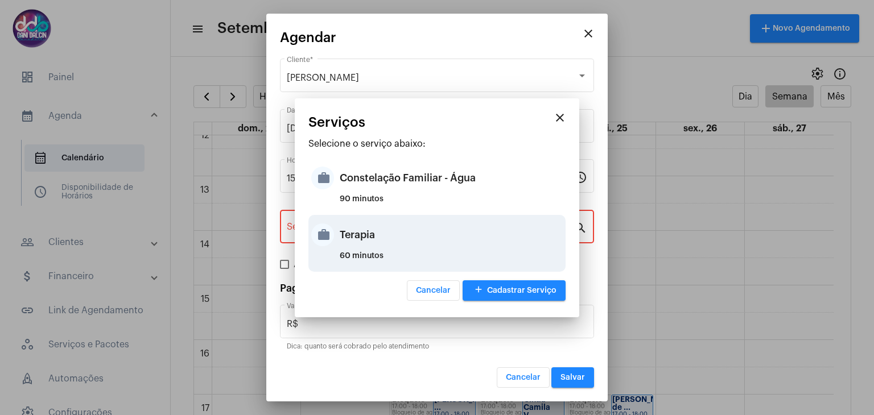
type input "Terapia"
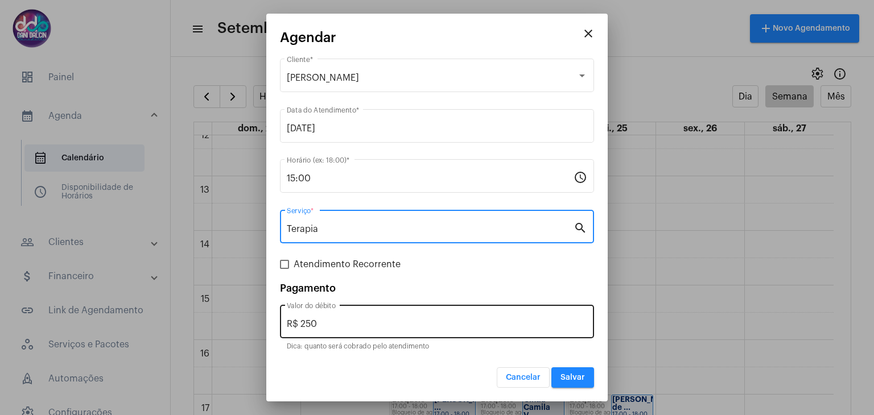
click at [348, 326] on input "R$ 250" at bounding box center [437, 324] width 300 height 10
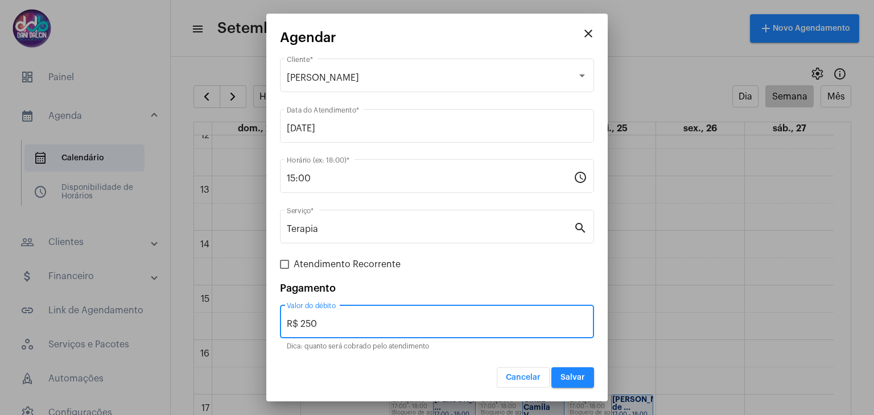
click at [348, 326] on input "R$ 250" at bounding box center [437, 324] width 300 height 10
type input "R$ 150"
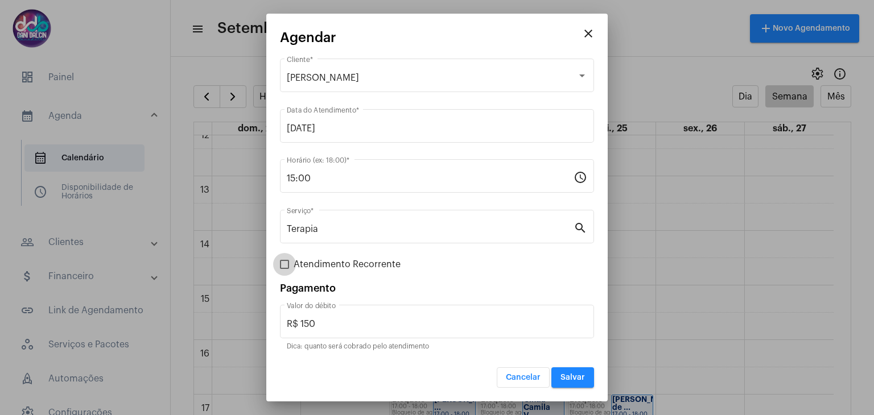
click at [308, 266] on span "Atendimento Recorrente" at bounding box center [347, 265] width 107 height 14
click at [284, 269] on input "Atendimento Recorrente" at bounding box center [284, 269] width 1 height 1
checkbox input "true"
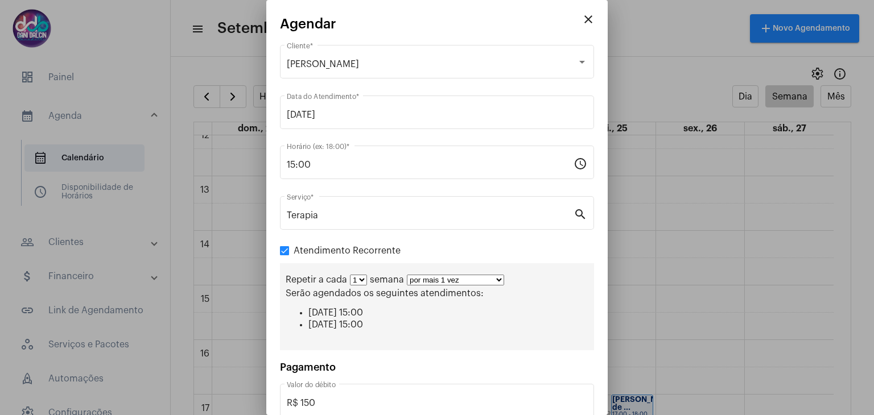
click at [473, 282] on select "por mais 1 vez por mais 2 vezes por mais 3 vezes por mais 4 vezes por mais 5 ve…" at bounding box center [455, 280] width 97 height 11
select select "10: 0"
click at [407, 275] on select "por mais 1 vez por mais 2 vezes por mais 3 vezes por mais 4 vezes por mais 5 ve…" at bounding box center [455, 280] width 97 height 11
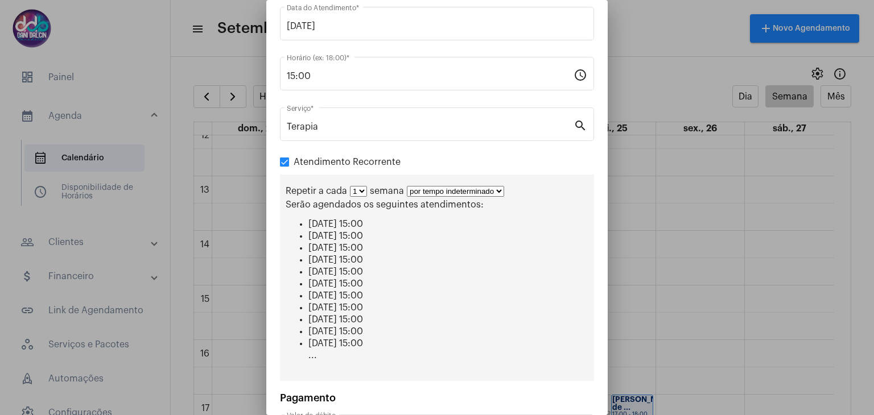
scroll to position [181, 0]
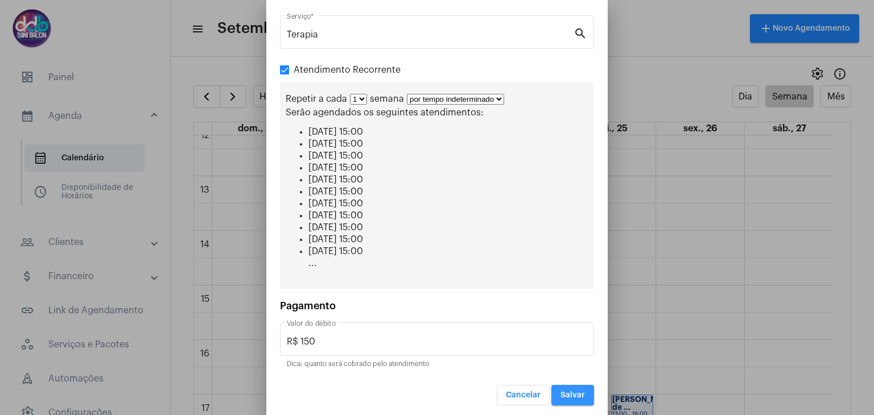
click at [560, 395] on button "Salvar" at bounding box center [572, 395] width 43 height 20
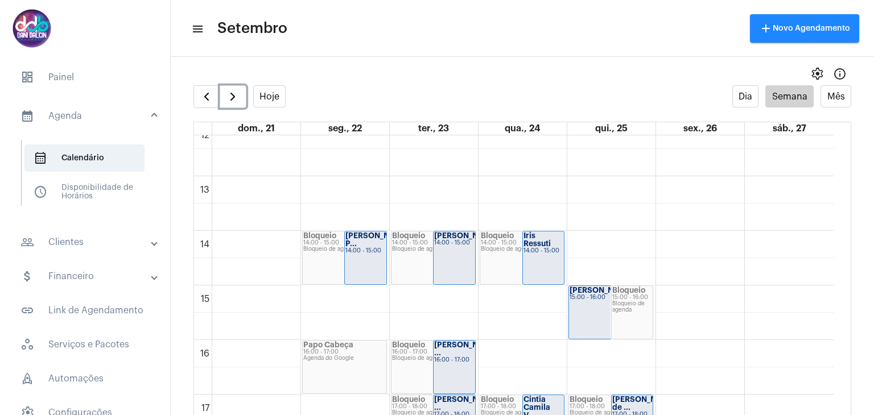
click at [598, 317] on div "[PERSON_NAME] B... 15:00 - 16:00" at bounding box center [611, 312] width 84 height 53
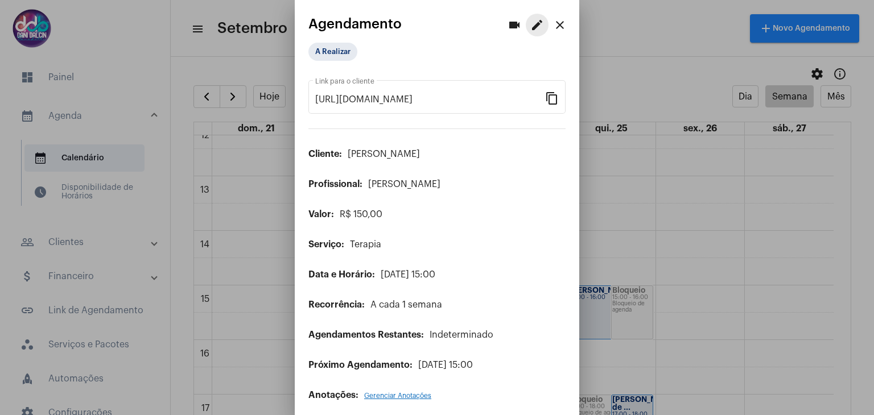
click at [526, 23] on button "edit" at bounding box center [537, 25] width 23 height 23
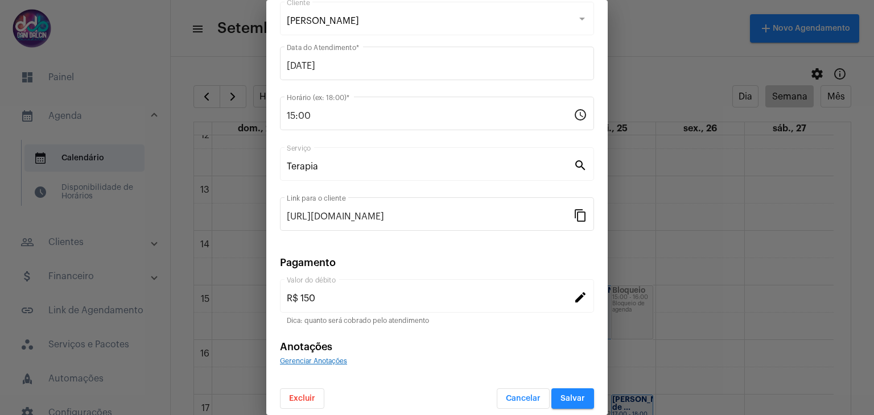
scroll to position [73, 0]
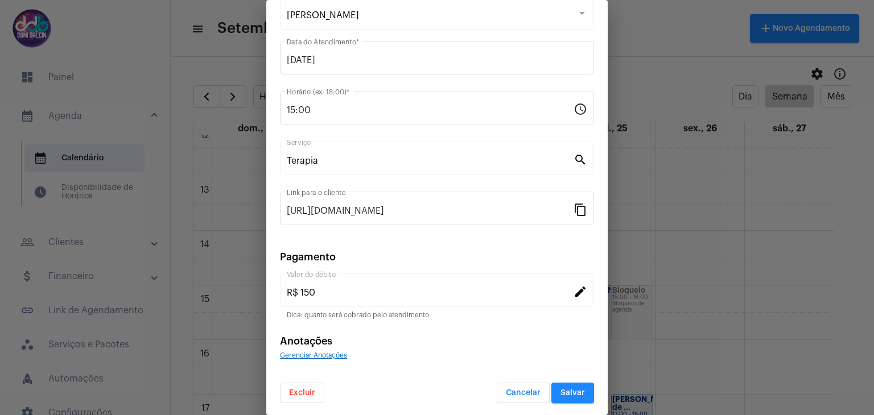
click at [300, 396] on button "Excluir" at bounding box center [302, 393] width 44 height 20
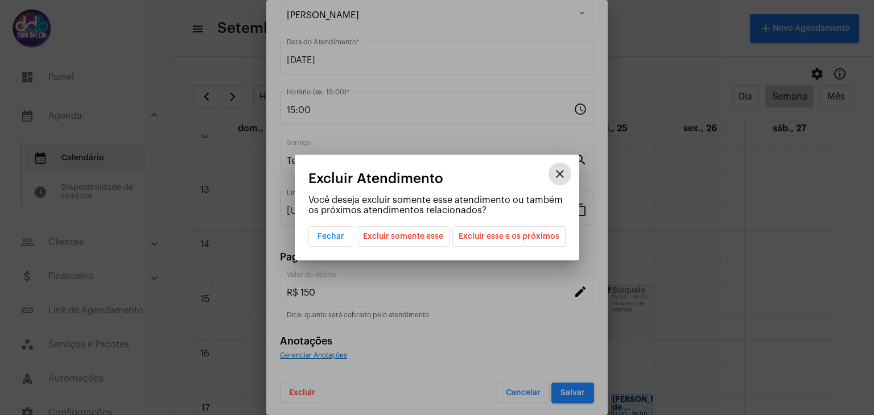
click at [468, 237] on span "Excluir esse e os próximos" at bounding box center [508, 236] width 101 height 19
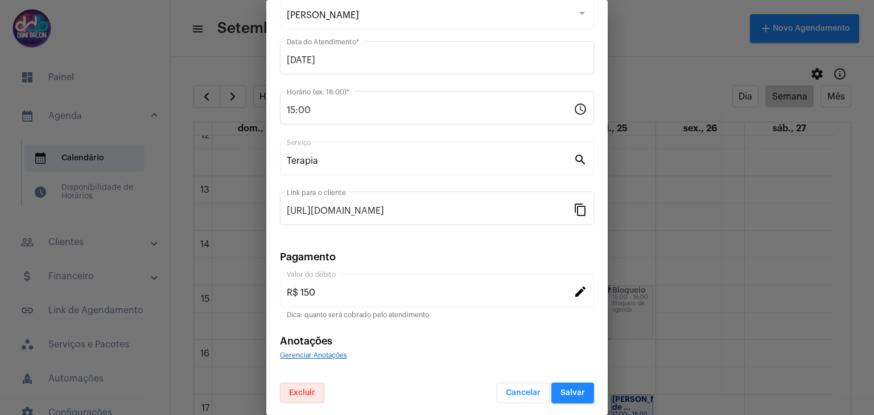
click at [551, 389] on button "Salvar" at bounding box center [572, 393] width 43 height 20
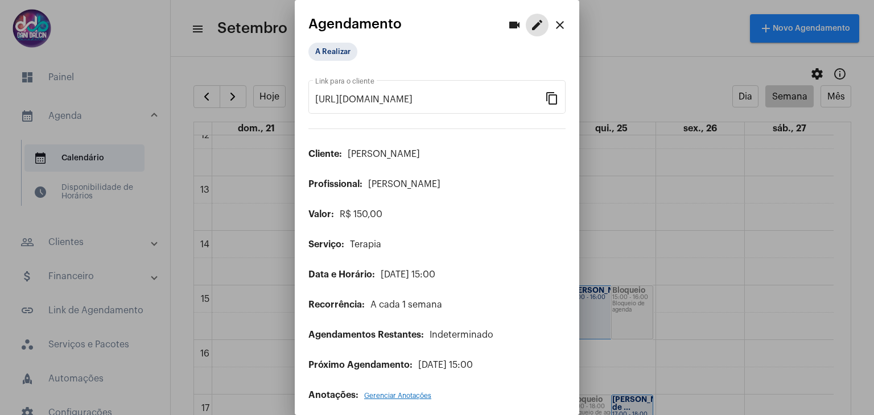
scroll to position [5, 0]
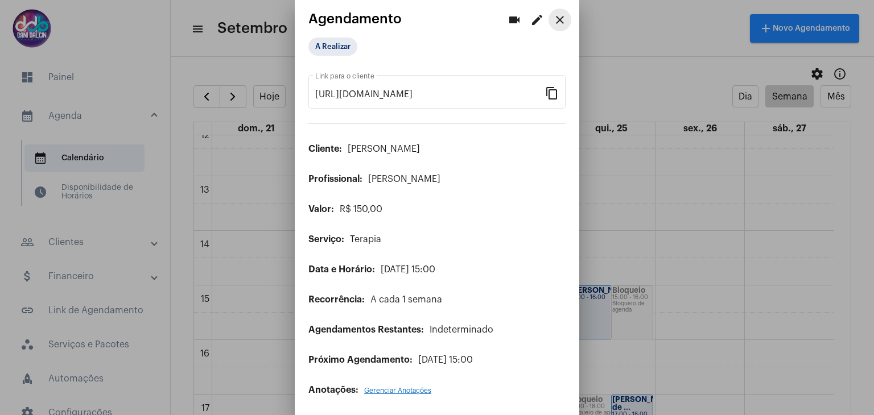
click at [553, 23] on mat-icon "close" at bounding box center [560, 20] width 14 height 14
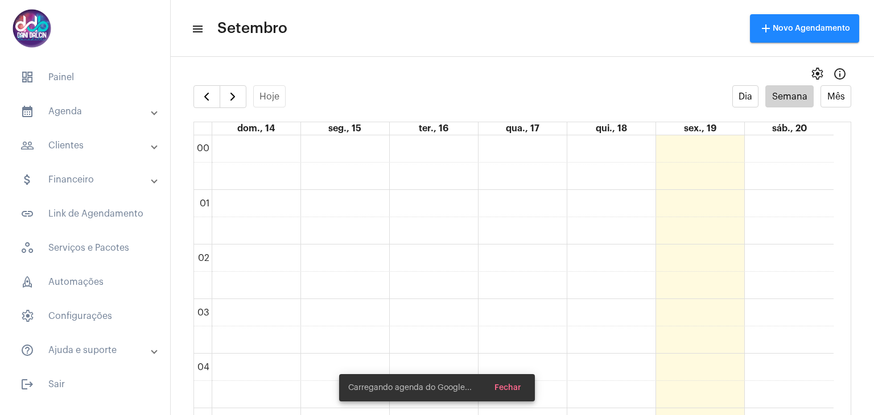
scroll to position [329, 0]
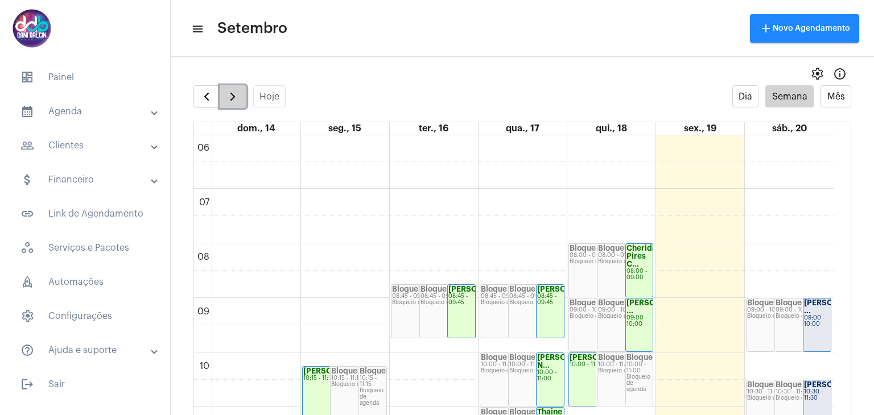
click at [228, 101] on span "button" at bounding box center [233, 97] width 14 height 14
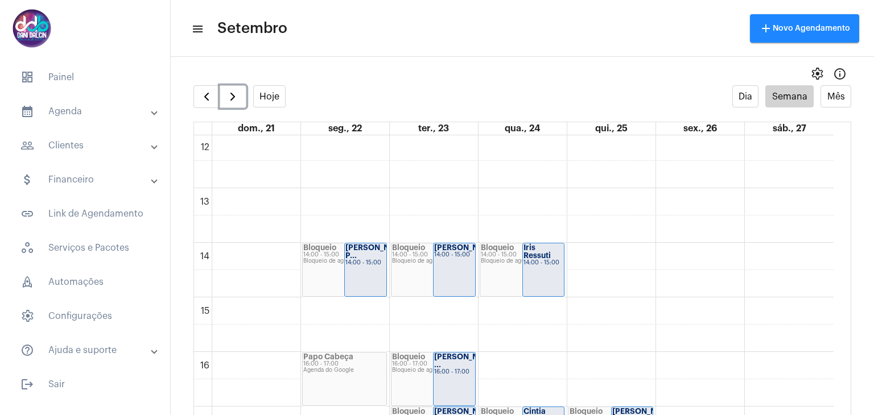
scroll to position [726, 0]
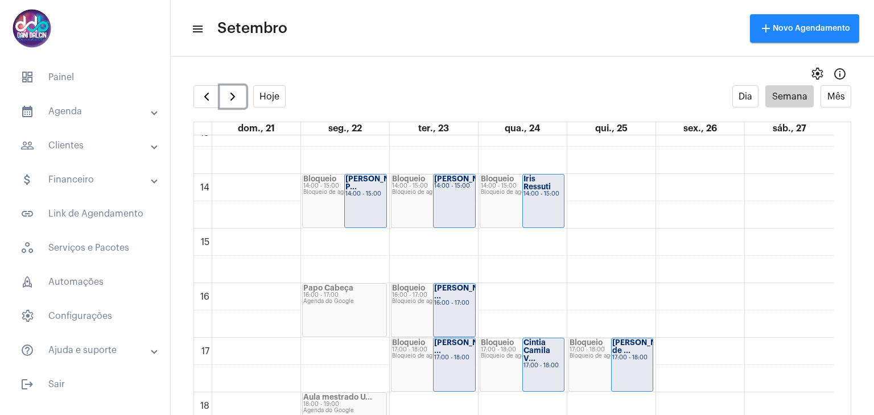
click at [542, 238] on div "00 01 02 03 04 05 06 07 08 09 10 11 12 13 14 15 16 17 18 19 20 21 22 23 Bloquei…" at bounding box center [513, 65] width 639 height 1311
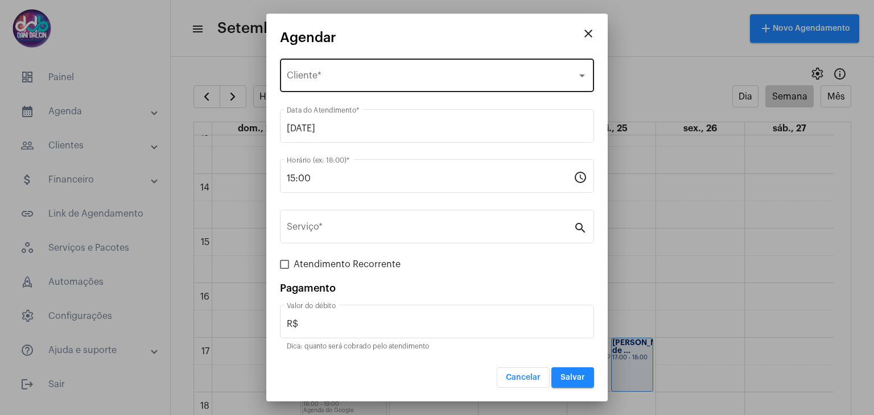
click at [397, 71] on div "Selecione o Cliente Cliente *" at bounding box center [437, 74] width 300 height 36
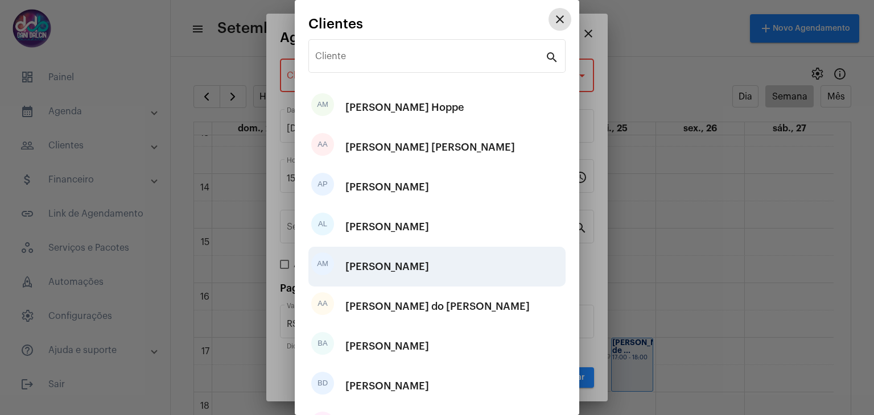
click at [429, 255] on div "[PERSON_NAME]" at bounding box center [387, 267] width 84 height 34
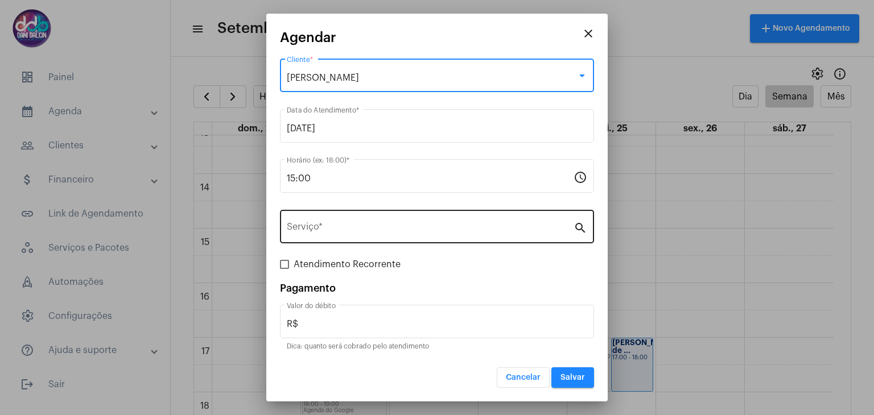
click at [356, 221] on div "Serviço *" at bounding box center [430, 226] width 287 height 36
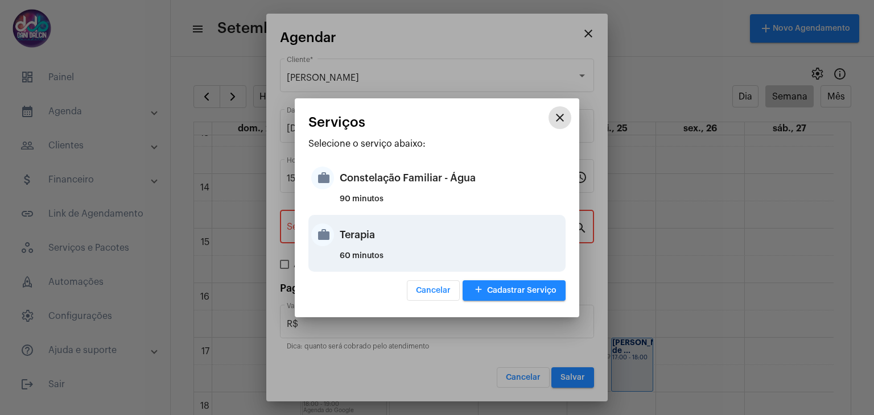
click at [353, 234] on div "Terapia" at bounding box center [451, 235] width 223 height 34
type input "Terapia"
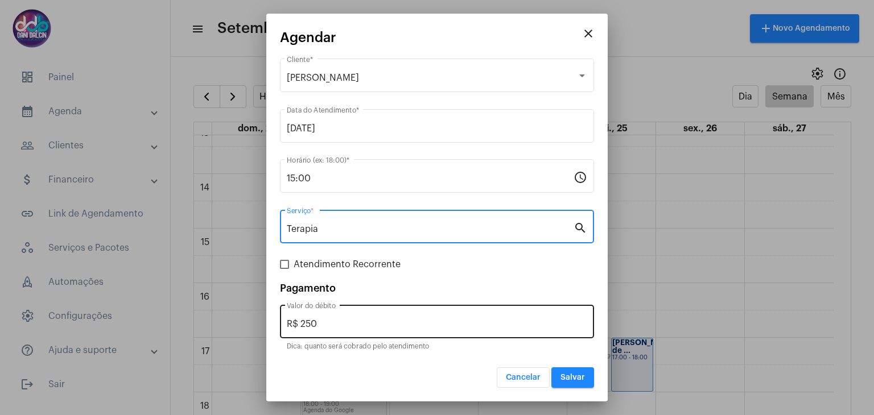
click at [326, 321] on input "R$ 250" at bounding box center [437, 324] width 300 height 10
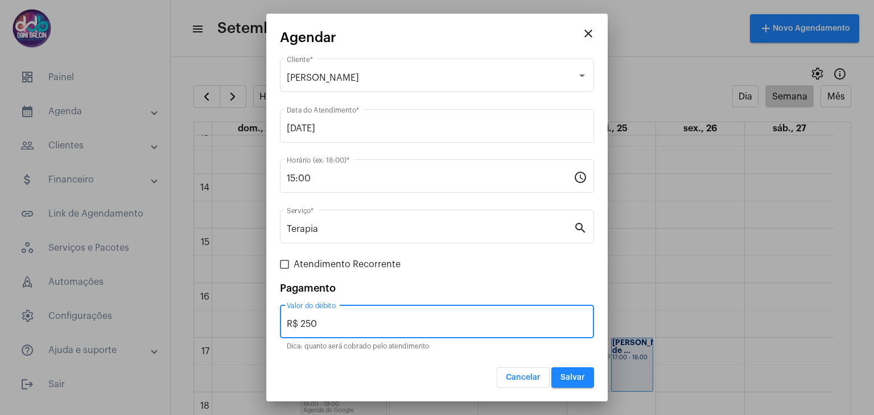
click at [325, 321] on input "R$ 250" at bounding box center [437, 324] width 300 height 10
type input "R$ 150"
click at [313, 269] on span "Atendimento Recorrente" at bounding box center [347, 265] width 107 height 14
click at [284, 269] on input "Atendimento Recorrente" at bounding box center [284, 269] width 1 height 1
checkbox input "true"
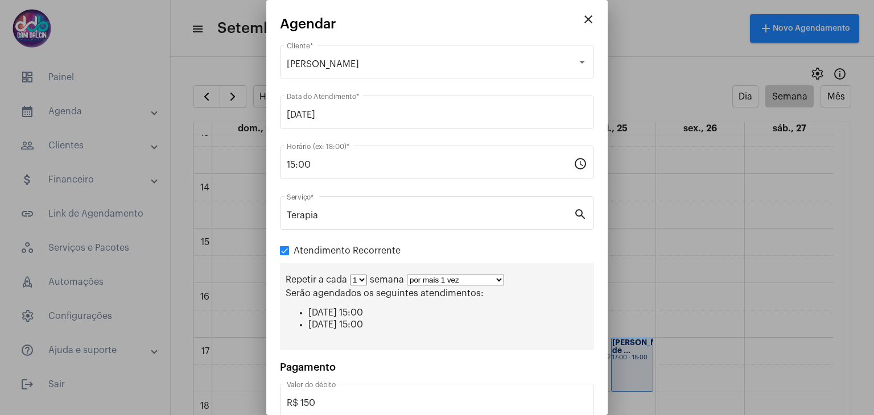
click at [470, 281] on select "por mais 1 vez por mais 2 vezes por mais 3 vezes por mais 4 vezes por mais 5 ve…" at bounding box center [455, 280] width 97 height 11
select select "10: 0"
click at [407, 275] on select "por mais 1 vez por mais 2 vezes por mais 3 vezes por mais 4 vezes por mais 5 ve…" at bounding box center [455, 280] width 97 height 11
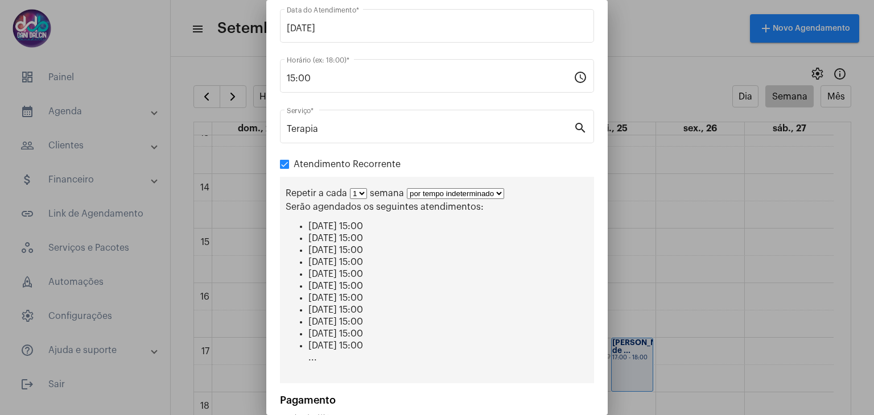
scroll to position [181, 0]
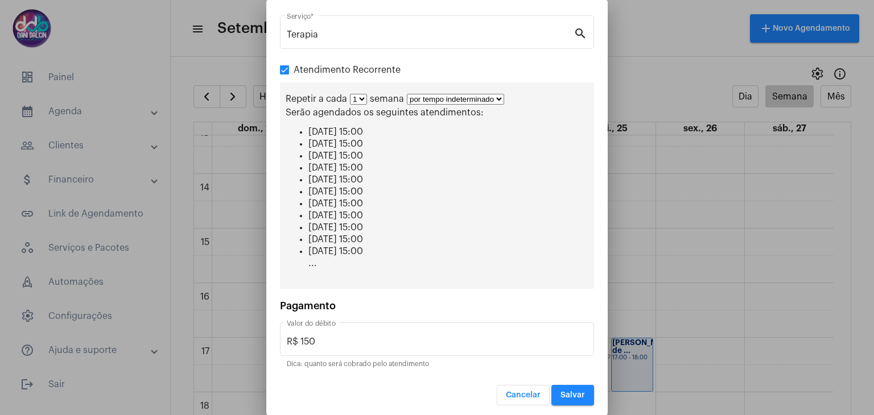
click at [562, 391] on span "Salvar" at bounding box center [572, 395] width 24 height 8
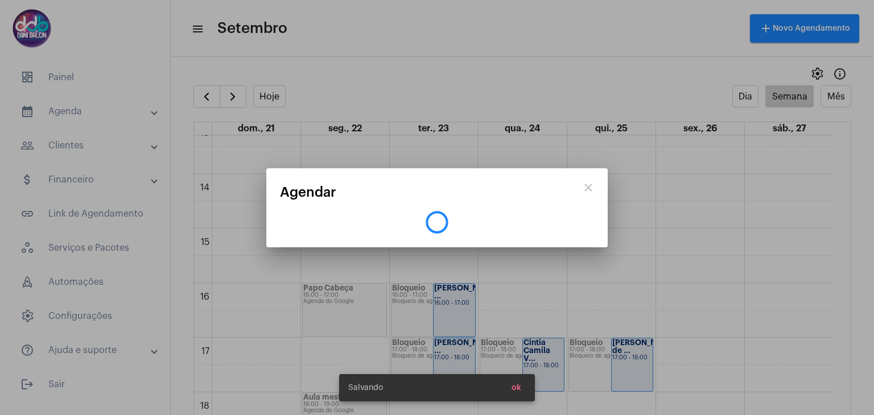
scroll to position [0, 0]
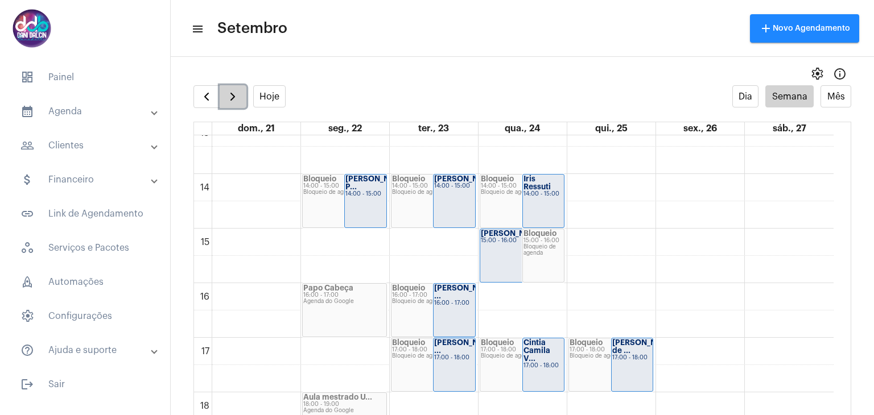
click at [226, 98] on span "button" at bounding box center [233, 97] width 14 height 14
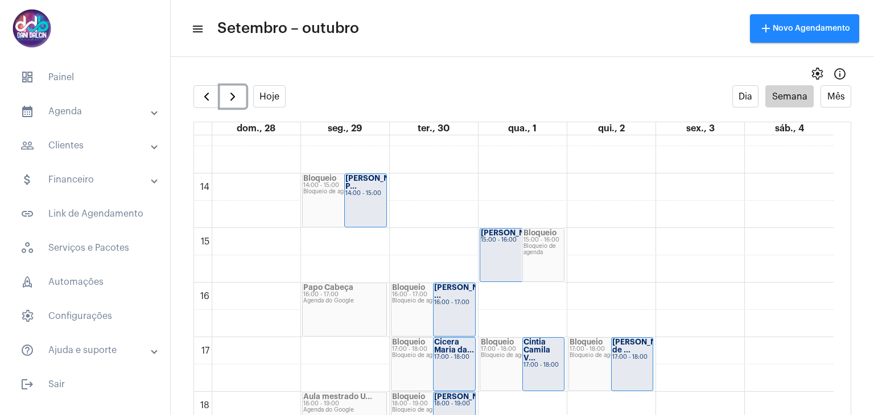
scroll to position [727, 0]
click at [206, 100] on span "button" at bounding box center [207, 97] width 14 height 14
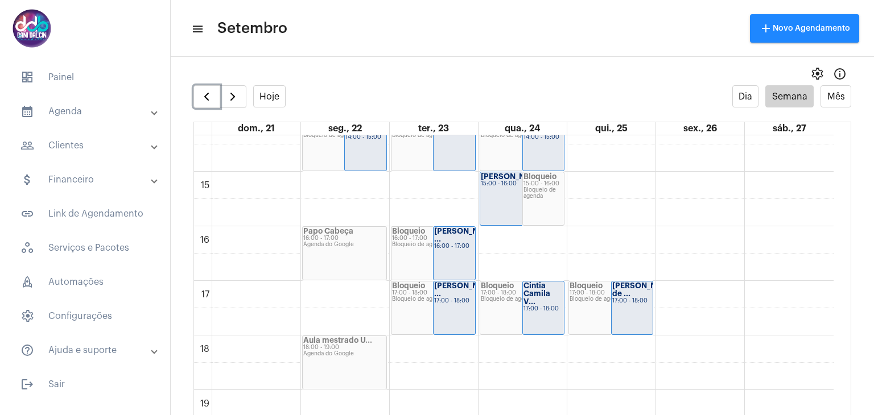
scroll to position [726, 0]
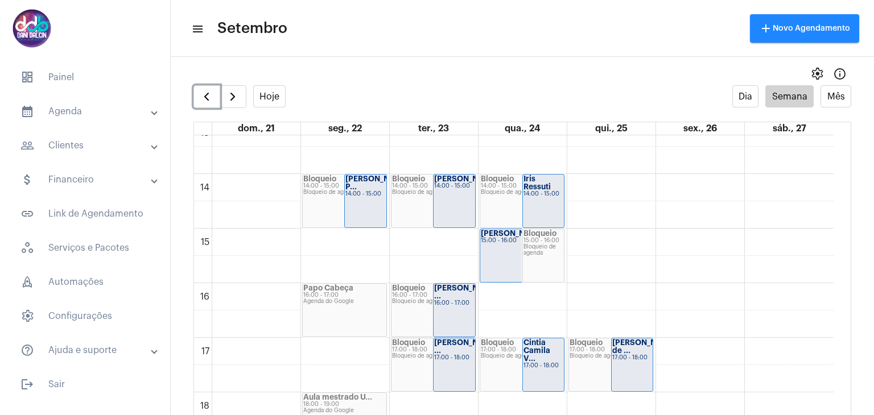
click at [454, 305] on div "16:00 - 17:00" at bounding box center [454, 303] width 40 height 6
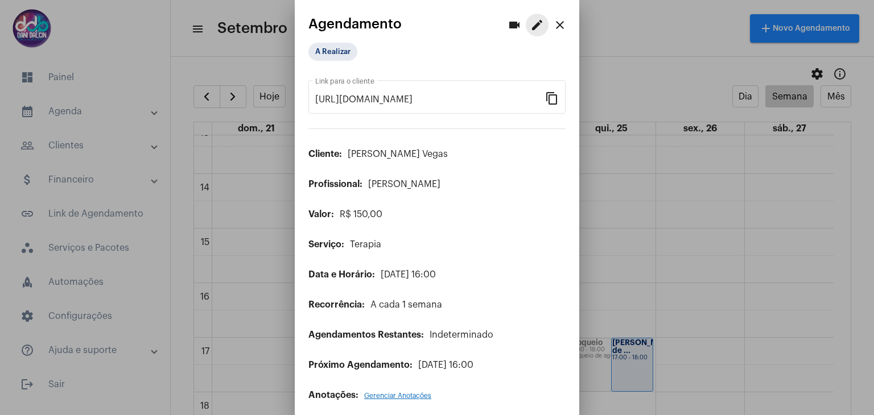
click at [530, 27] on mat-icon "edit" at bounding box center [537, 25] width 14 height 14
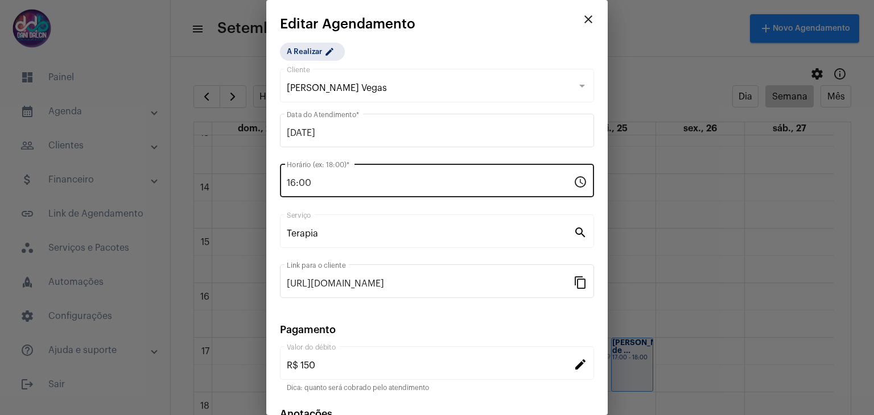
scroll to position [73, 0]
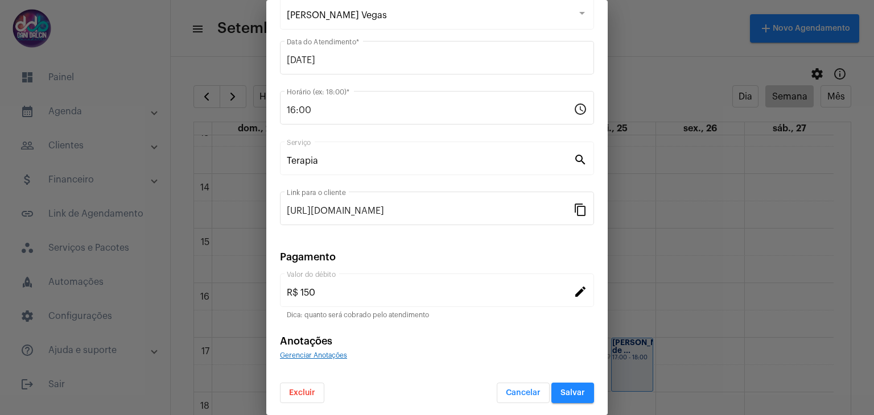
click at [295, 389] on span "Excluir" at bounding box center [302, 393] width 26 height 8
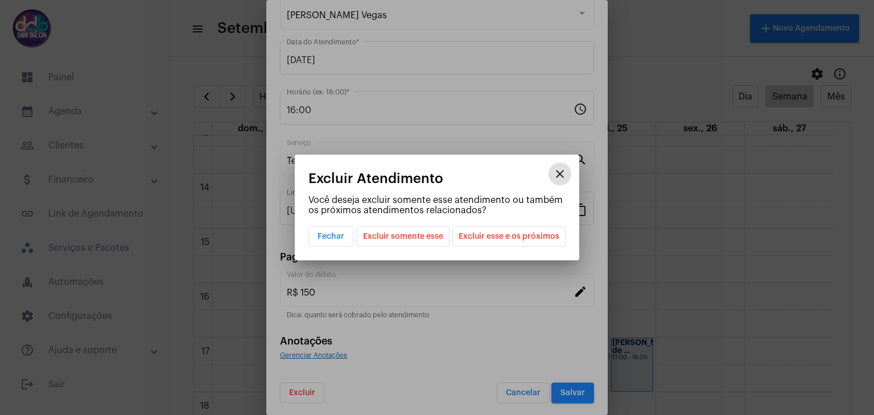
click at [531, 239] on span "Excluir esse e os próximos" at bounding box center [508, 236] width 101 height 19
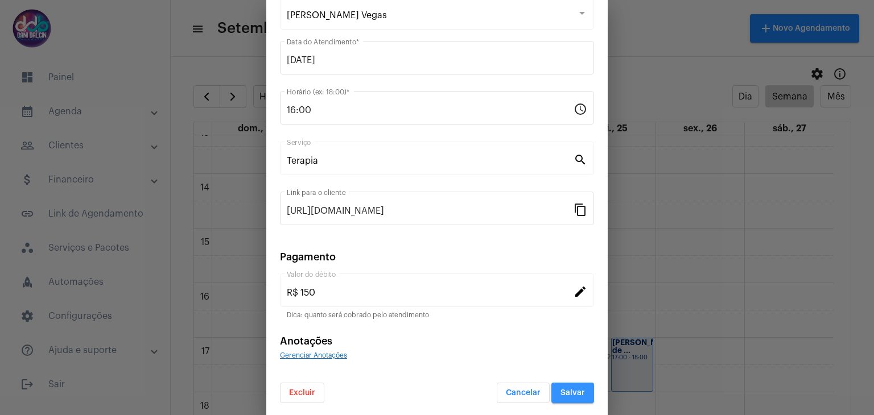
click at [567, 389] on span "Salvar" at bounding box center [572, 393] width 24 height 8
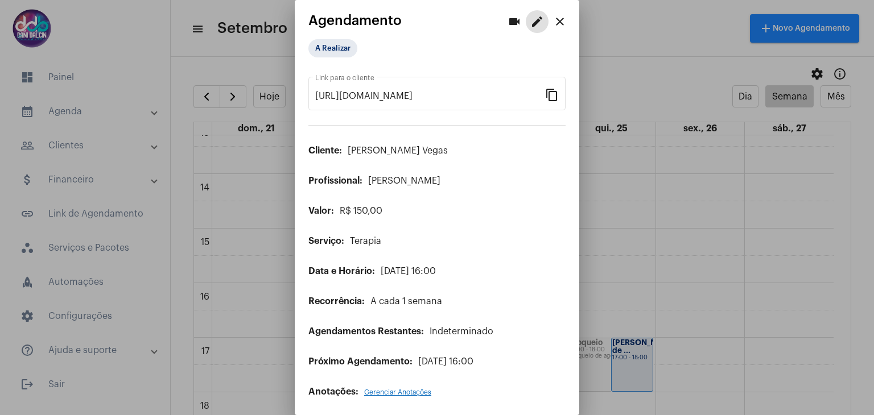
scroll to position [5, 0]
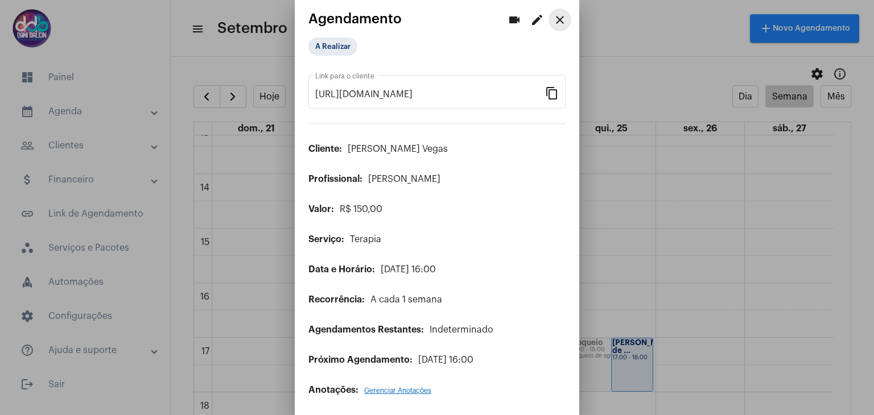
click at [553, 21] on mat-icon "close" at bounding box center [560, 20] width 14 height 14
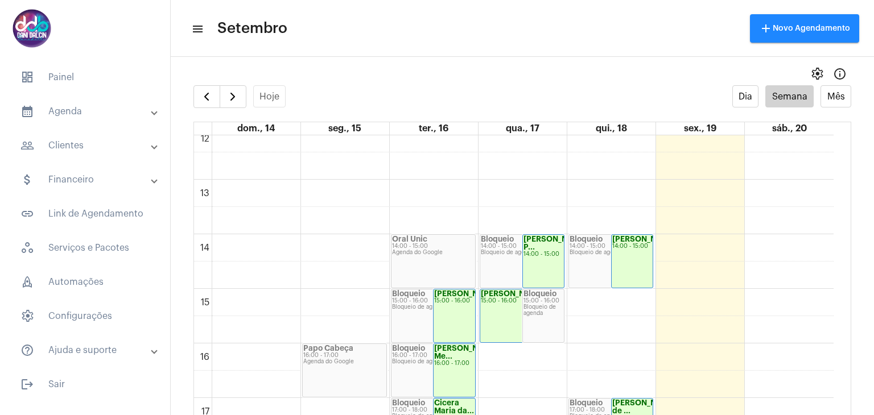
scroll to position [670, 0]
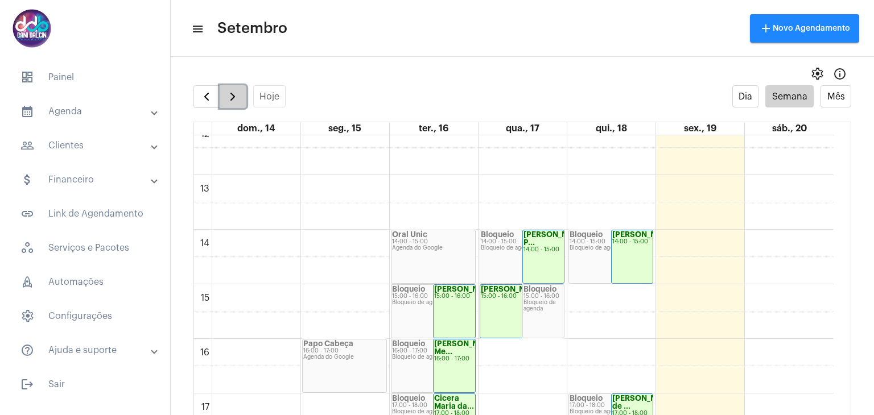
click at [223, 96] on button "button" at bounding box center [233, 96] width 27 height 23
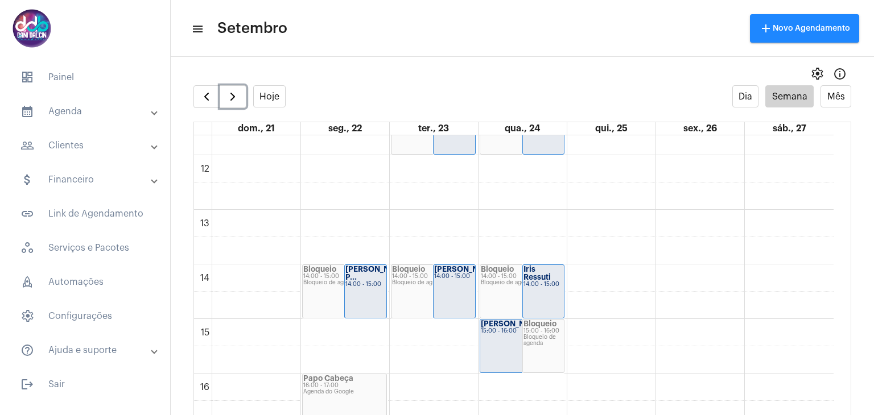
scroll to position [726, 0]
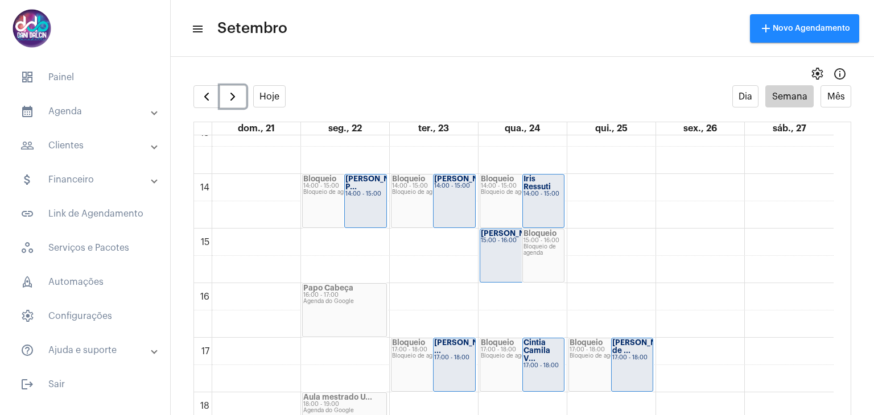
click at [435, 287] on div "00 01 02 03 04 05 06 07 08 09 10 11 12 13 14 15 16 17 18 19 20 21 22 23 Bloquei…" at bounding box center [513, 65] width 639 height 1311
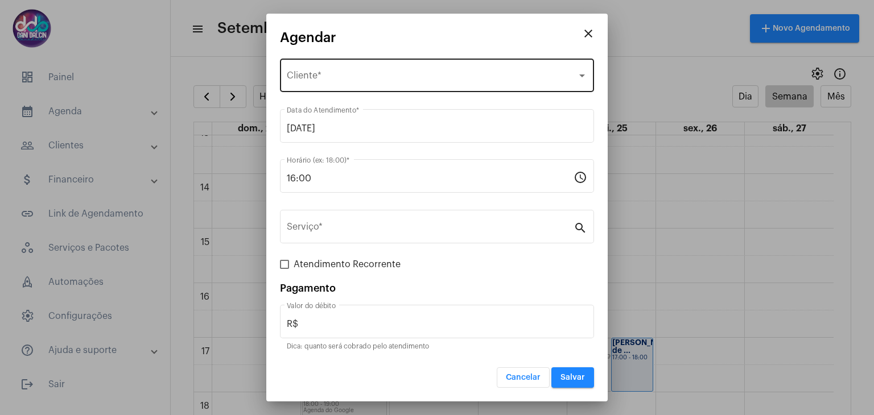
click at [354, 71] on div "Selecione o Cliente Cliente *" at bounding box center [437, 74] width 300 height 36
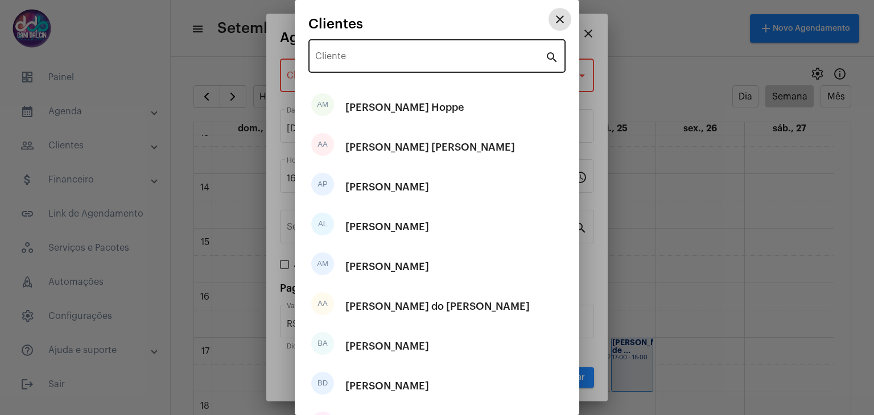
click at [360, 60] on input "Cliente" at bounding box center [430, 58] width 230 height 10
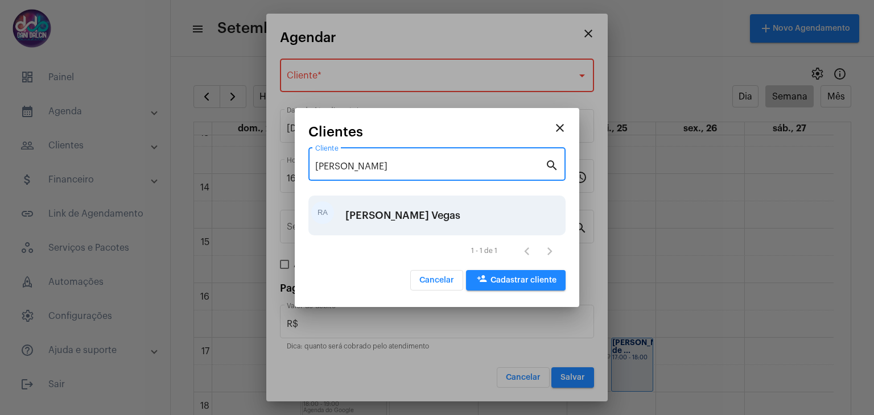
type input "rafael"
click at [371, 214] on div "[PERSON_NAME] Vegas" at bounding box center [402, 216] width 115 height 34
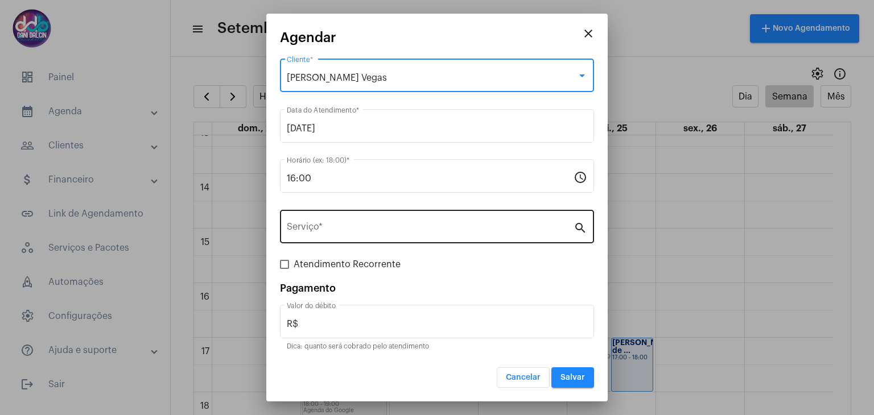
click at [342, 229] on input "Serviço *" at bounding box center [430, 229] width 287 height 10
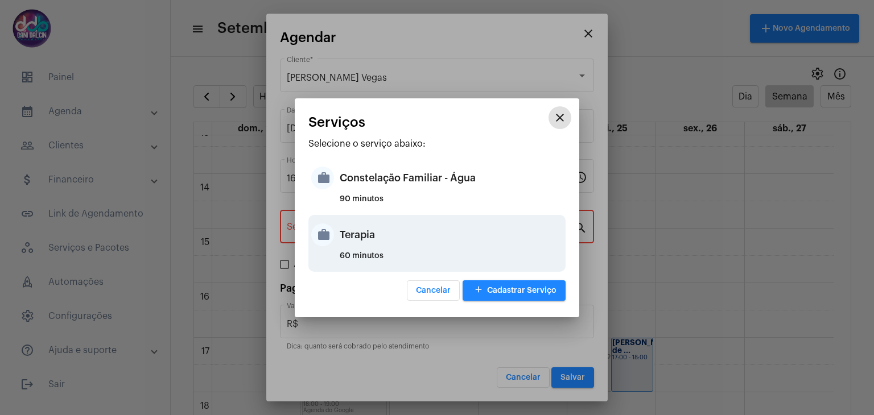
click at [356, 236] on div "Terapia" at bounding box center [451, 235] width 223 height 34
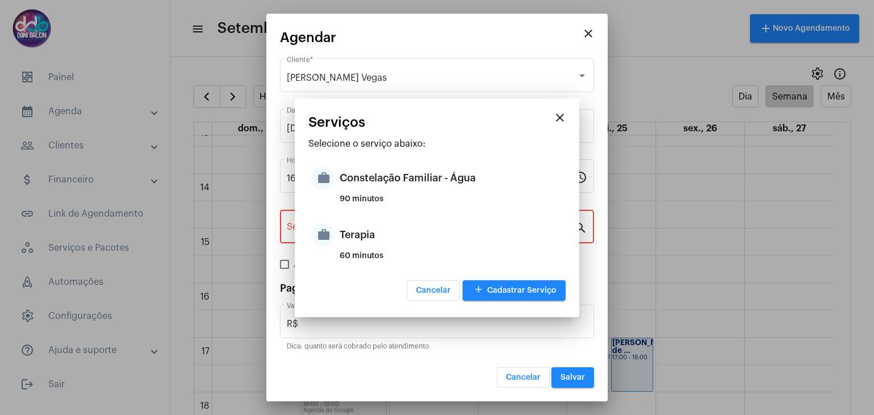
type input "Terapia"
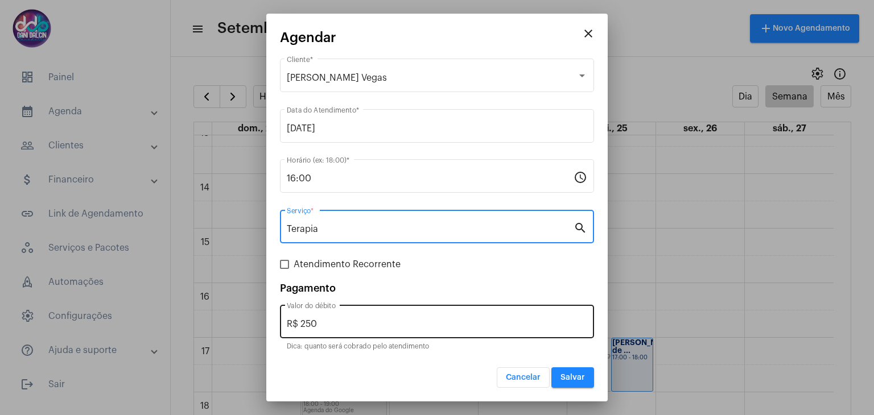
click at [341, 321] on input "R$ 250" at bounding box center [437, 324] width 300 height 10
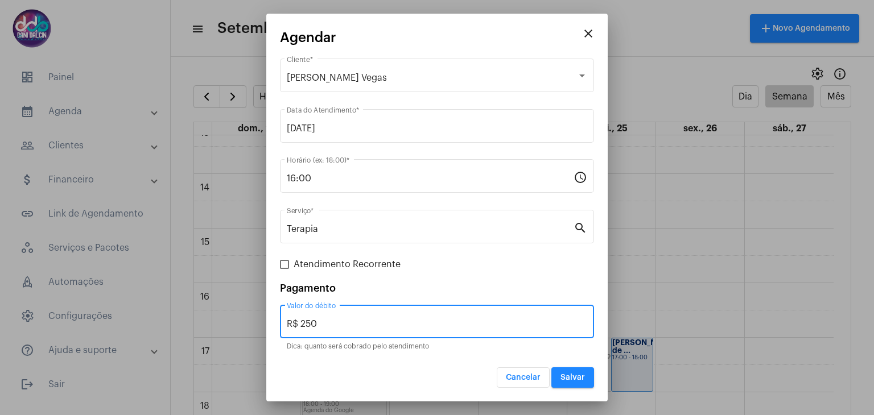
click at [341, 321] on input "R$ 250" at bounding box center [437, 324] width 300 height 10
type input "R$ 150"
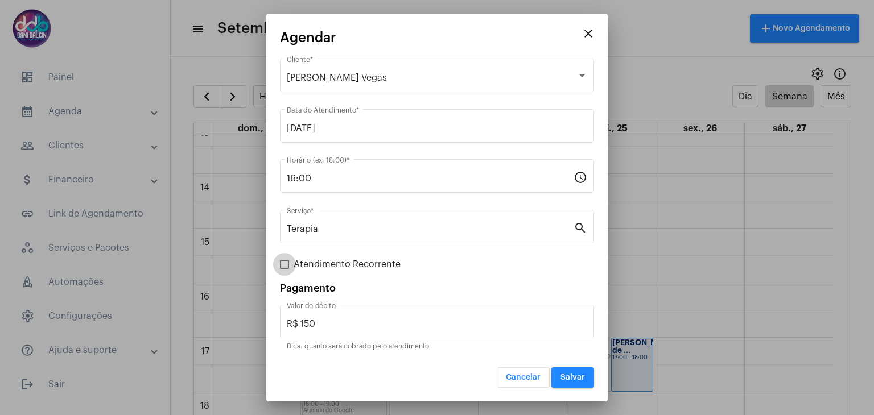
click at [366, 261] on span "Atendimento Recorrente" at bounding box center [347, 265] width 107 height 14
click at [284, 269] on input "Atendimento Recorrente" at bounding box center [284, 269] width 1 height 1
checkbox input "true"
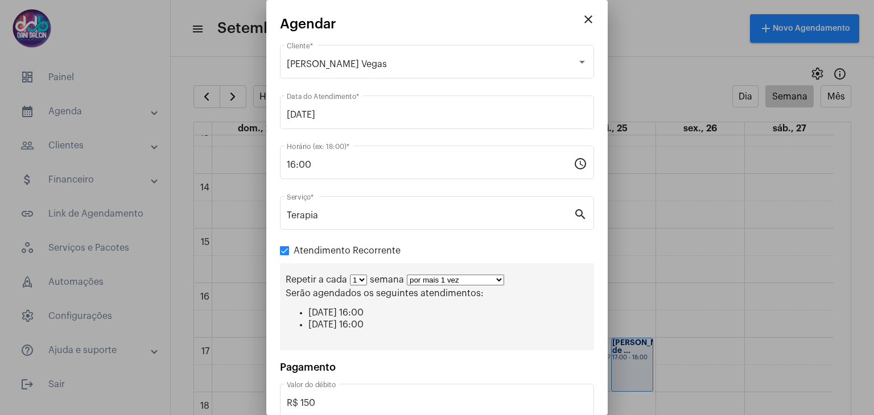
click at [361, 281] on select "1 2 3 4 5 6 7 8" at bounding box center [358, 280] width 17 height 11
select select "1: 2"
click at [350, 275] on select "1 2 3 4 5 6 7 8" at bounding box center [358, 280] width 17 height 11
click at [437, 278] on select "por mais 1 vez por mais 2 vezes por mais 3 vezes por mais 4 vezes por mais 5 ve…" at bounding box center [459, 280] width 97 height 11
select select "10: 0"
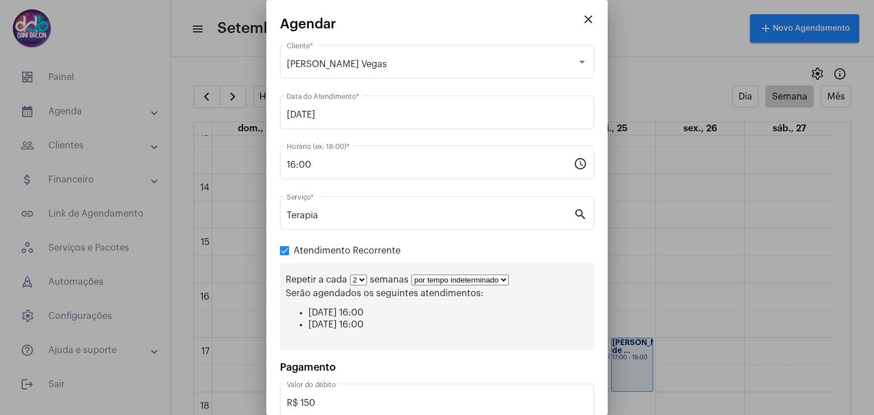
click at [411, 275] on select "por mais 1 vez por mais 2 vezes por mais 3 vezes por mais 4 vezes por mais 5 ve…" at bounding box center [459, 280] width 97 height 11
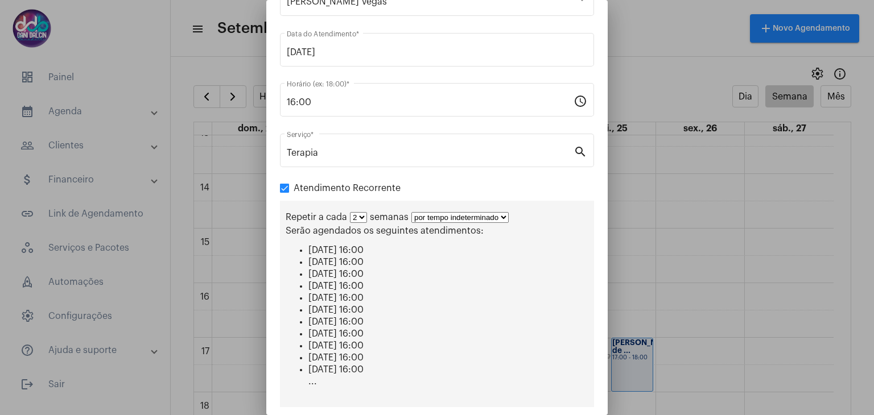
scroll to position [181, 0]
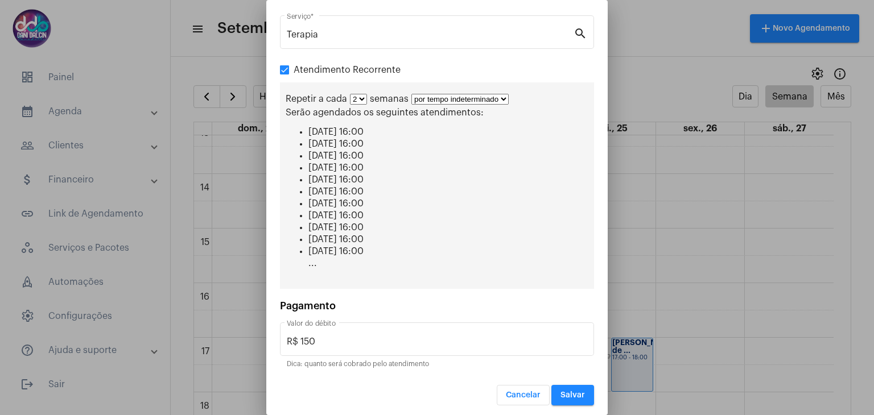
click at [560, 391] on span "Salvar" at bounding box center [572, 395] width 24 height 8
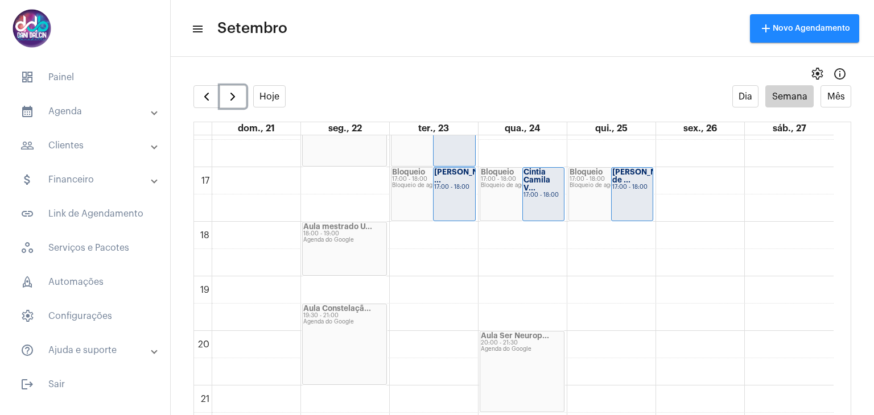
scroll to position [726, 0]
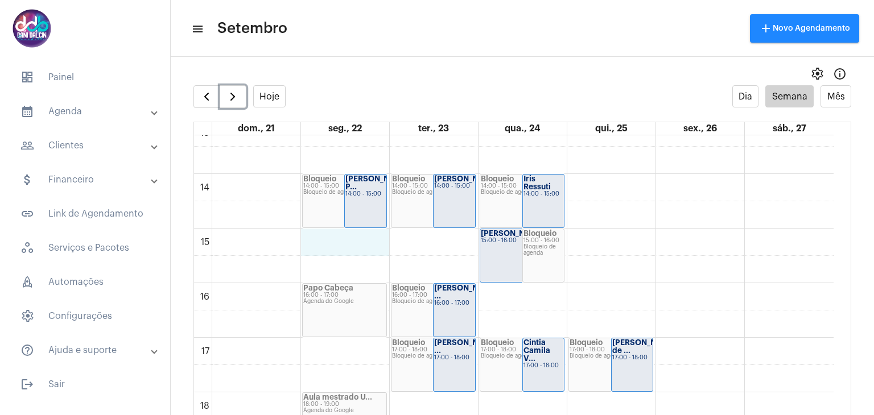
click at [362, 240] on div "00 01 02 03 04 05 06 07 08 09 10 11 12 13 14 15 16 17 18 19 20 21 22 23 Bloquei…" at bounding box center [513, 65] width 639 height 1311
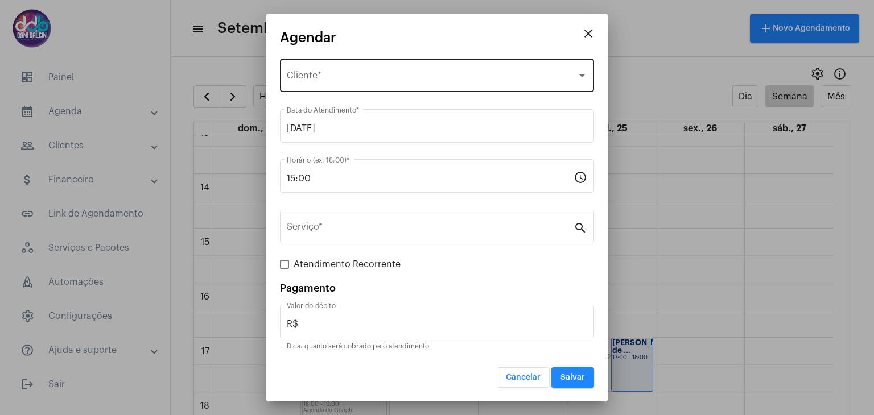
click at [323, 80] on span "Selecione o Cliente" at bounding box center [432, 78] width 290 height 10
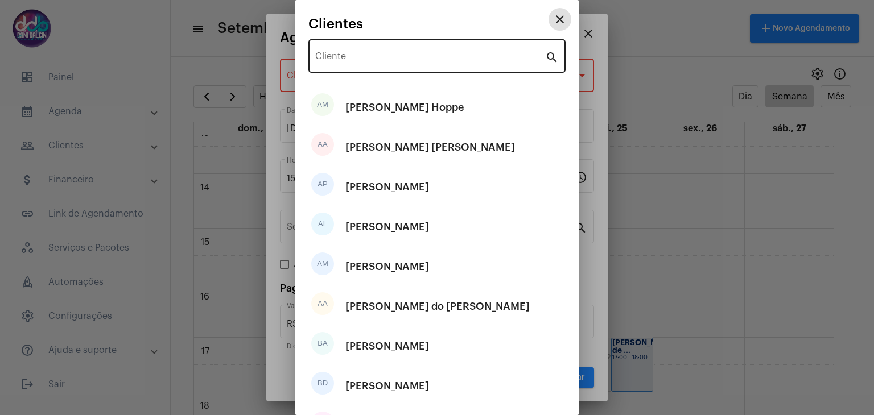
click at [334, 53] on input "Cliente" at bounding box center [430, 58] width 230 height 10
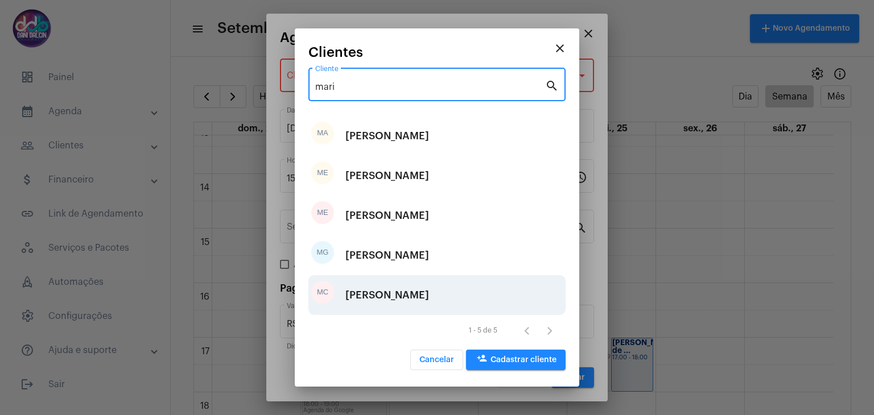
type input "mari"
click at [429, 298] on div "[PERSON_NAME]" at bounding box center [387, 295] width 84 height 34
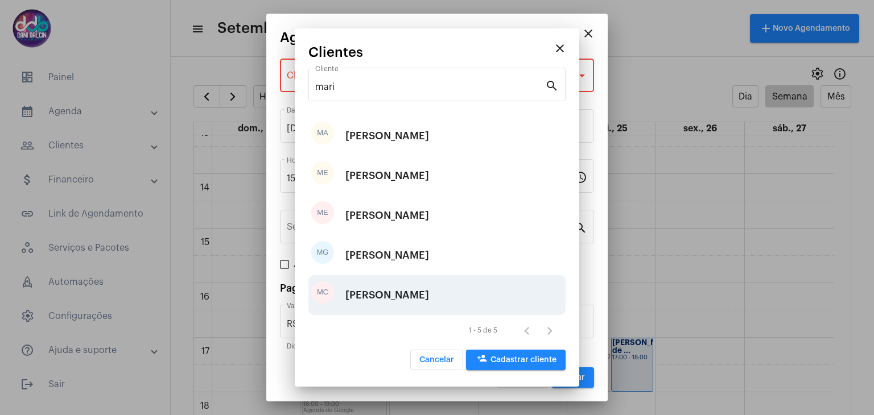
type input "R$ 100"
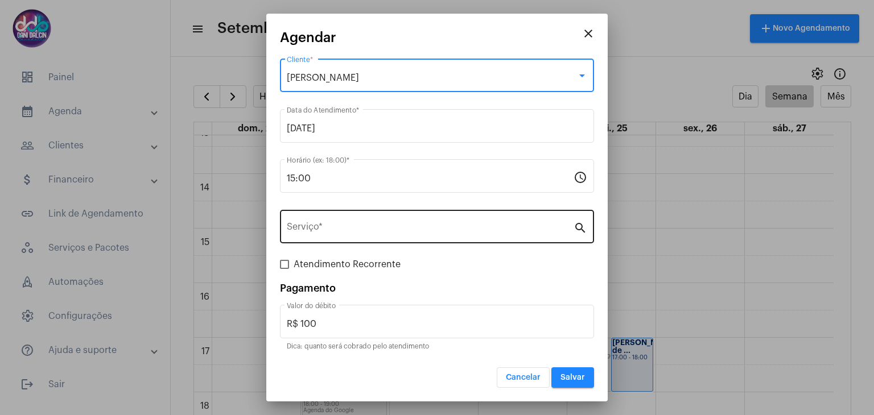
click at [332, 224] on input "Serviço *" at bounding box center [430, 229] width 287 height 10
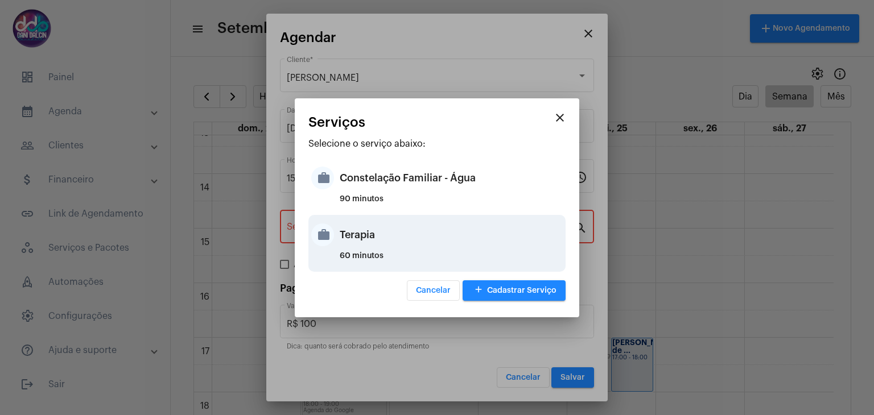
click at [357, 242] on div "Terapia" at bounding box center [451, 235] width 223 height 34
type input "Terapia"
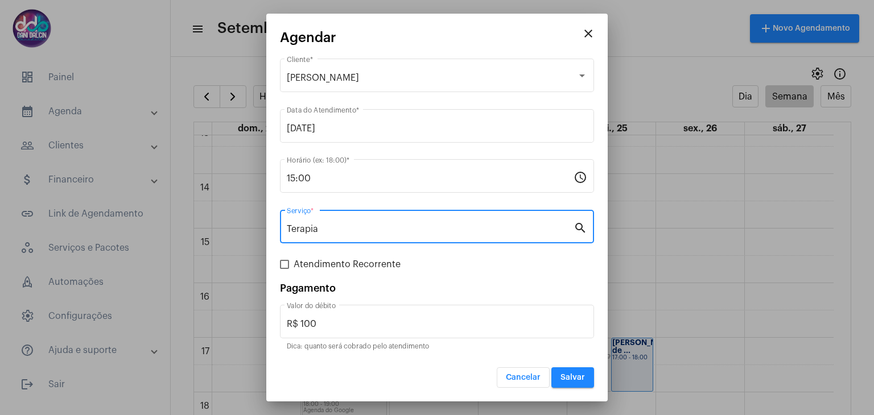
click at [564, 375] on span "Salvar" at bounding box center [572, 378] width 24 height 8
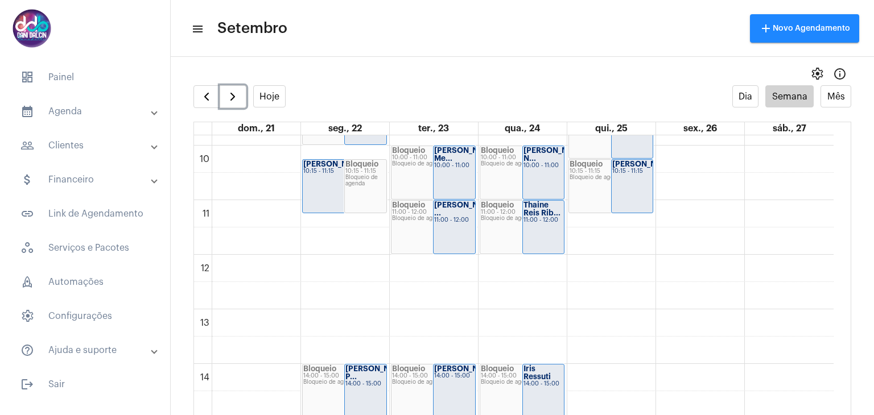
scroll to position [555, 0]
